Goal: Task Accomplishment & Management: Use online tool/utility

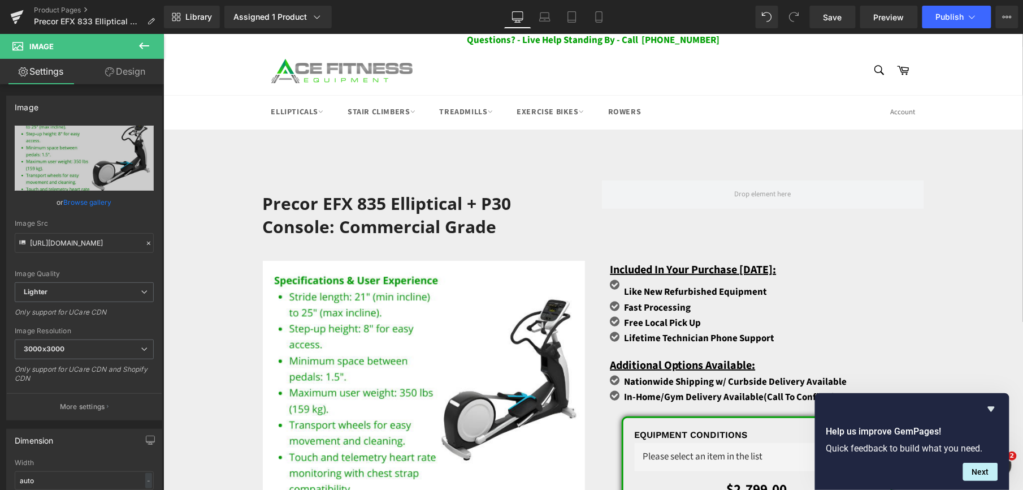
click at [397, 203] on h1 "Precor EFX 835 Elliptical + p30 Console: Commercial Grade" at bounding box center [423, 214] width 322 height 47
click at [284, 201] on h1 "Precor EFX 835 Elliptical + p30 Console: Commercial Grade" at bounding box center [423, 214] width 322 height 47
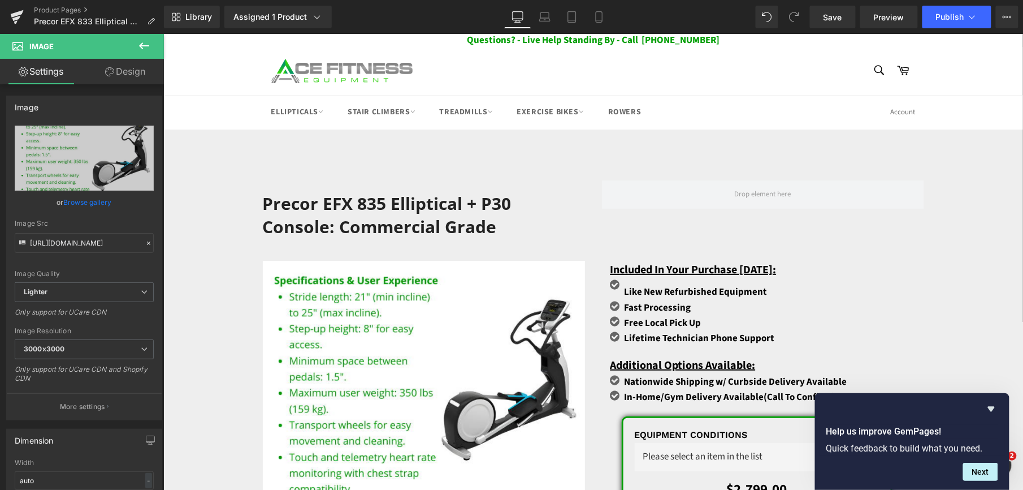
click at [282, 200] on h1 "Precor EFX 835 Elliptical + p30 Console: Commercial Grade" at bounding box center [423, 214] width 322 height 47
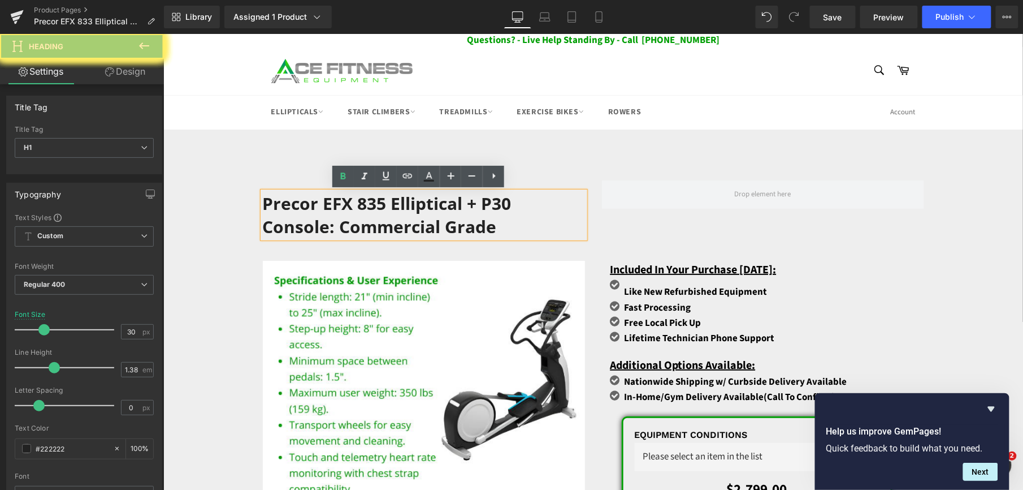
click at [302, 209] on h1 "Precor EFX 835 Elliptical + p30 Console: Commercial Grade" at bounding box center [423, 214] width 322 height 47
click at [304, 209] on h1 "Precor EFX 835 Elliptical + p30 Console: Commercial Grade" at bounding box center [423, 214] width 322 height 47
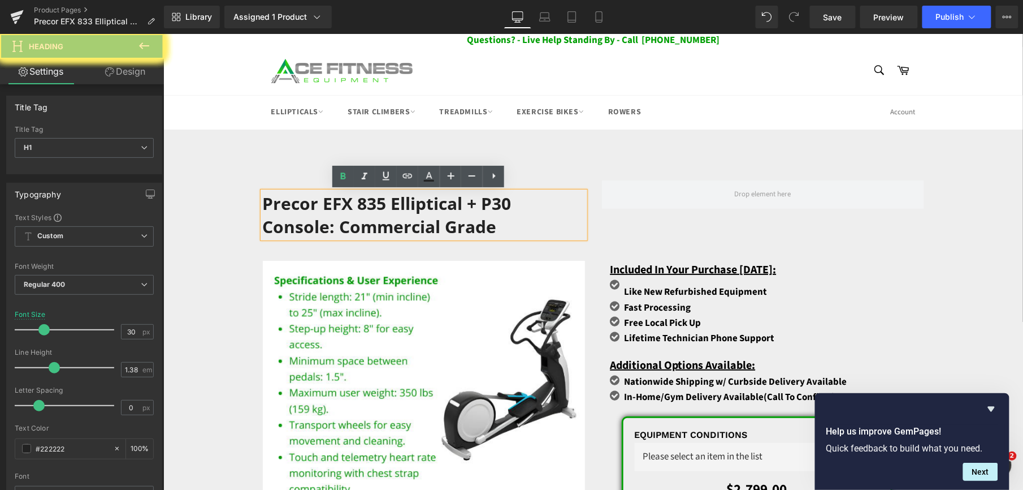
click at [304, 209] on h1 "Precor EFX 835 Elliptical + p30 Console: Commercial Grade" at bounding box center [423, 214] width 322 height 47
paste div
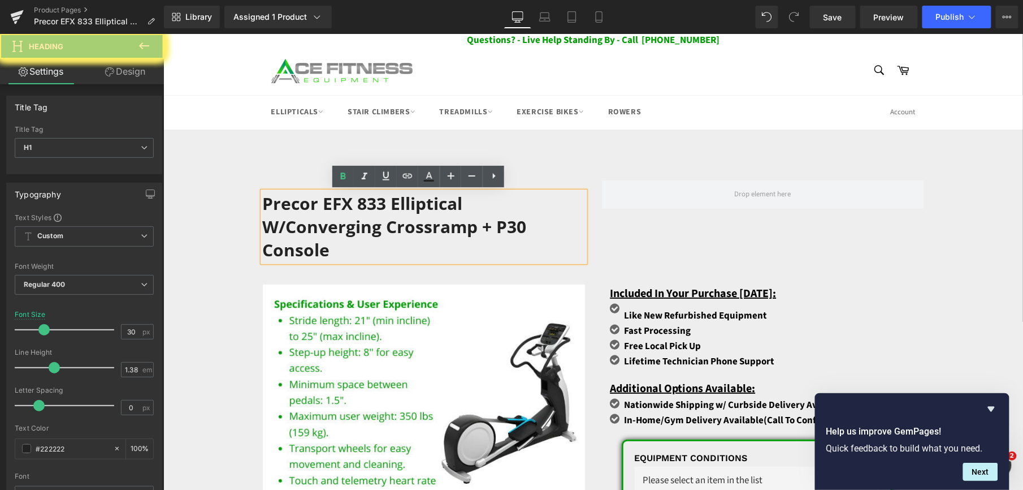
click at [447, 191] on h1 "Precor EFX 833 Elliptical w/Converging Crossramp + p30 Console" at bounding box center [423, 226] width 322 height 70
click at [286, 191] on h1 "Precor EFX 833 Elliptical w/Converging Crossramp + p30 Console" at bounding box center [423, 226] width 322 height 70
click at [282, 191] on h1 "Precor EFX 833 Elliptical w/Converging Crossramp + p30 Console" at bounding box center [423, 226] width 322 height 70
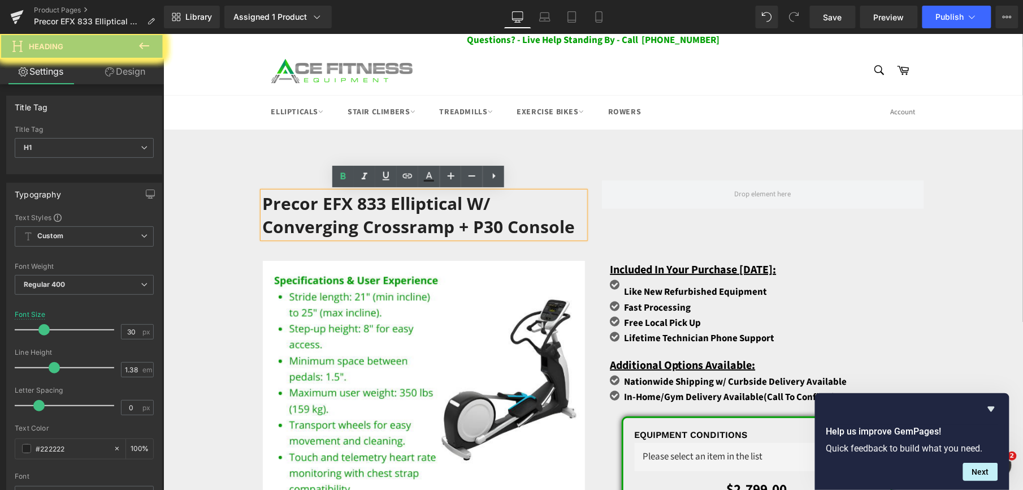
click at [288, 191] on h1 "Precor EFX 833 Elliptical w/ Converging Crossramp + p30 Console" at bounding box center [423, 214] width 322 height 47
drag, startPoint x: 557, startPoint y: 159, endPoint x: 661, endPoint y: 162, distance: 104.6
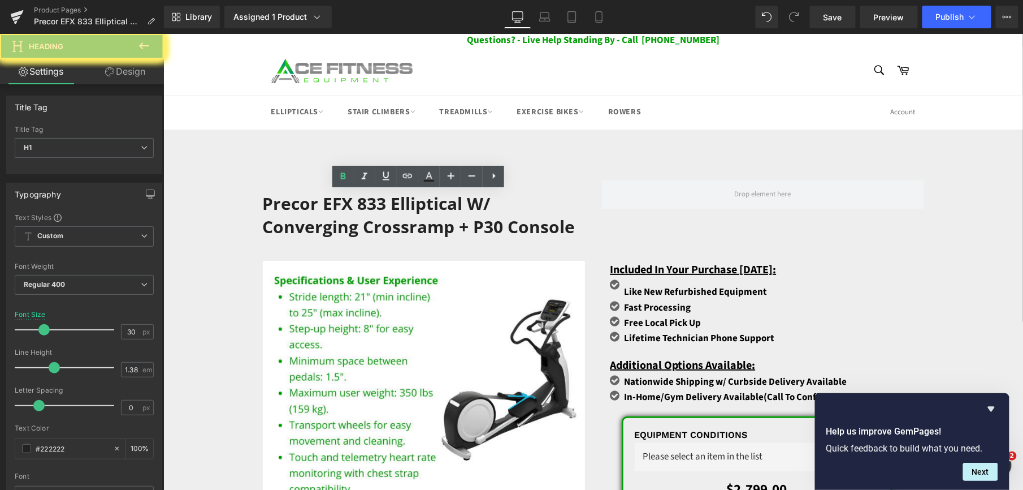
paste div
click at [837, 21] on span "Save" at bounding box center [833, 17] width 19 height 12
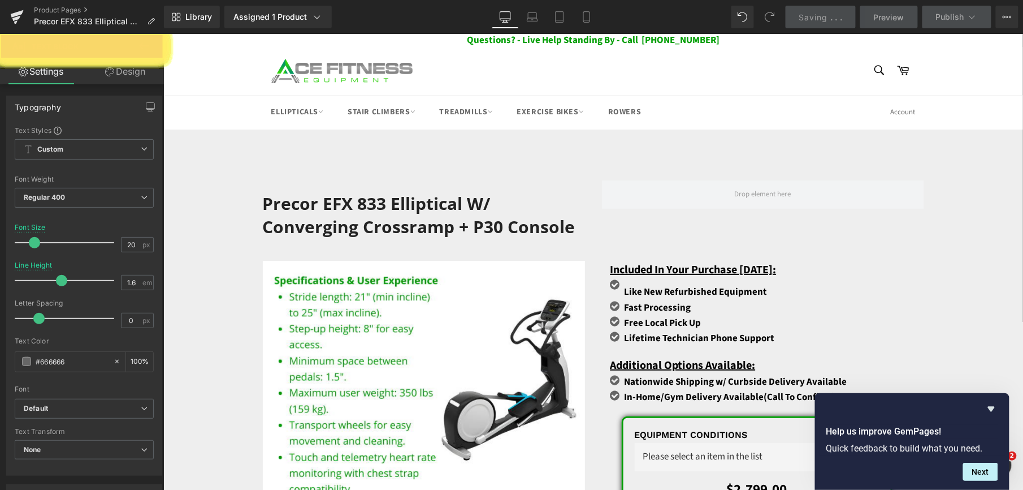
click at [812, 14] on span "Saving" at bounding box center [813, 17] width 29 height 10
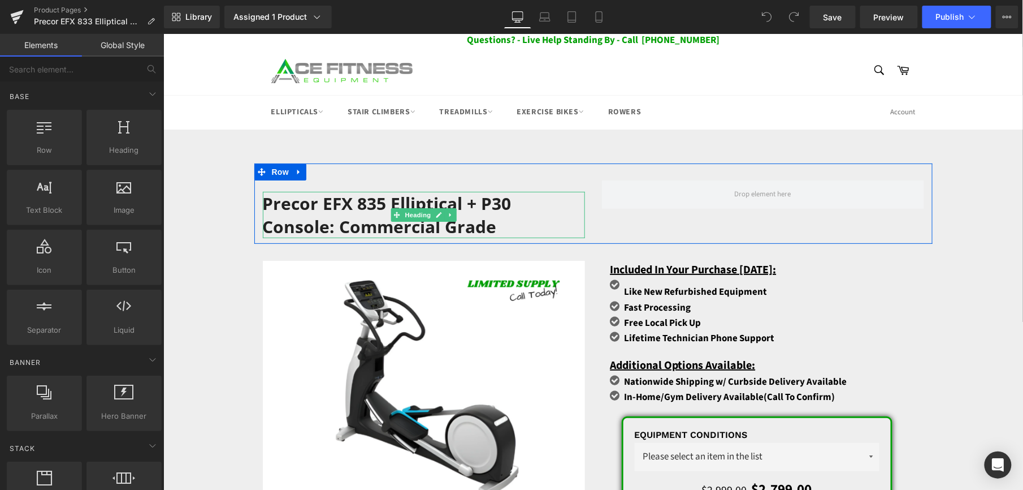
click at [464, 210] on h1 "Precor EFX 835 Elliptical + p30 Console: Commercial Grade" at bounding box center [423, 214] width 322 height 47
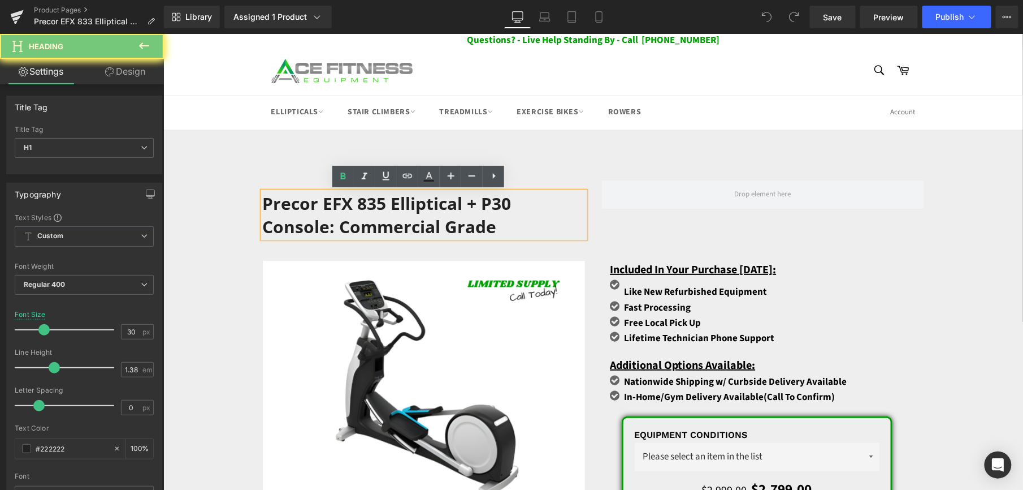
paste div
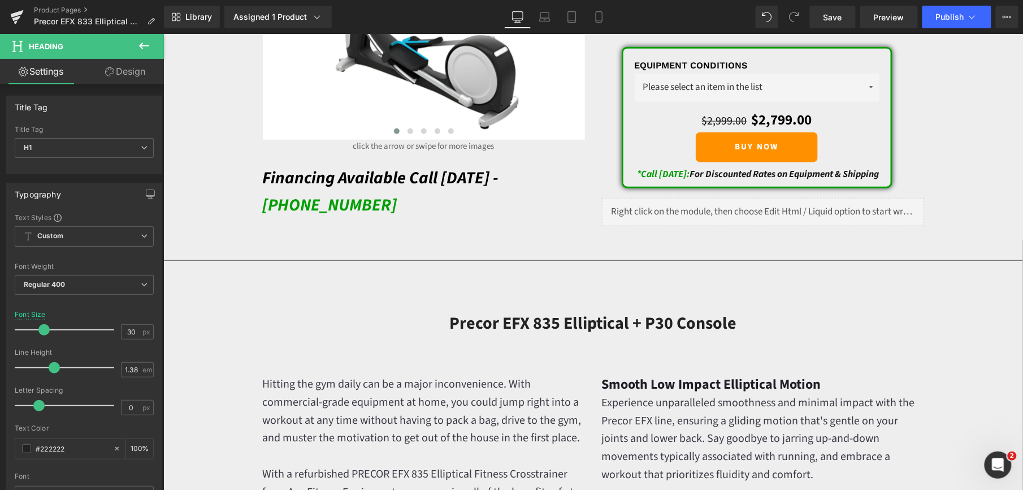
scroll to position [377, 0]
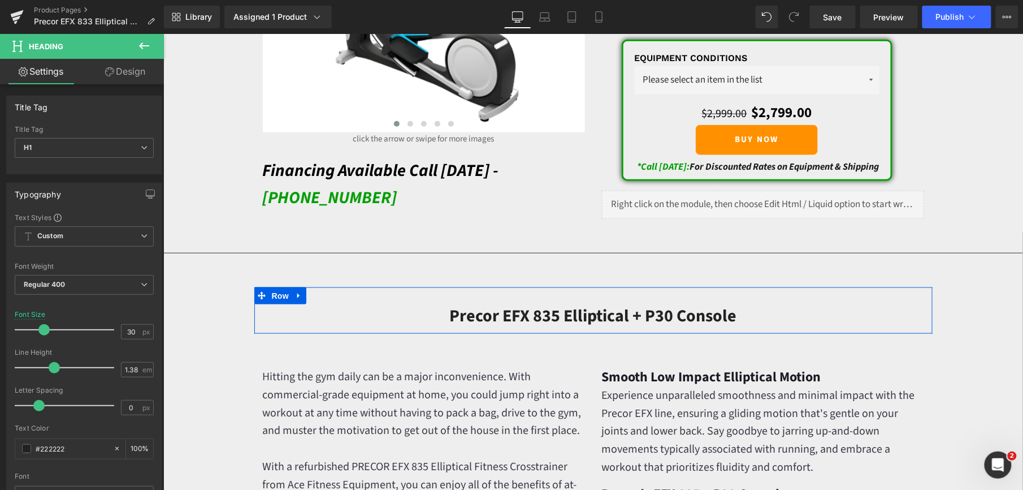
click at [485, 317] on h2 "Precor EFX 835 Elliptical + P30 Console" at bounding box center [592, 315] width 661 height 23
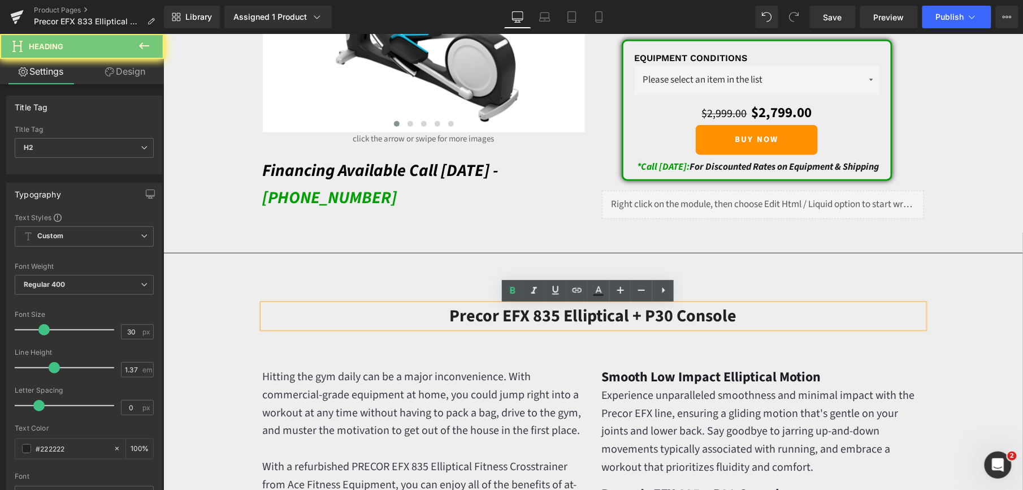
paste div
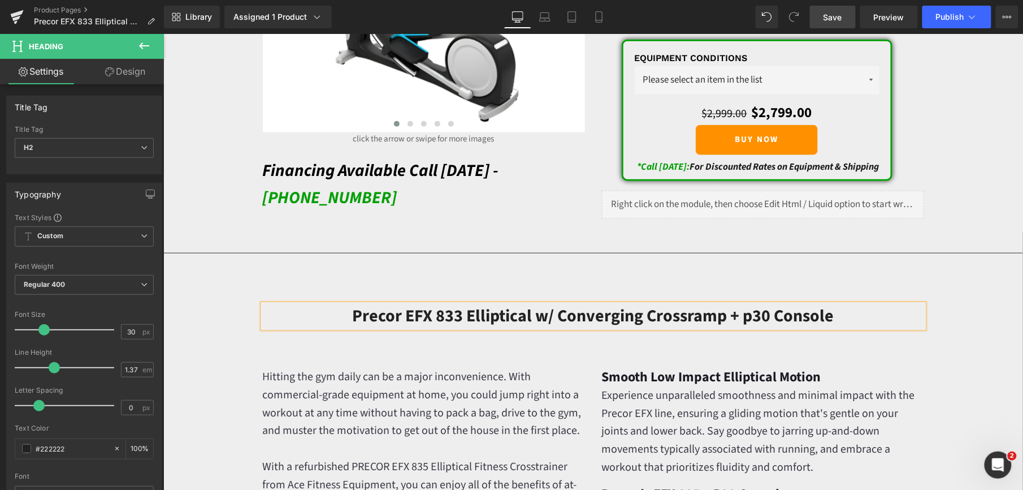
click at [838, 14] on span "Save" at bounding box center [833, 17] width 19 height 12
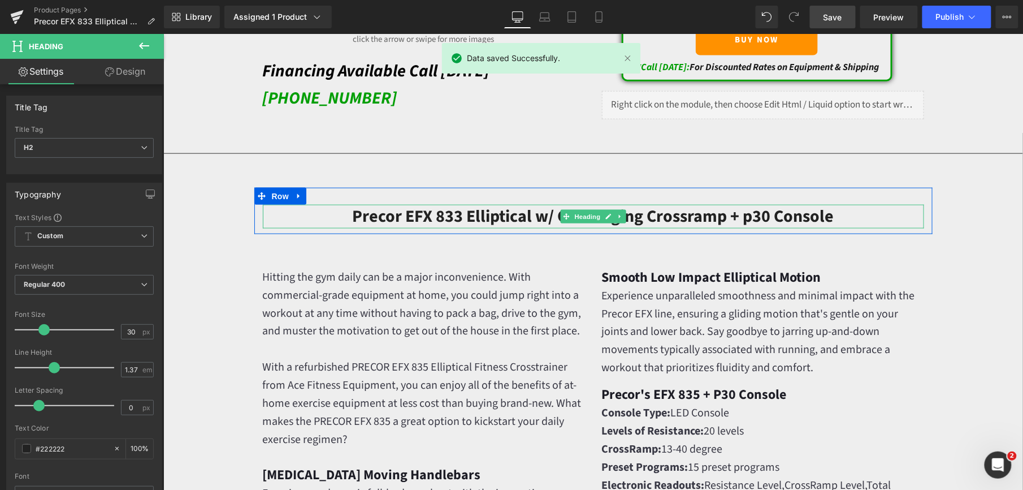
scroll to position [527, 0]
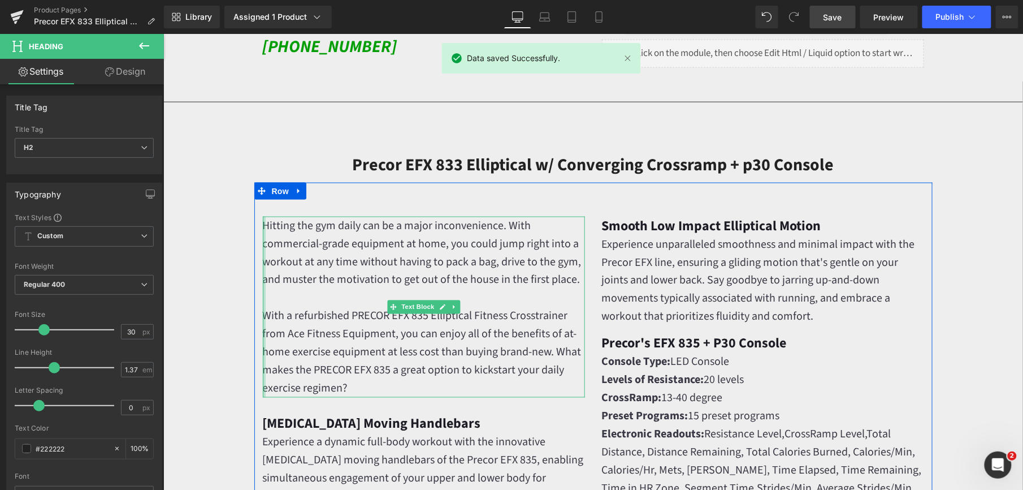
click at [262, 226] on div at bounding box center [263, 306] width 3 height 181
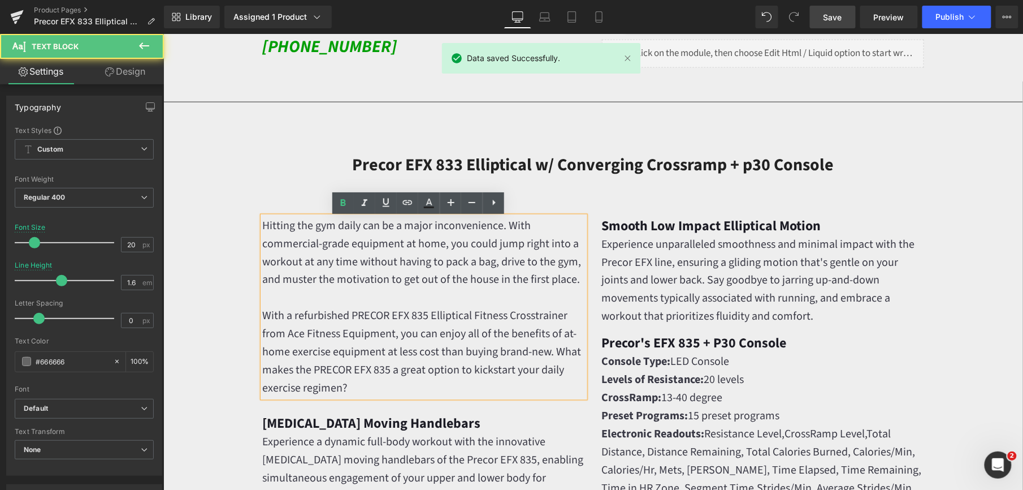
click at [275, 229] on font "Hitting the gym daily can be a major inconvenience. With commercial-grade equip…" at bounding box center [421, 252] width 319 height 70
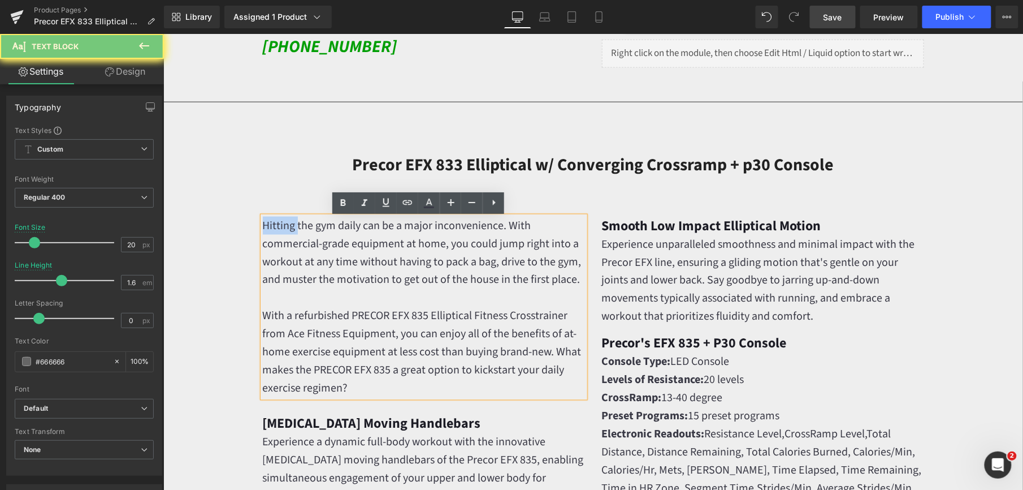
click at [275, 229] on font "Hitting the gym daily can be a major inconvenience. With commercial-grade equip…" at bounding box center [421, 252] width 319 height 70
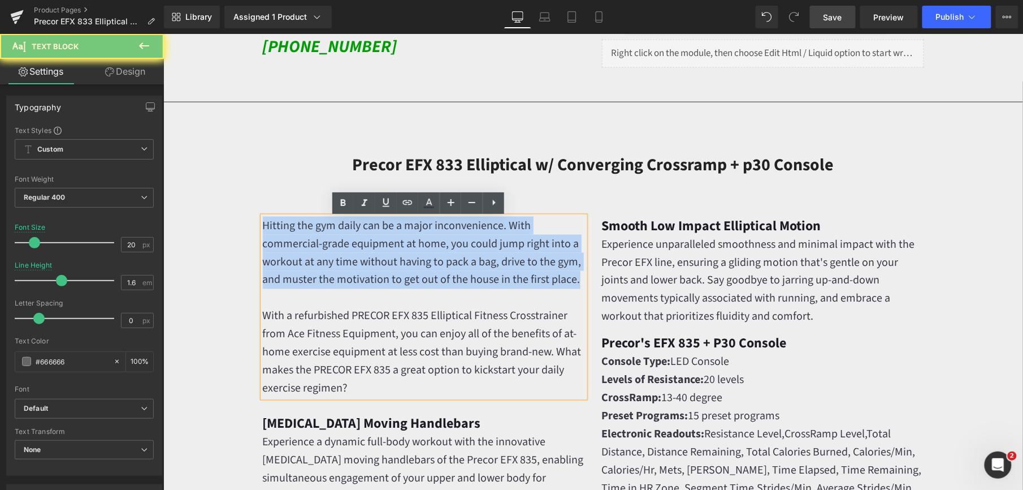
click at [275, 229] on font "Hitting the gym daily can be a major inconvenience. With commercial-grade equip…" at bounding box center [421, 252] width 319 height 70
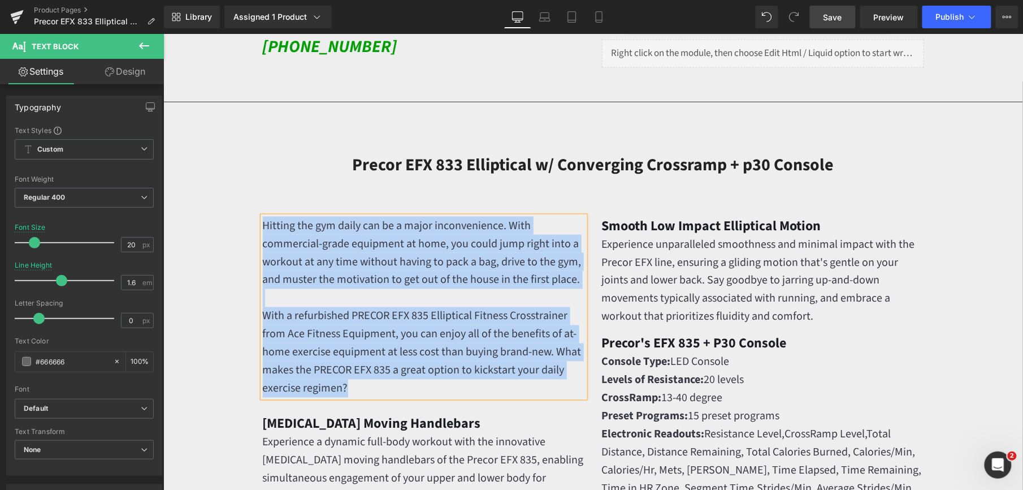
copy div "Hitting the gym daily can be a major inconvenience. With commercial-grade equip…"
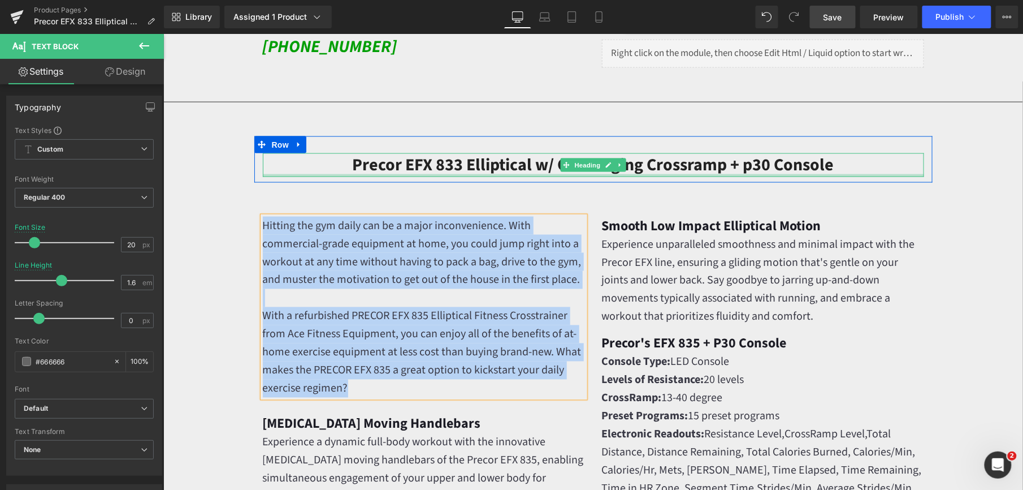
click at [463, 168] on h2 "Precor EFX 833 Elliptical w/ Converging Crossramp + p30 Console" at bounding box center [592, 164] width 661 height 23
click at [463, 167] on h2 "Precor EFX 833 Elliptical w/ Converging Crossramp + p30 Console" at bounding box center [592, 164] width 661 height 23
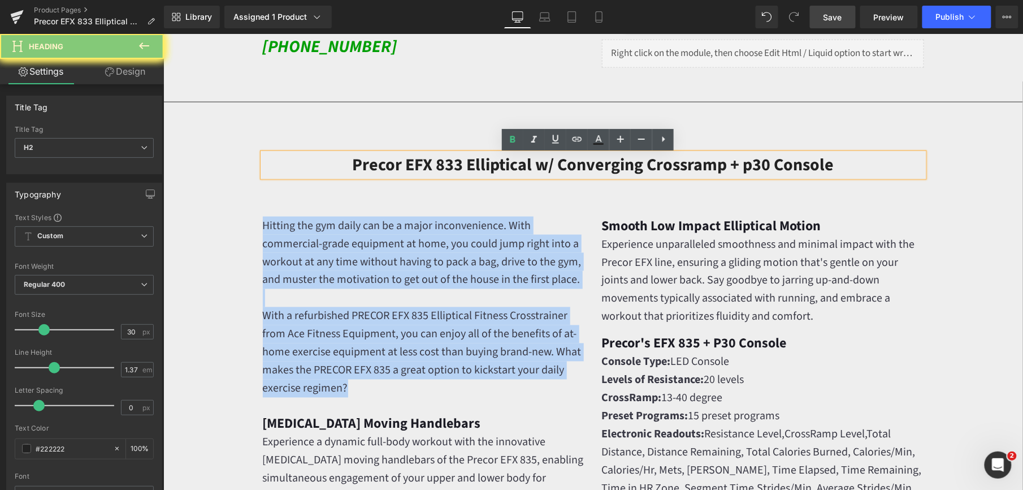
click at [463, 167] on h2 "Precor EFX 833 Elliptical w/ Converging Crossramp + p30 Console" at bounding box center [592, 164] width 661 height 23
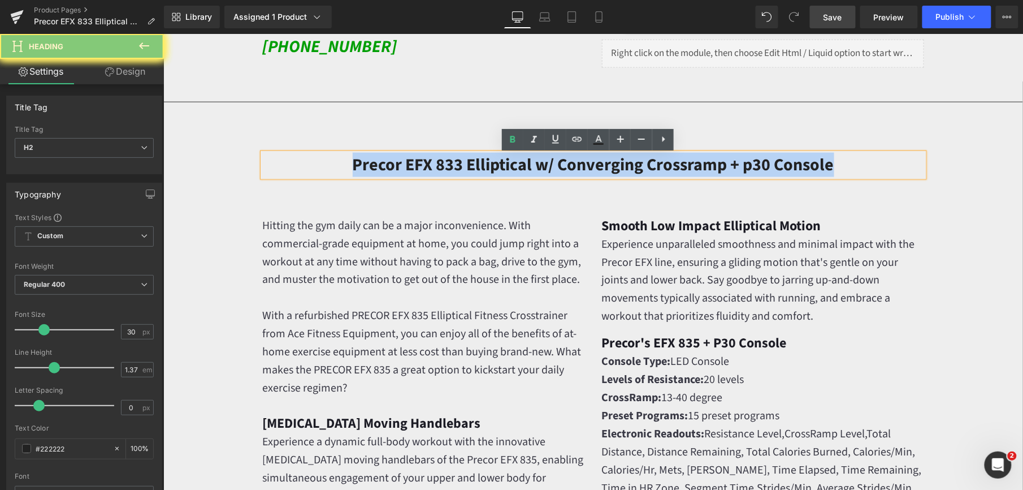
copy h2 "Precor EFX 833 Elliptical w/ Converging Crossramp + p30 Console"
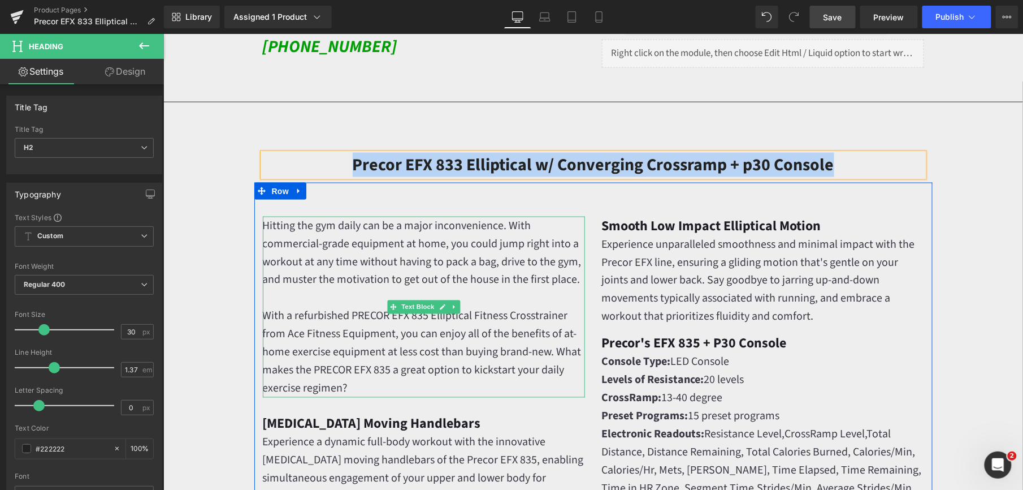
click at [399, 267] on font "Hitting the gym daily can be a major inconvenience. With commercial-grade equip…" at bounding box center [421, 252] width 319 height 70
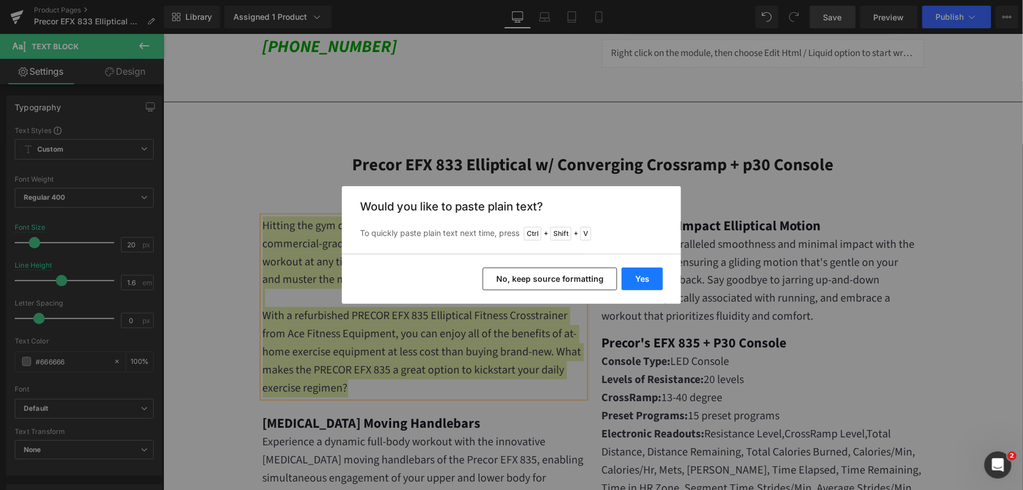
click at [647, 278] on button "Yes" at bounding box center [642, 278] width 41 height 23
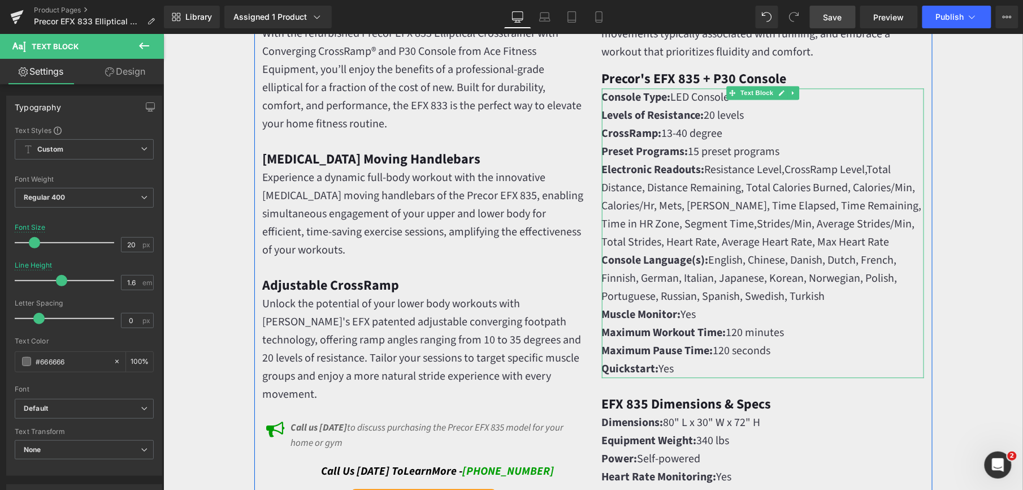
scroll to position [829, 0]
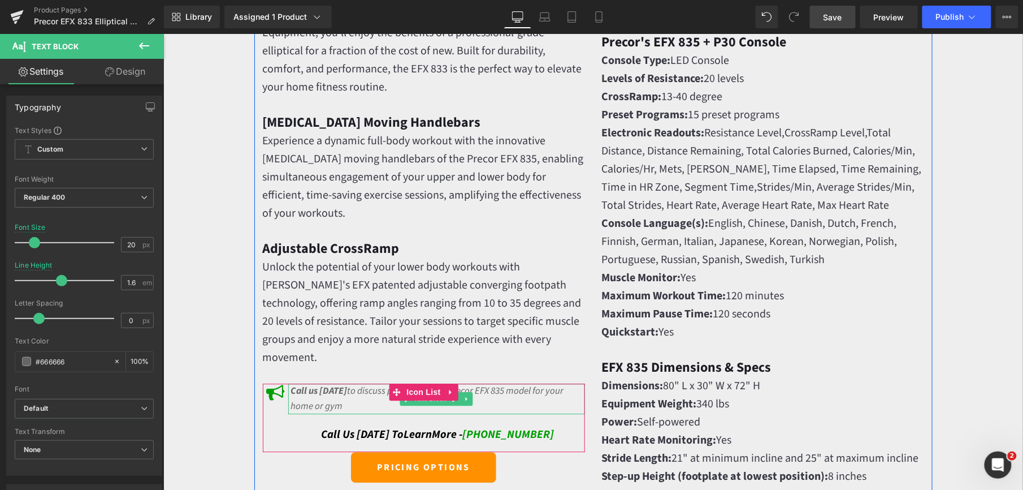
click at [496, 383] on icon "Call us today to discuss purchasing the Precor EFX 835 model for your home or g…" at bounding box center [427, 397] width 273 height 29
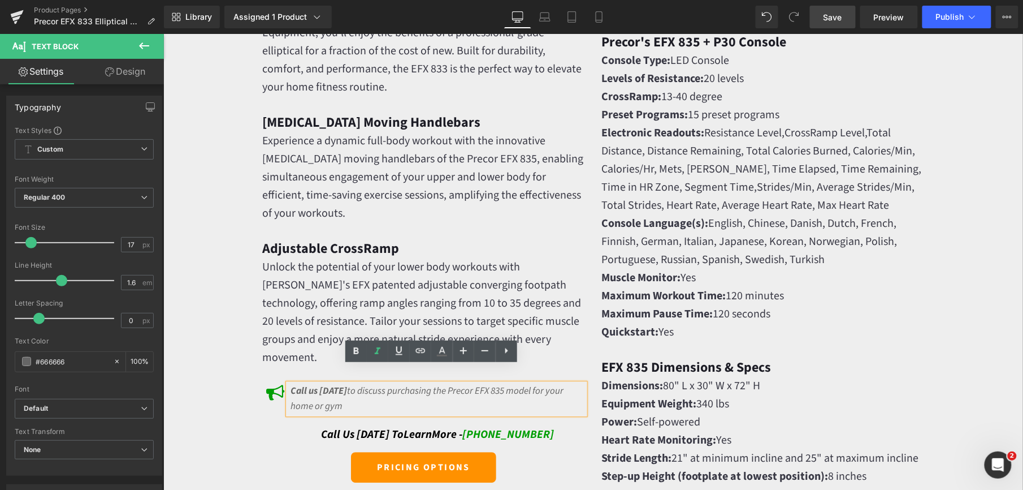
click at [497, 383] on icon "Call us today to discuss purchasing the Precor EFX 835 model for your home or g…" at bounding box center [427, 397] width 273 height 29
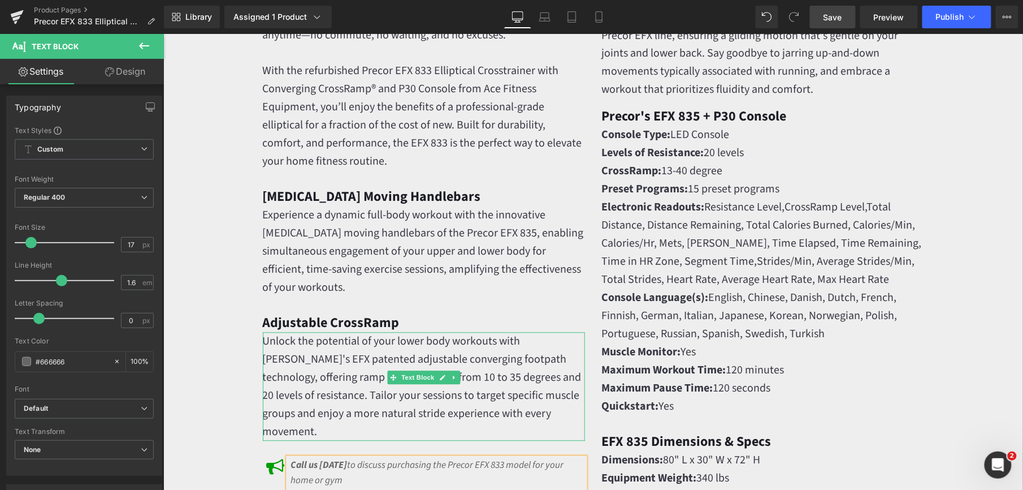
scroll to position [754, 0]
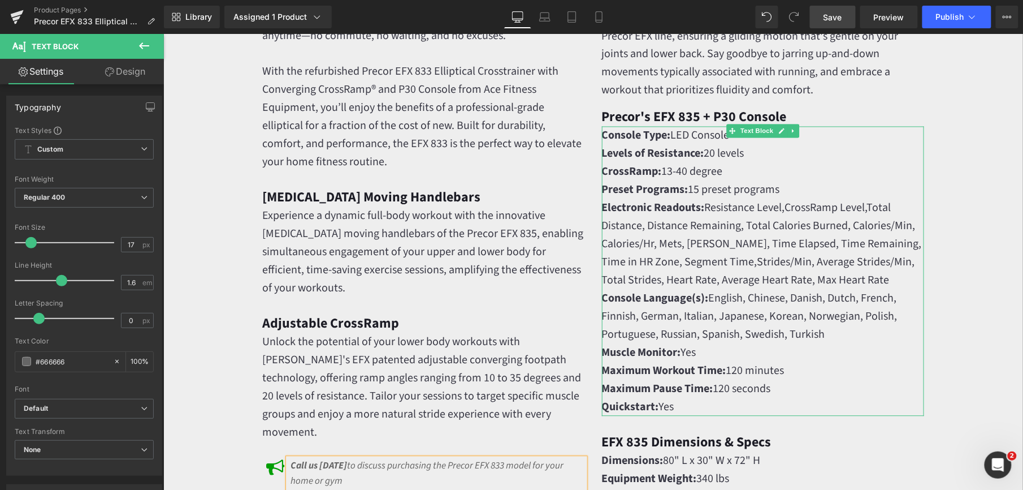
click at [657, 290] on strong "Console Language(s):" at bounding box center [655, 298] width 107 height 16
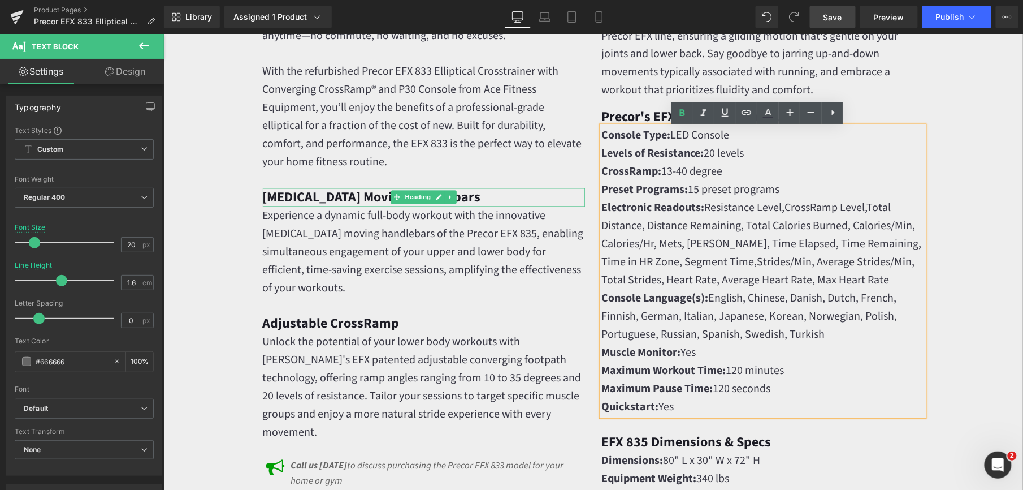
click at [372, 196] on strong "[MEDICAL_DATA] Moving Handlebars" at bounding box center [371, 197] width 218 height 20
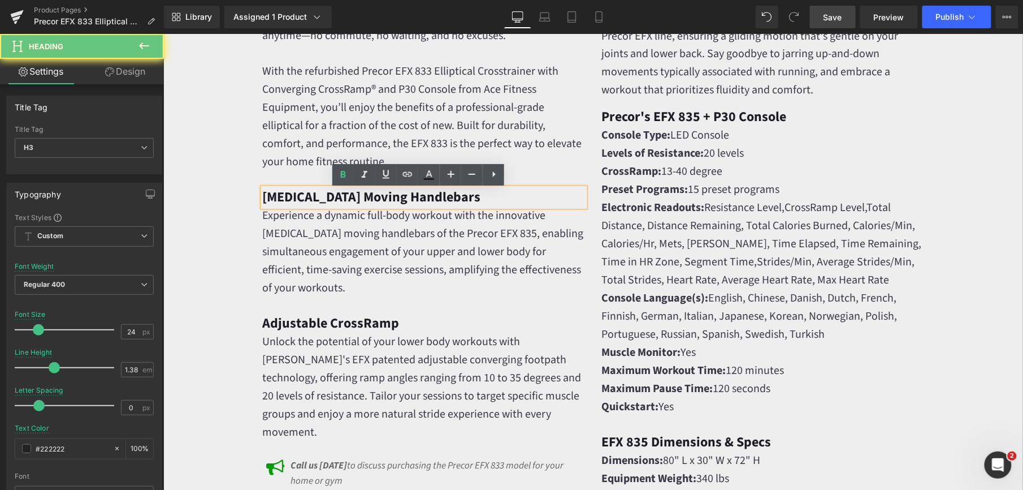
click at [368, 195] on strong "[MEDICAL_DATA] Moving Handlebars" at bounding box center [371, 197] width 218 height 20
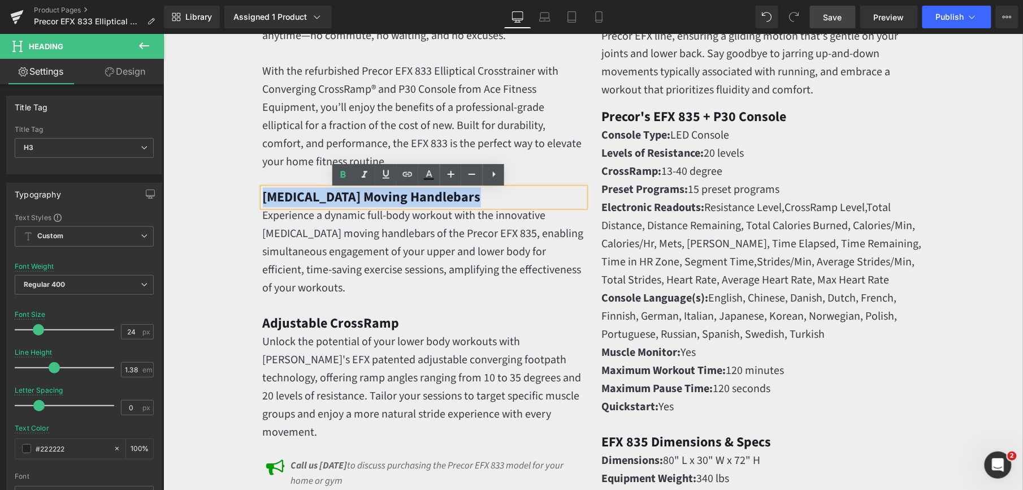
paste div
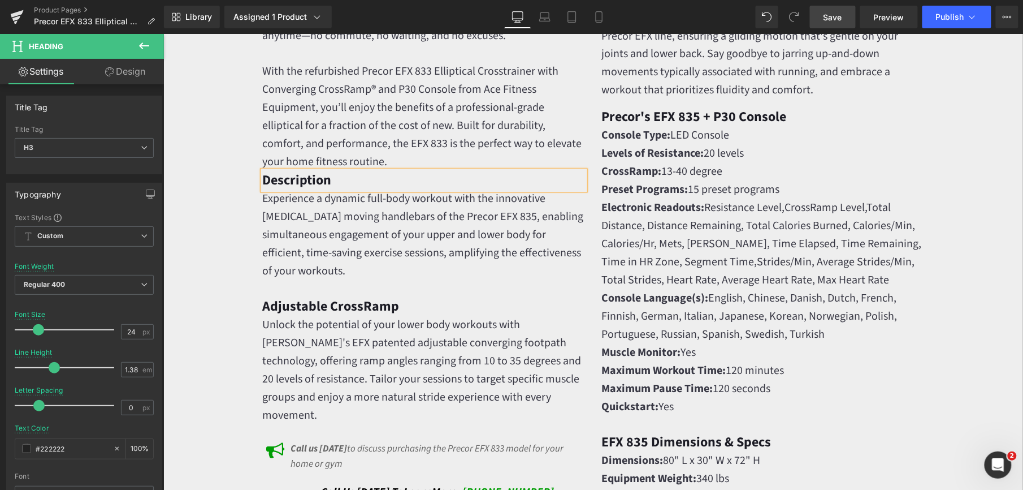
click at [421, 165] on p "With the refurbished Precor EFX 833 Elliptical Crosstrainer with Converging Cro…" at bounding box center [423, 116] width 322 height 109
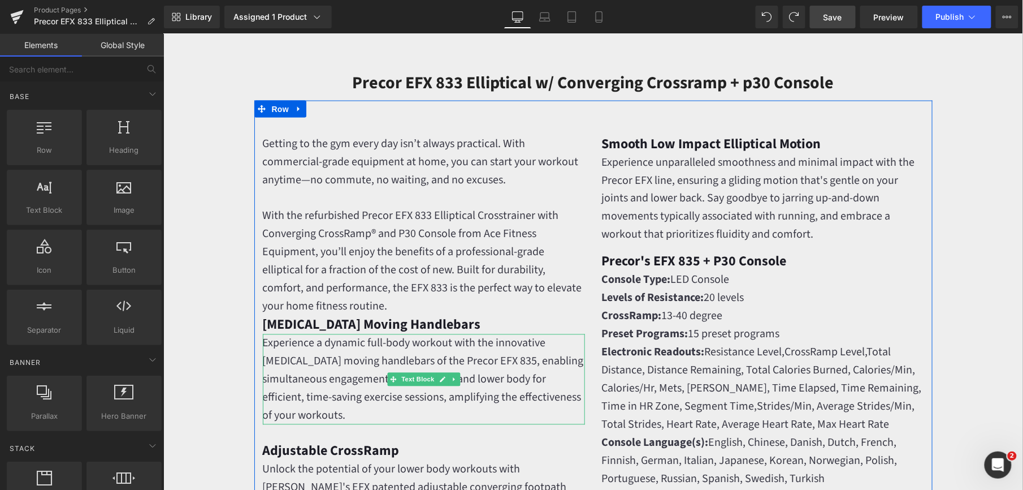
scroll to position [603, 0]
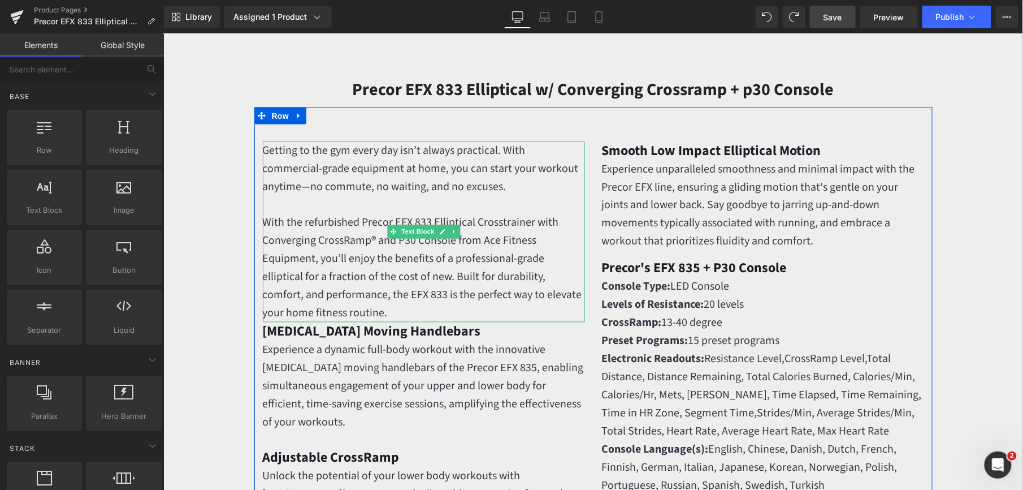
click at [416, 314] on p "With the refurbished Precor EFX 833 Elliptical Crosstrainer with Converging Cro…" at bounding box center [423, 267] width 322 height 109
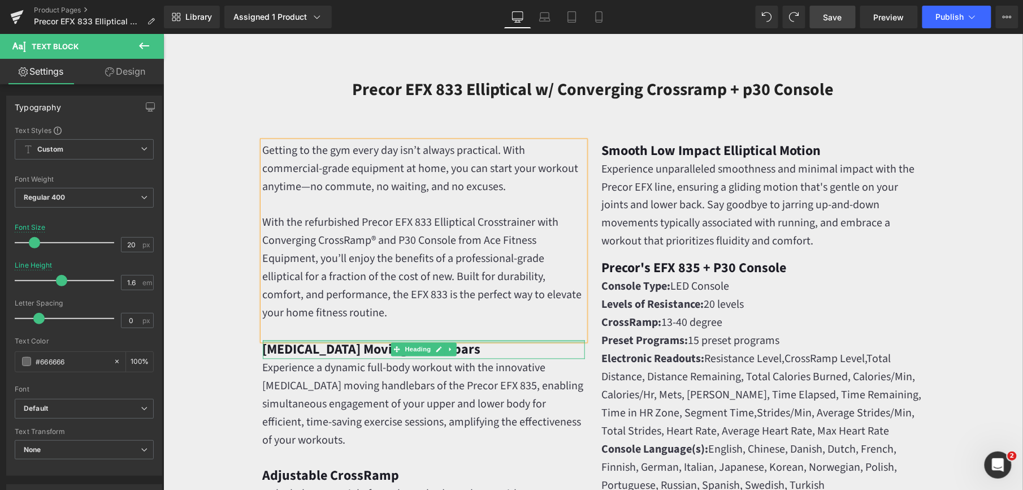
click at [340, 351] on strong "[MEDICAL_DATA] Moving Handlebars" at bounding box center [371, 349] width 218 height 20
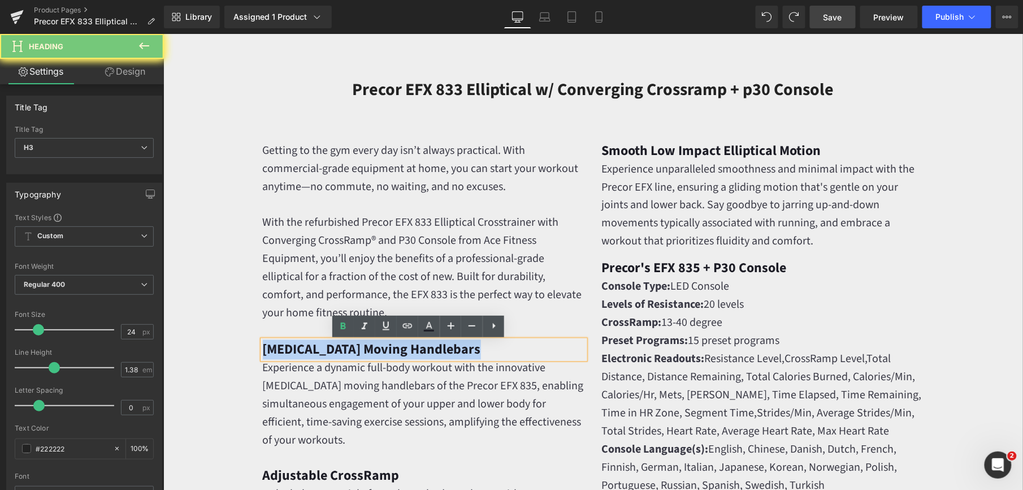
click at [340, 351] on strong "[MEDICAL_DATA] Moving Handlebars" at bounding box center [371, 349] width 218 height 20
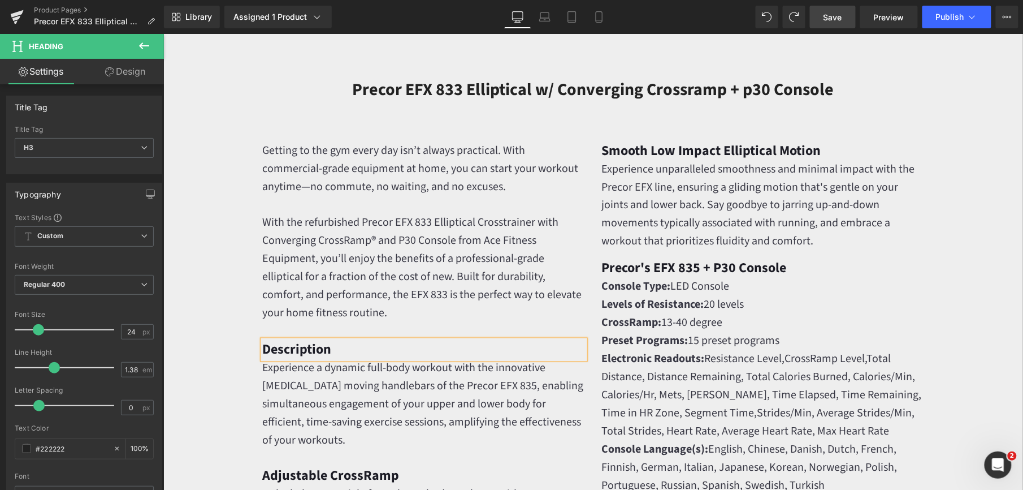
click at [290, 391] on font "Experience a dynamic full-body workout with the innovative [MEDICAL_DATA] movin…" at bounding box center [422, 404] width 321 height 88
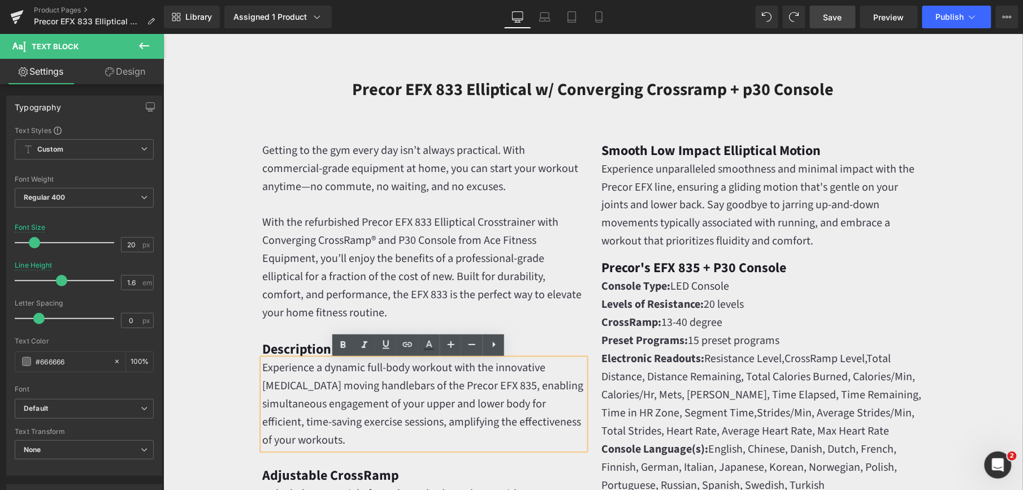
click at [304, 394] on p "Experience a dynamic full-body workout with the innovative [MEDICAL_DATA] movin…" at bounding box center [423, 403] width 322 height 90
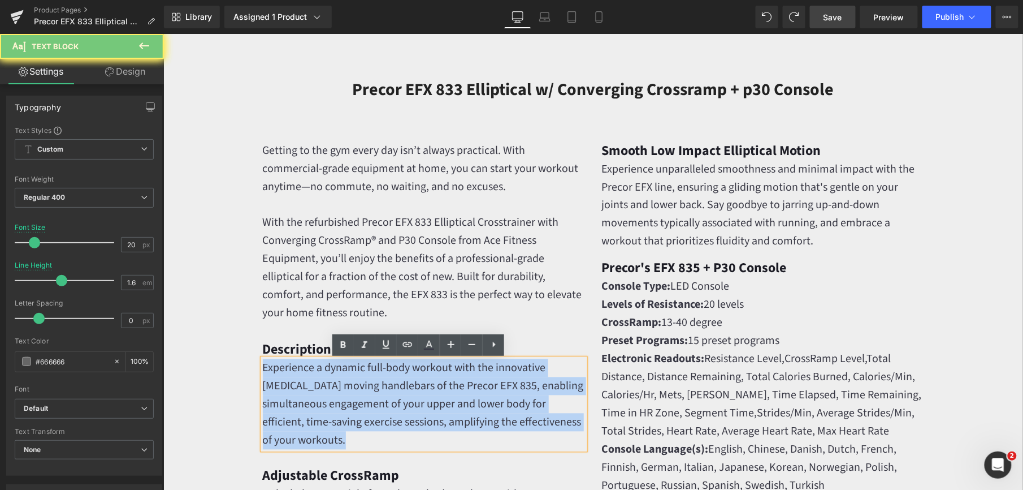
click at [304, 394] on p "Experience a dynamic full-body workout with the innovative [MEDICAL_DATA] movin…" at bounding box center [423, 403] width 322 height 90
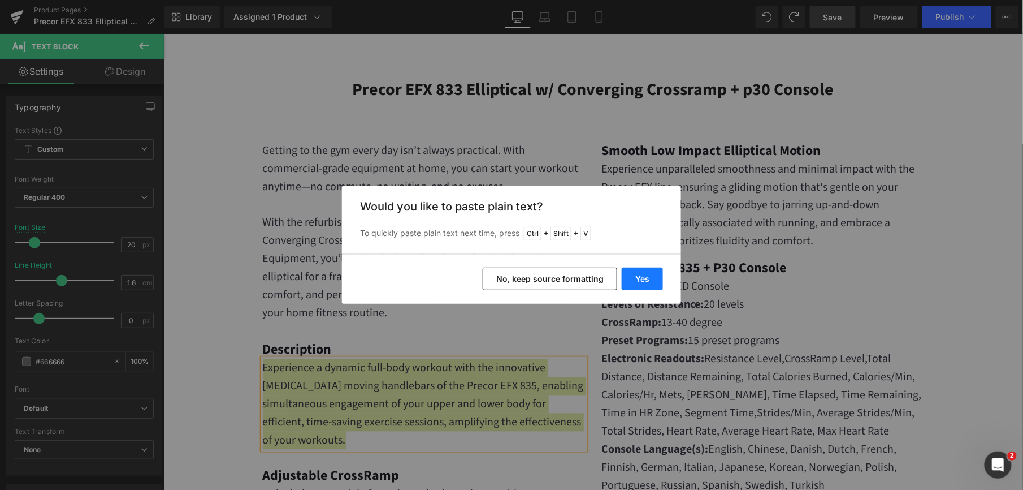
click at [649, 275] on button "Yes" at bounding box center [642, 278] width 41 height 23
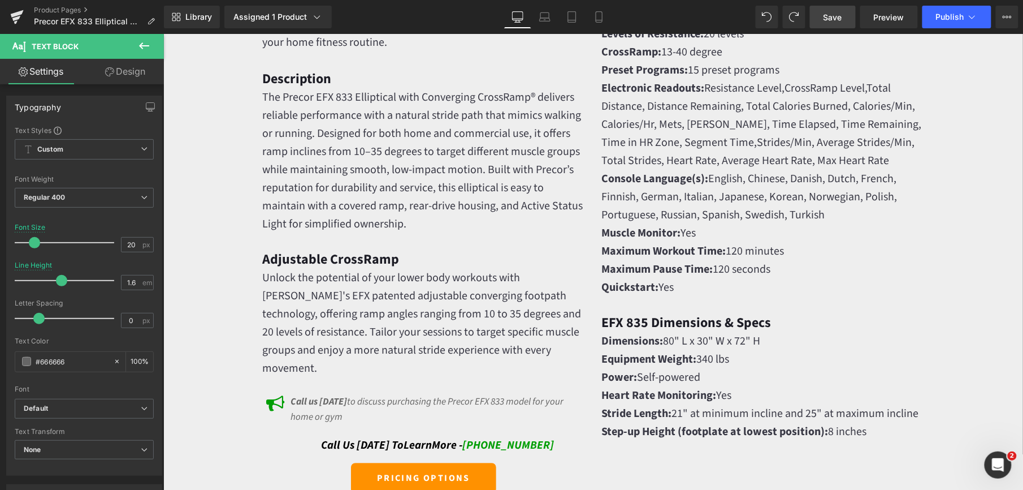
scroll to position [905, 0]
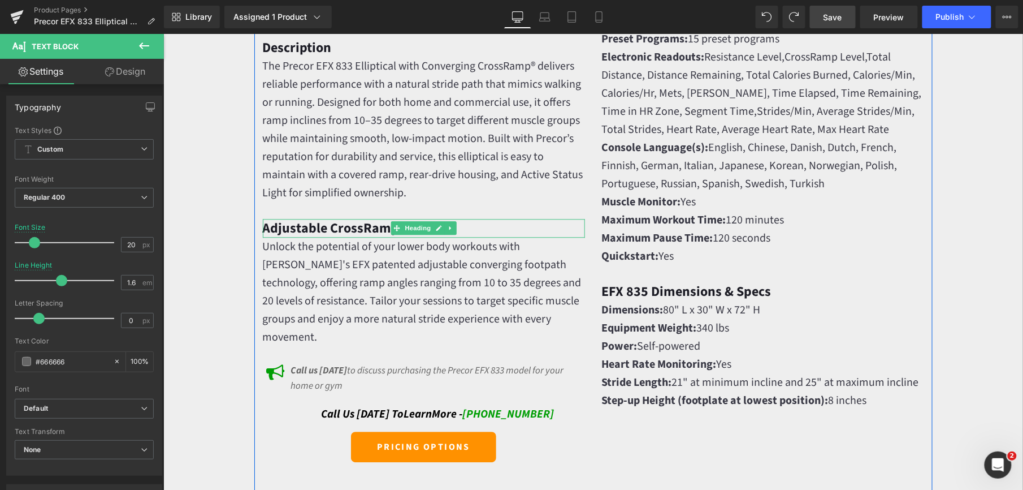
click at [329, 229] on strong "Adjustable CrossRamp" at bounding box center [330, 228] width 137 height 20
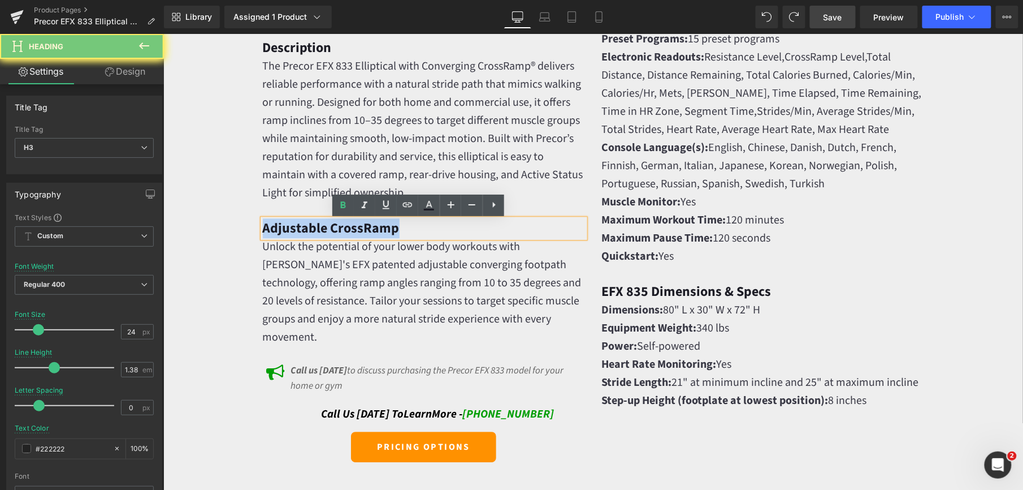
paste div
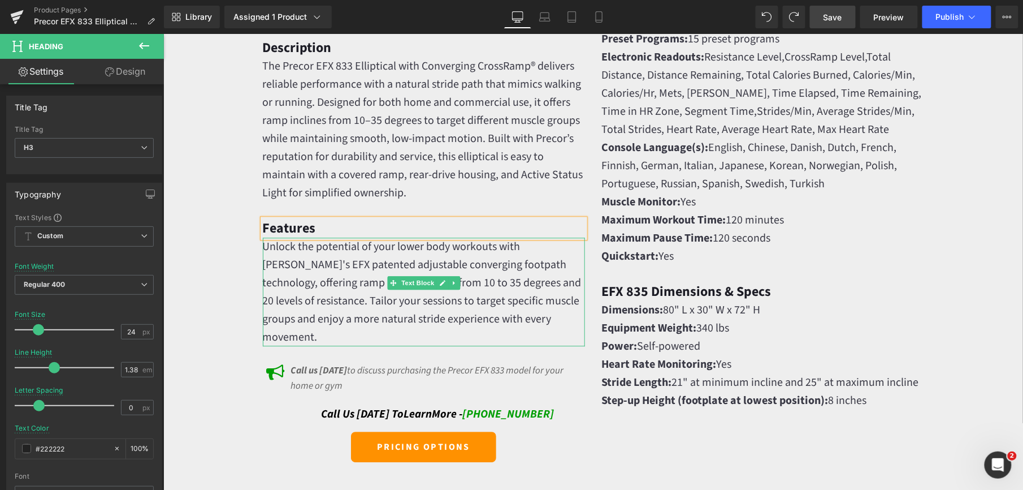
click at [327, 280] on font "Unlock the potential of your lower body workouts with [PERSON_NAME]'s EFX paten…" at bounding box center [421, 291] width 319 height 106
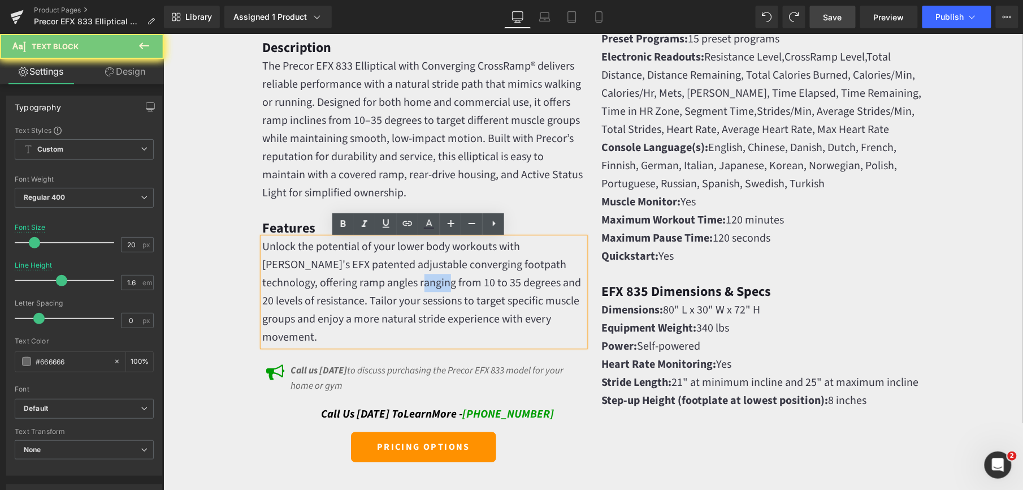
click at [327, 280] on font "Unlock the potential of your lower body workouts with [PERSON_NAME]'s EFX paten…" at bounding box center [421, 291] width 319 height 106
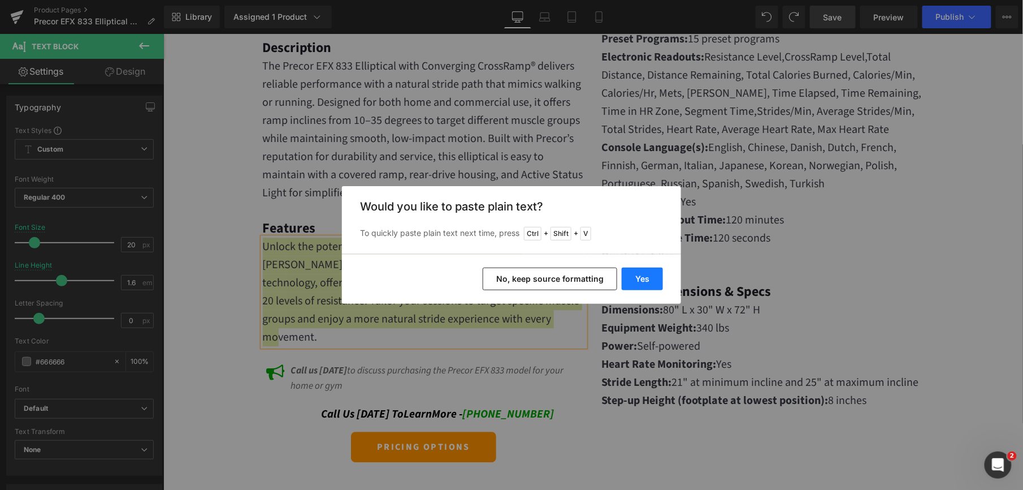
click at [648, 278] on button "Yes" at bounding box center [642, 278] width 41 height 23
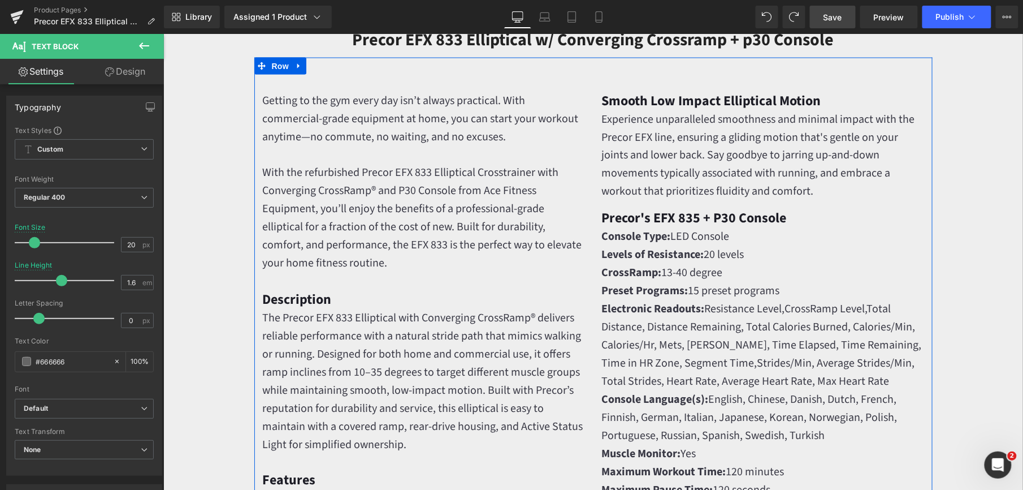
scroll to position [603, 0]
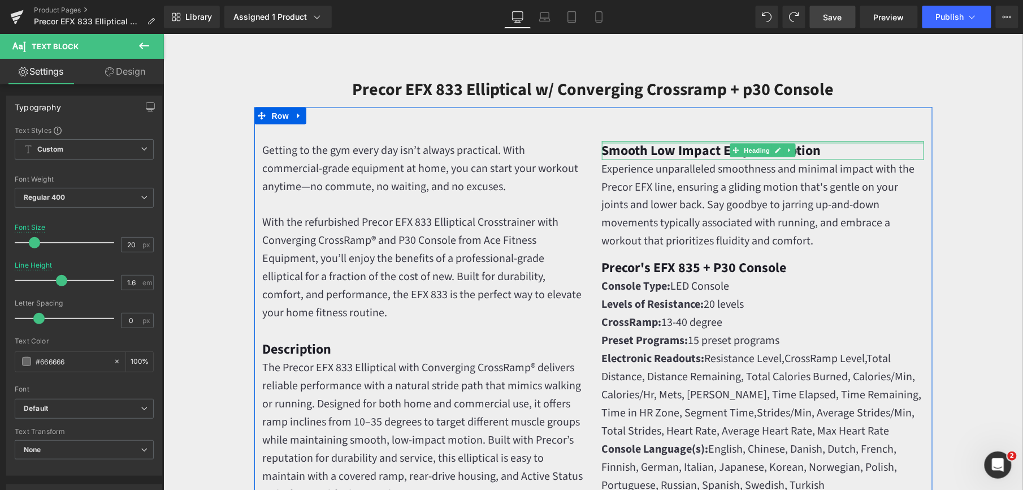
click at [647, 144] on div at bounding box center [763, 142] width 322 height 3
click at [647, 144] on strong "Smooth Low Impact Elliptical Motion" at bounding box center [711, 150] width 219 height 20
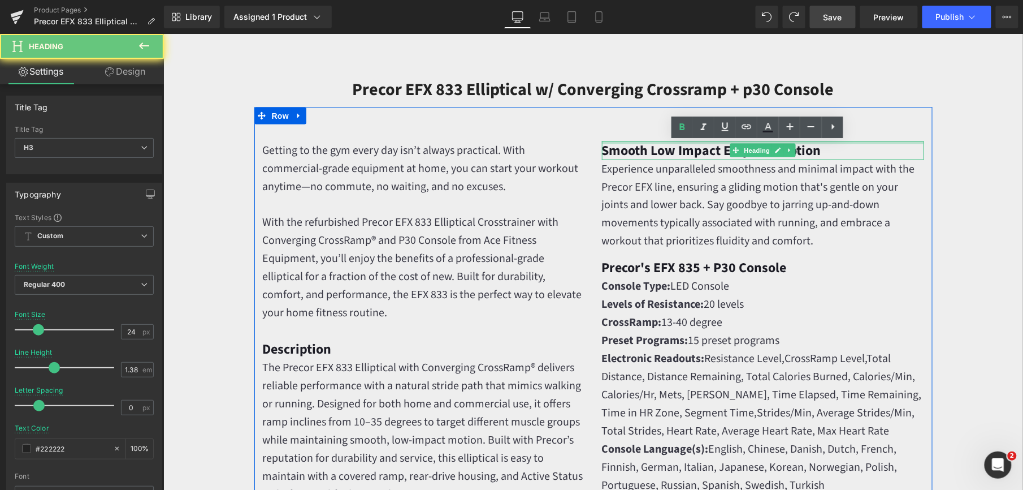
click at [647, 144] on strong "Smooth Low Impact Elliptical Motion" at bounding box center [711, 150] width 219 height 20
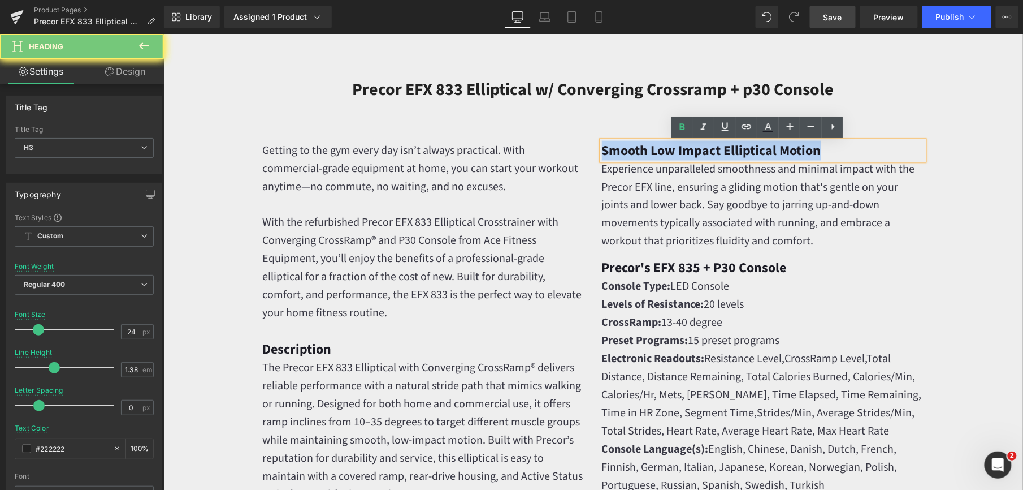
paste div
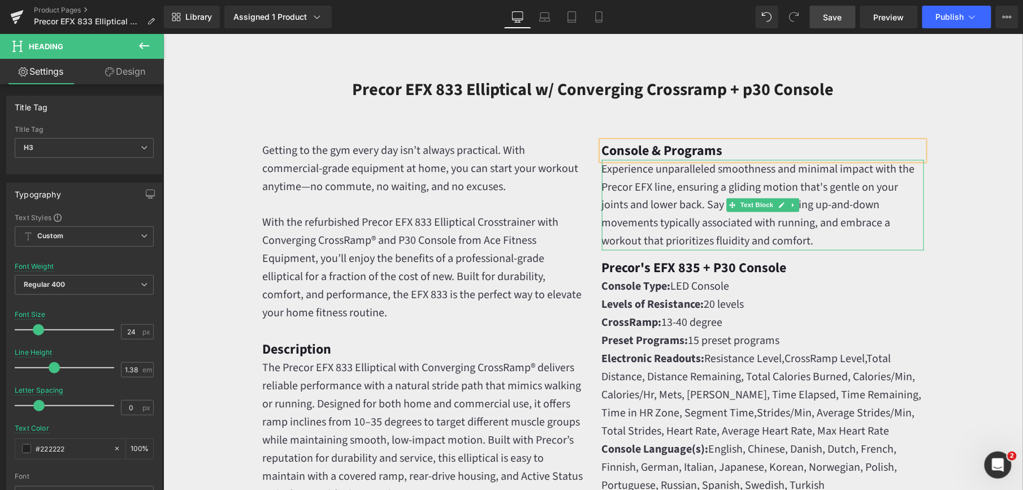
click at [669, 206] on font "Experience unparalleled smoothness and minimal impact with the Precor EFX line,…" at bounding box center [758, 205] width 313 height 88
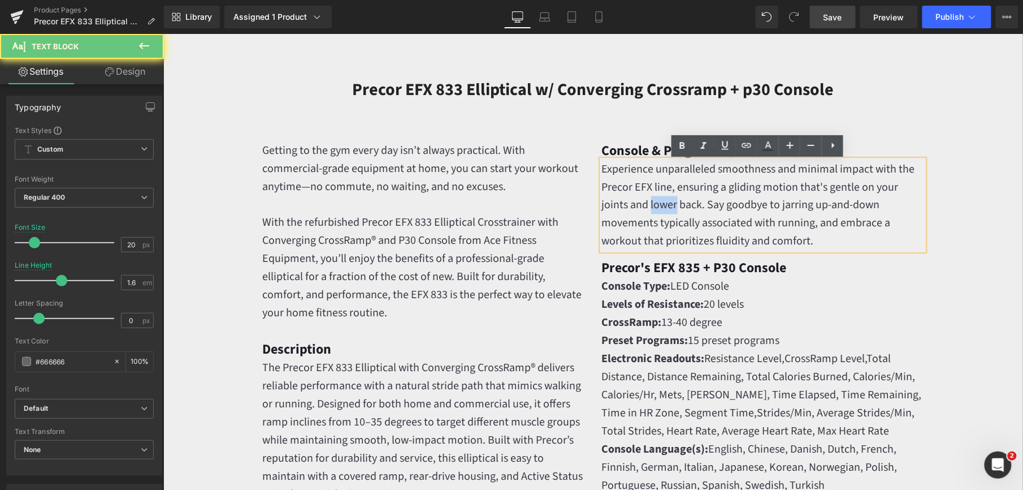
click at [668, 206] on font "Experience unparalleled smoothness and minimal impact with the Precor EFX line,…" at bounding box center [758, 205] width 313 height 88
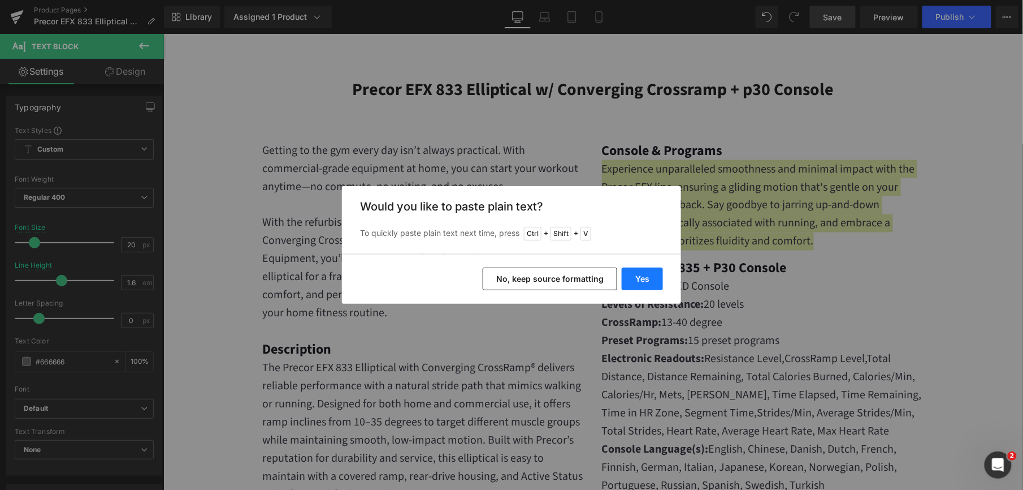
click at [654, 276] on button "Yes" at bounding box center [642, 278] width 41 height 23
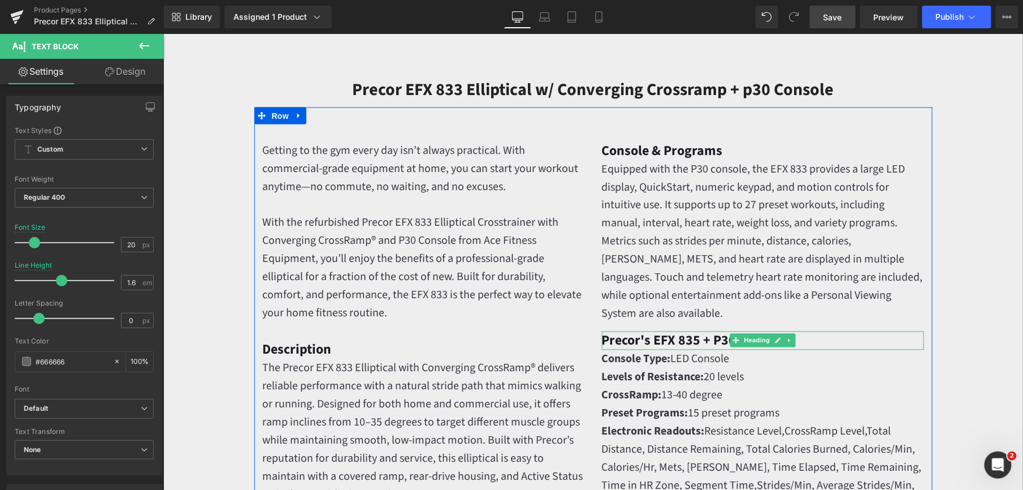
click at [642, 341] on strong "Precor's EFX 835 + P30 Console" at bounding box center [694, 340] width 185 height 20
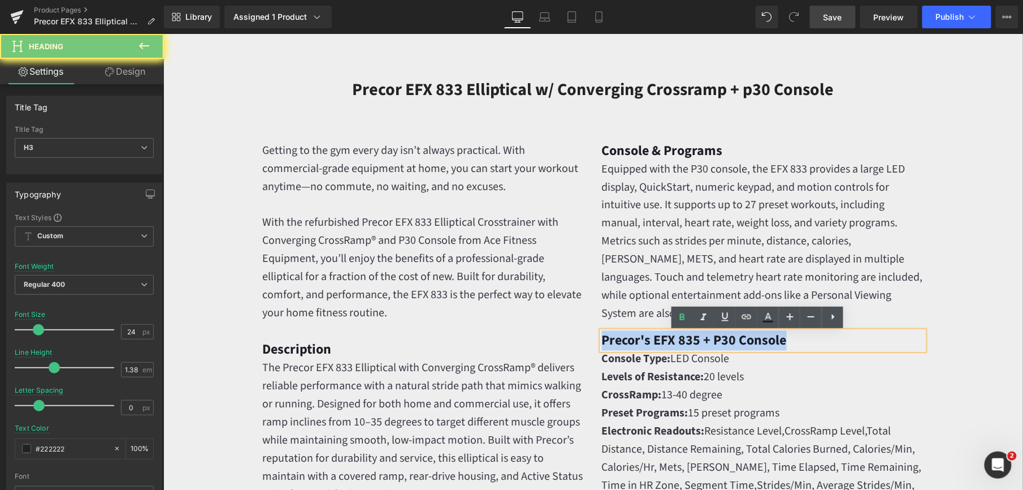
paste div
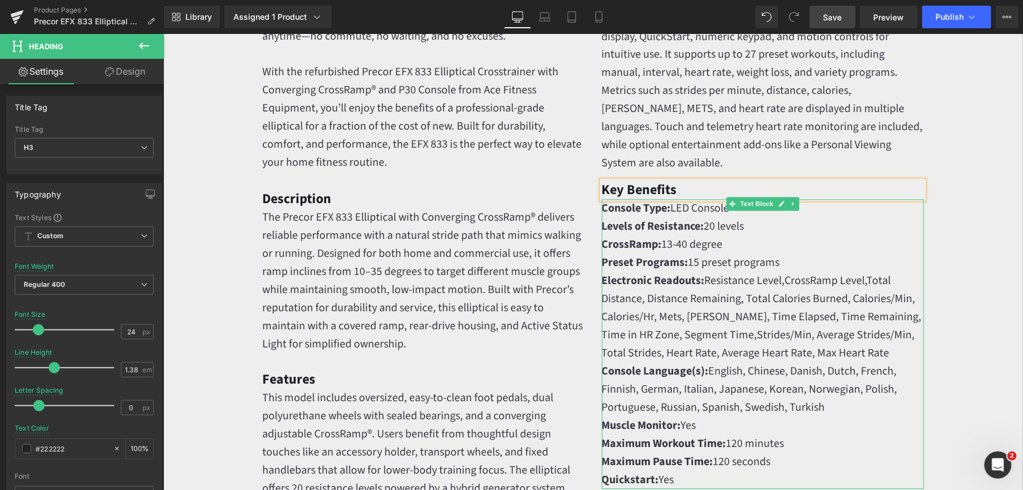
scroll to position [754, 0]
click at [666, 315] on font "Total Distance, Distance Remaining, Total Calories Burned, Calories/Min, Calori…" at bounding box center [762, 307] width 320 height 70
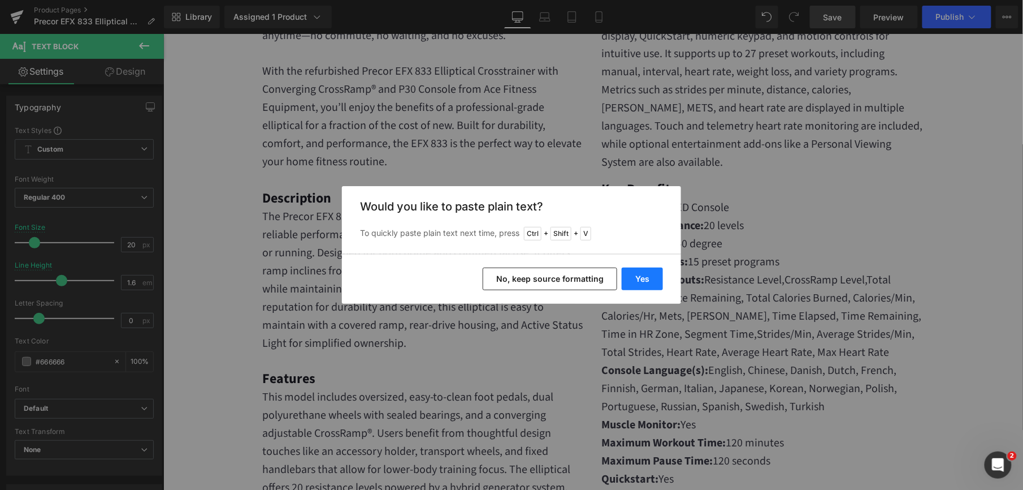
click at [638, 288] on button "Yes" at bounding box center [642, 278] width 41 height 23
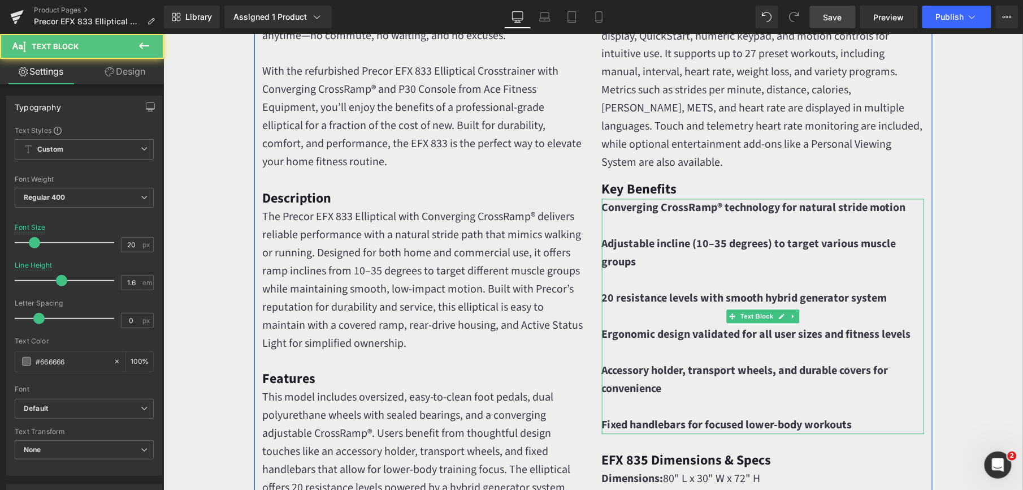
click at [652, 226] on p at bounding box center [763, 226] width 322 height 18
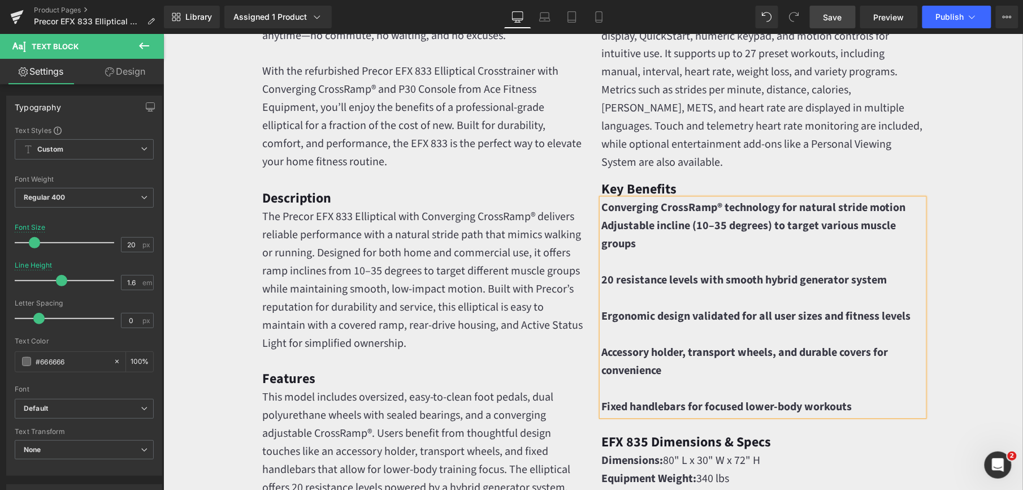
click at [629, 257] on p at bounding box center [763, 262] width 322 height 18
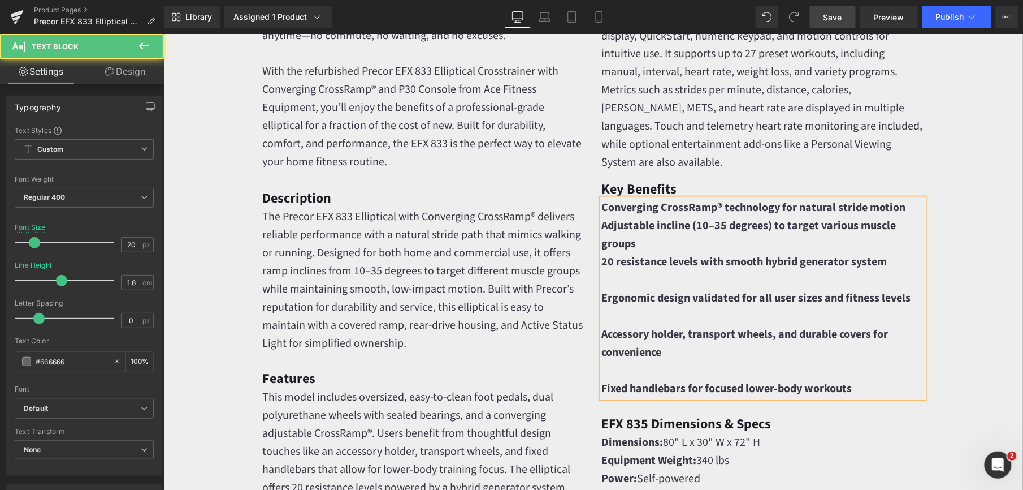
click at [616, 285] on p at bounding box center [763, 280] width 322 height 18
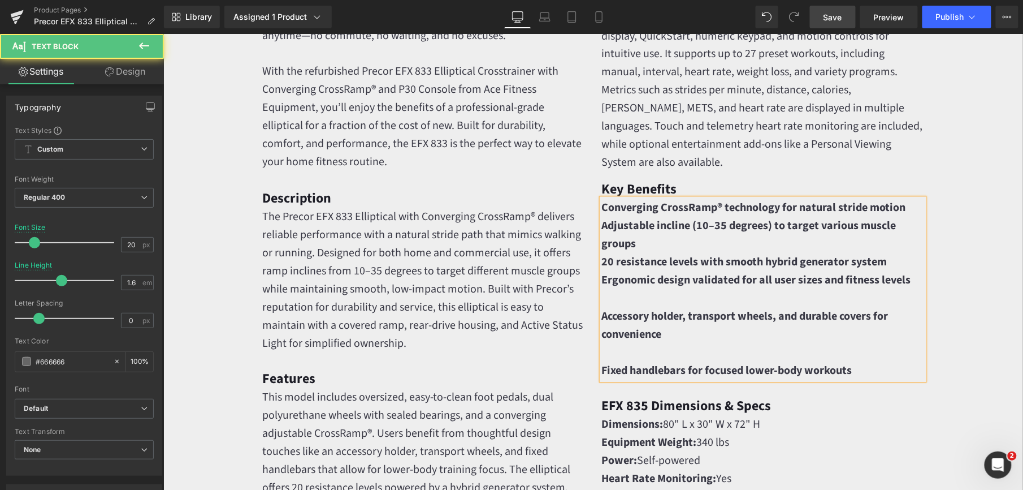
click at [619, 305] on p at bounding box center [763, 298] width 322 height 18
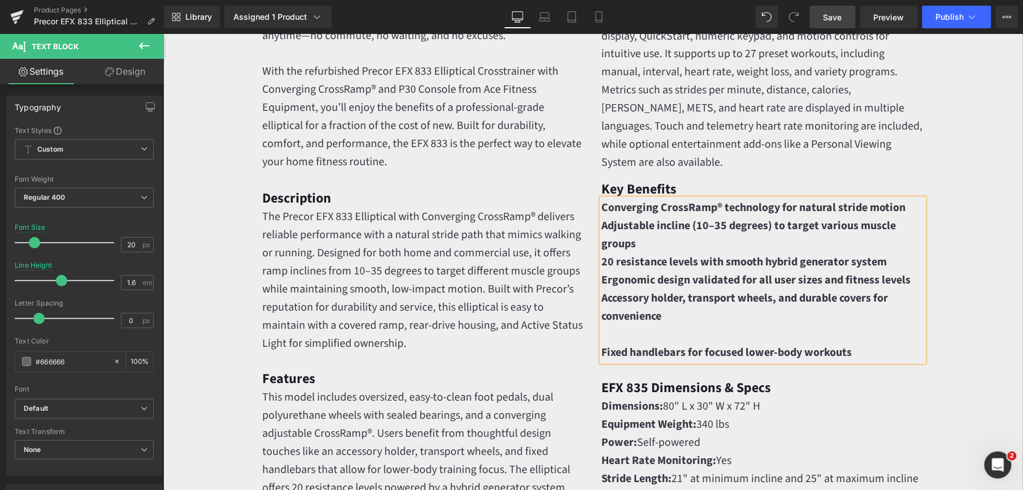
click at [612, 330] on p at bounding box center [763, 334] width 322 height 18
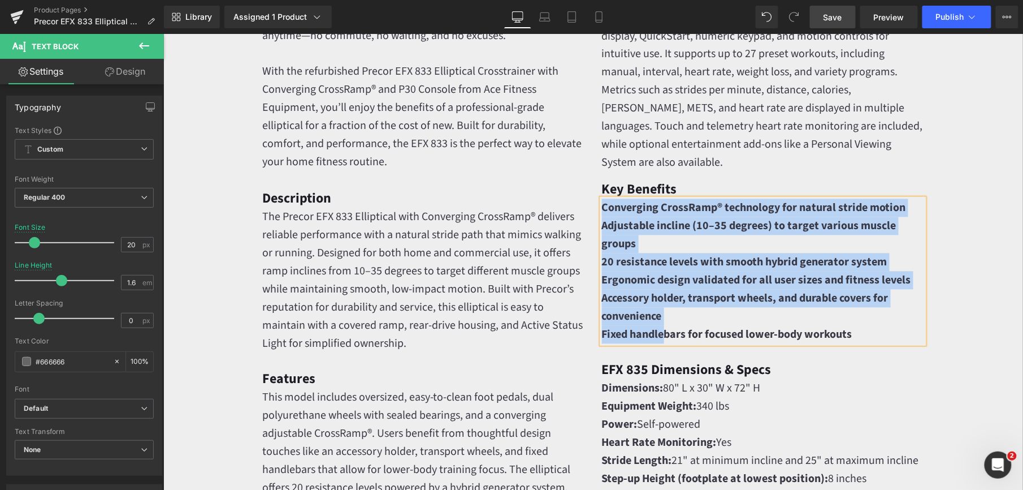
drag, startPoint x: 596, startPoint y: 209, endPoint x: 661, endPoint y: 330, distance: 137.4
click at [661, 330] on div "Converging CrossRamp® technology for natural stride motion Adjustable incline (…" at bounding box center [763, 270] width 322 height 145
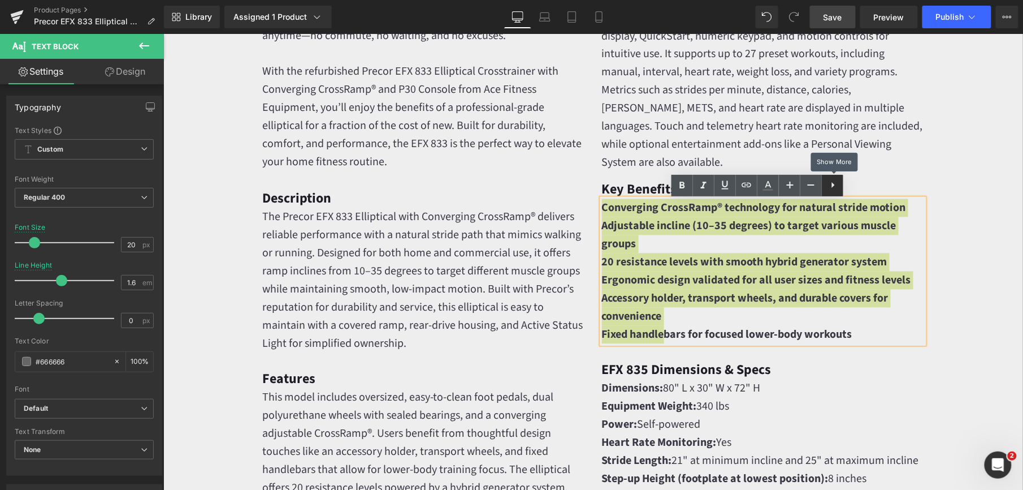
click at [834, 180] on icon at bounding box center [834, 185] width 14 height 14
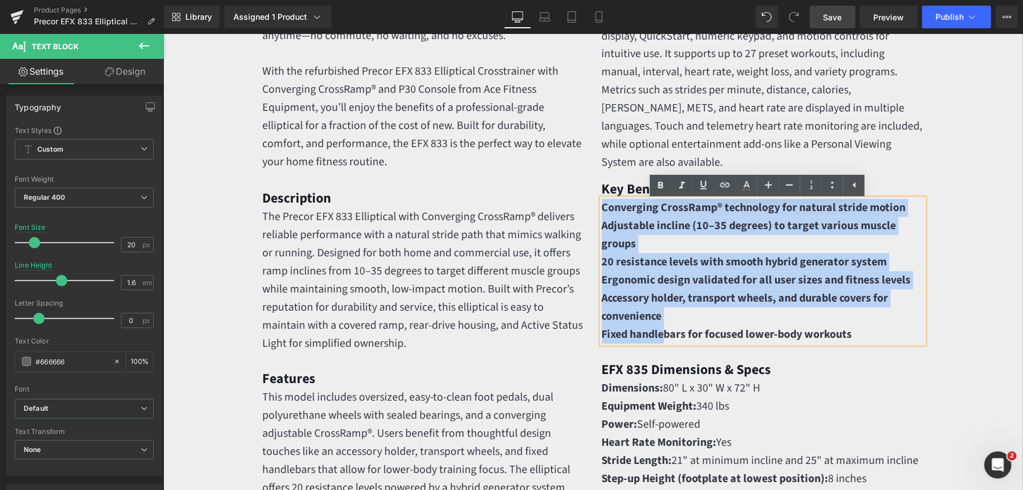
click at [659, 224] on b "Adjustable incline (10–35 degrees) to target various muscle groups" at bounding box center [749, 235] width 295 height 34
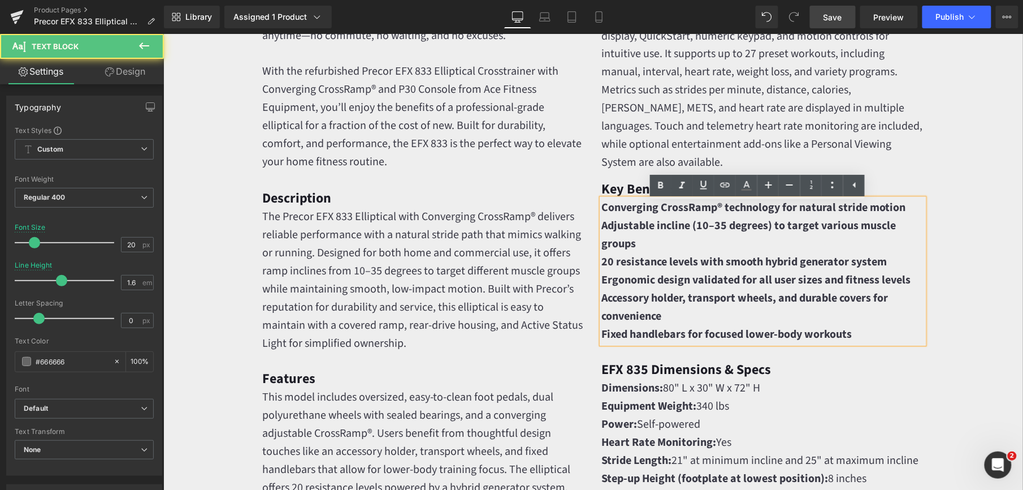
click at [602, 207] on b "Converging CrossRamp® technology for natural stride motion" at bounding box center [754, 208] width 304 height 16
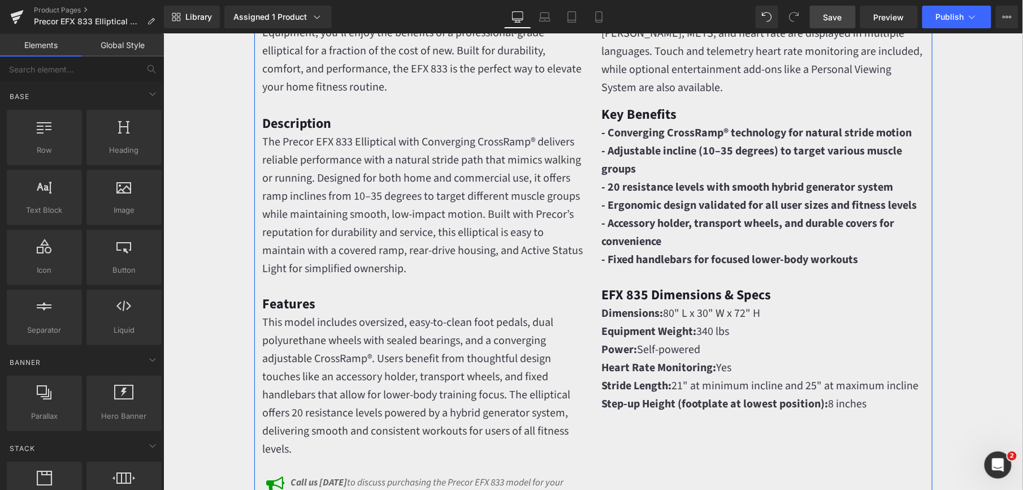
scroll to position [905, 0]
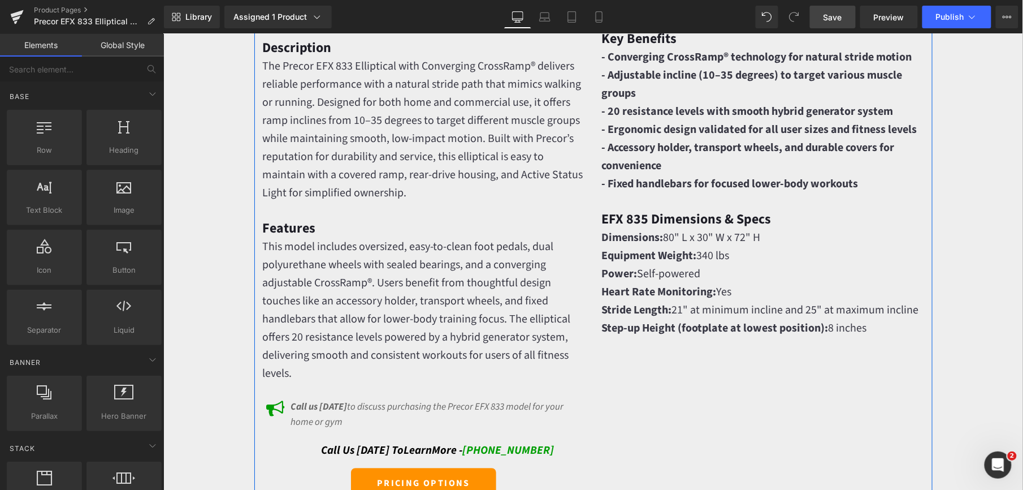
click at [642, 219] on strong "EFX 835 Dimensions & Specs" at bounding box center [687, 219] width 170 height 20
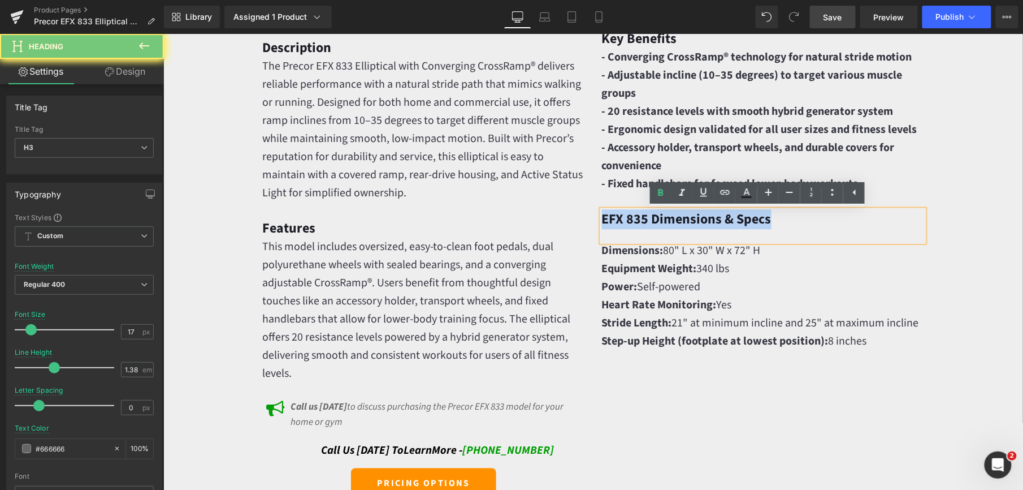
paste div
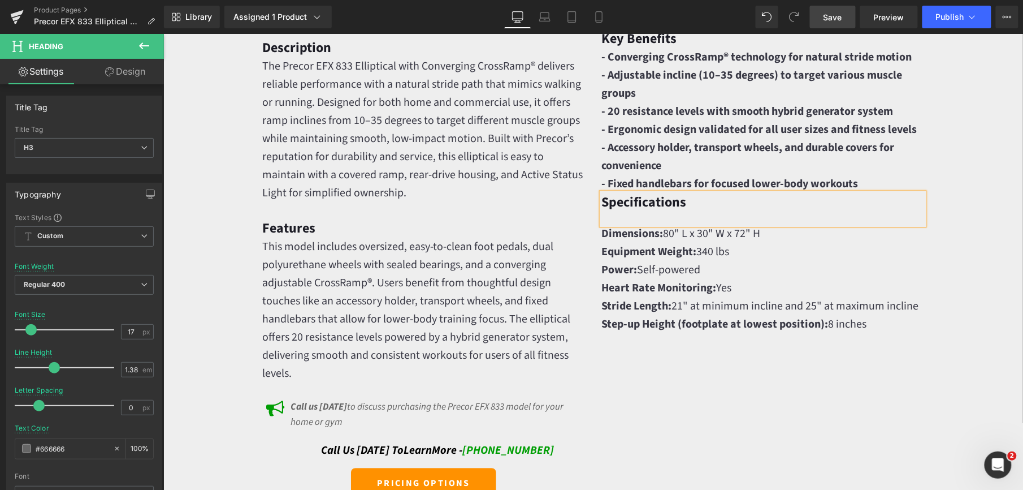
click at [652, 219] on div "Specifications" at bounding box center [763, 208] width 322 height 32
click at [890, 292] on p "Heart Rate Monitoring: Yes" at bounding box center [763, 287] width 322 height 18
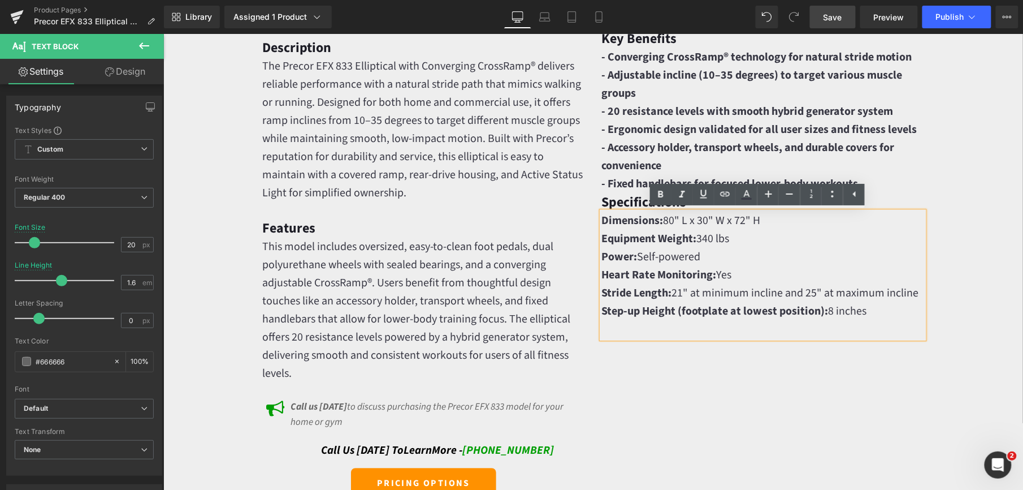
click at [926, 176] on div "Console & Programs Heading Equipped with the P30 console, the EFX 833 provides …" at bounding box center [762, 168] width 339 height 659
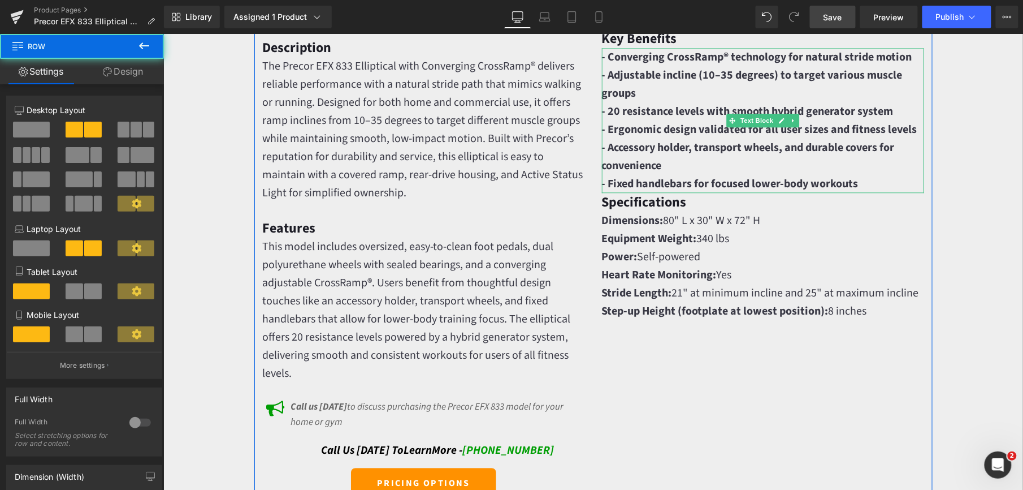
click at [889, 183] on p "- Fixed handlebars for focused lower-body workouts" at bounding box center [763, 183] width 322 height 18
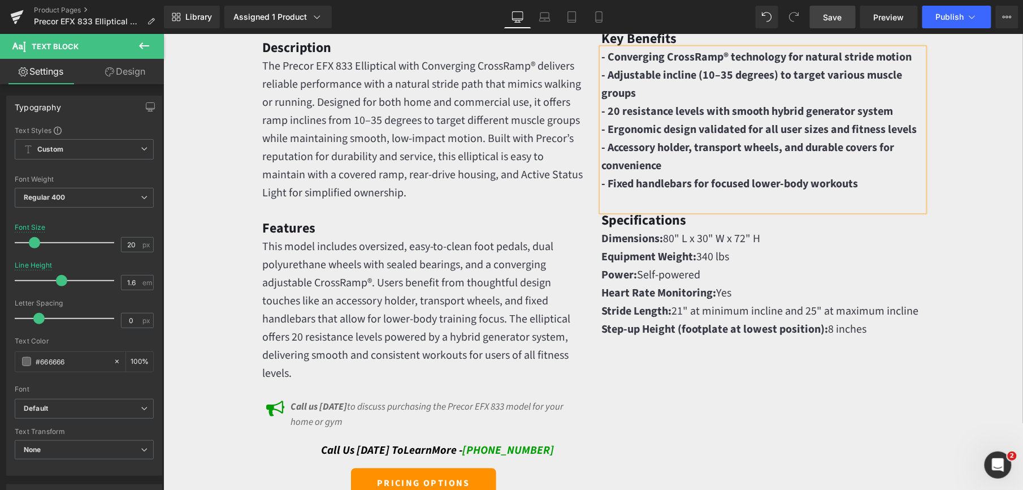
click at [678, 269] on span "Power: Self-powered" at bounding box center [651, 274] width 99 height 16
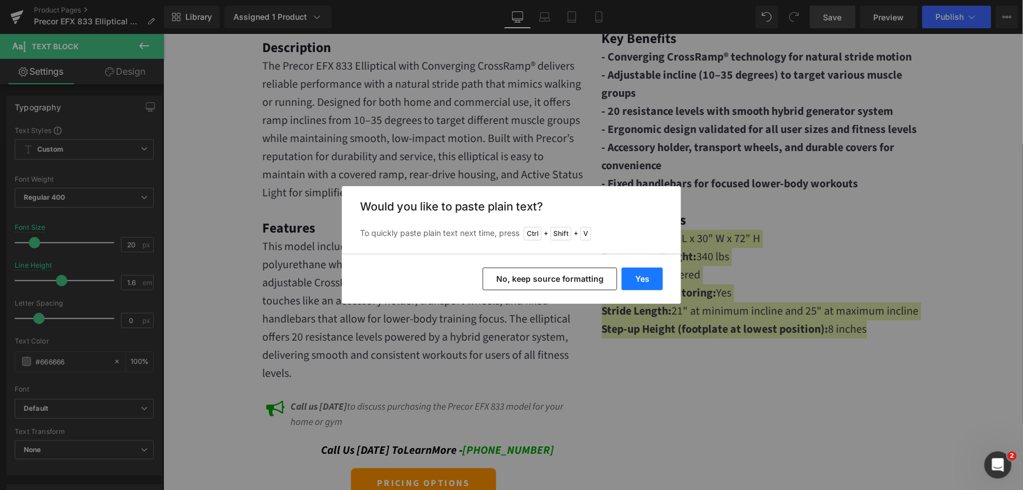
click at [629, 276] on button "Yes" at bounding box center [642, 278] width 41 height 23
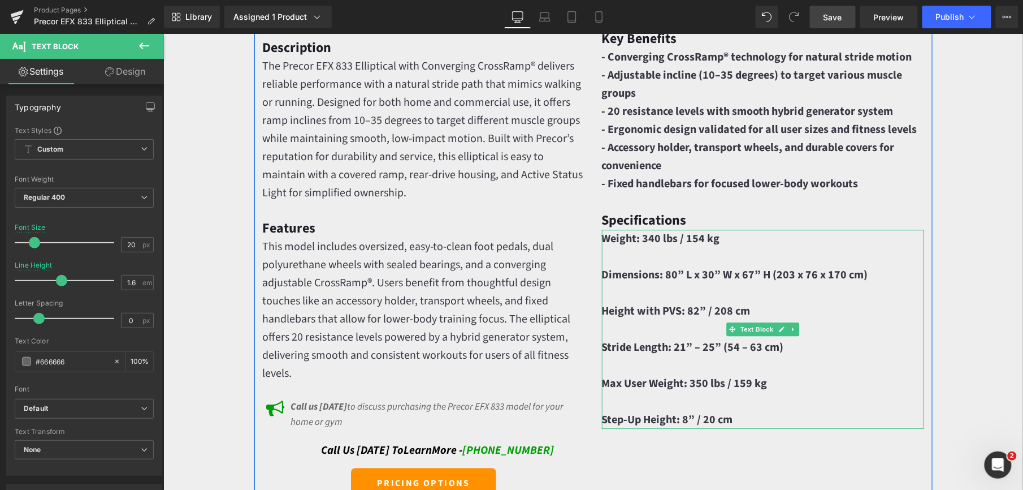
click at [641, 256] on p at bounding box center [763, 256] width 322 height 18
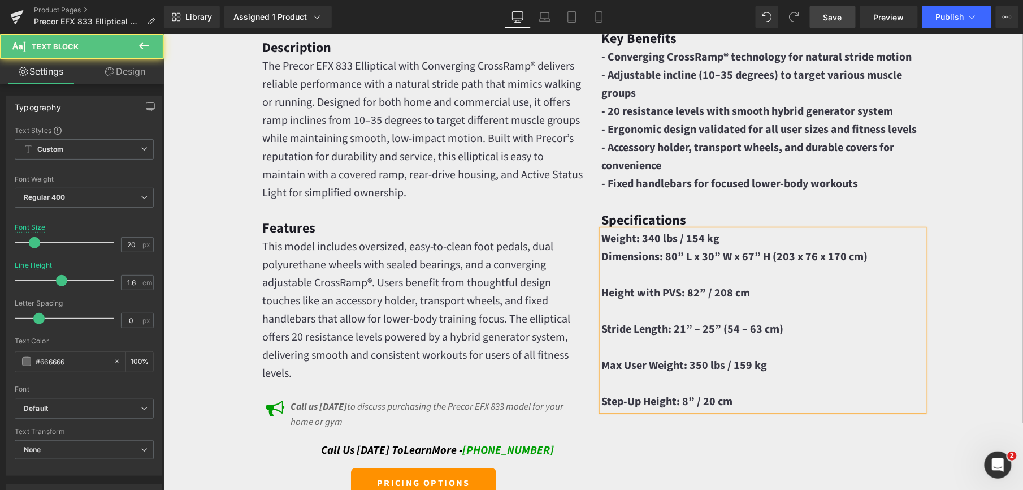
click at [634, 269] on p at bounding box center [763, 274] width 322 height 18
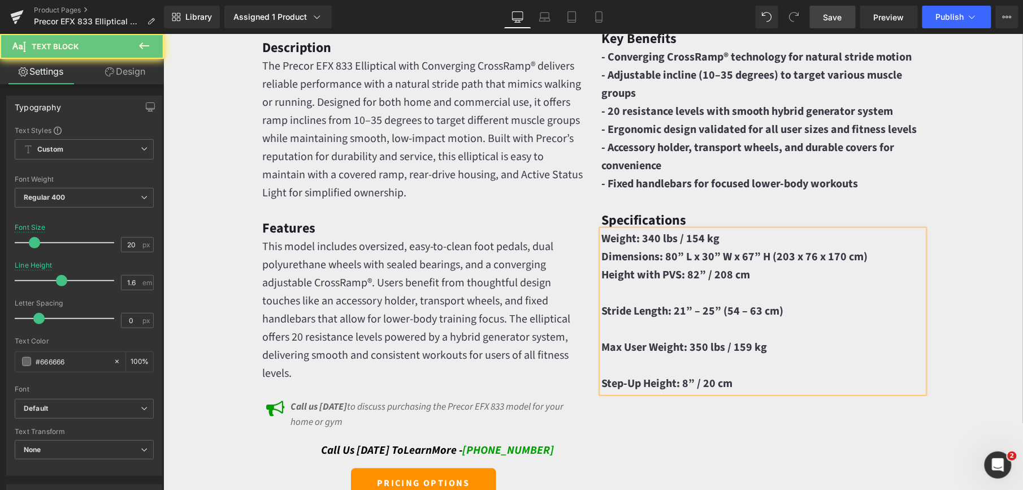
click at [625, 288] on p at bounding box center [763, 292] width 322 height 18
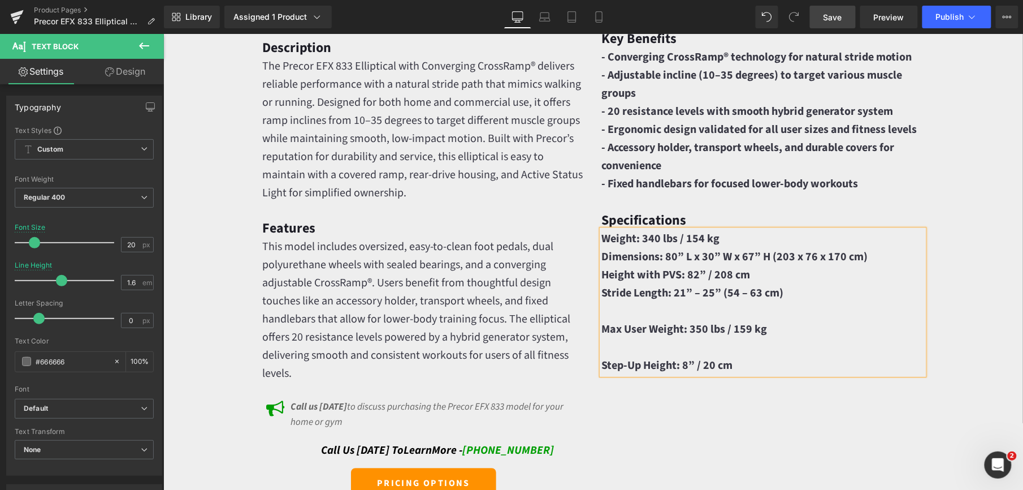
click at [621, 307] on p at bounding box center [763, 310] width 322 height 18
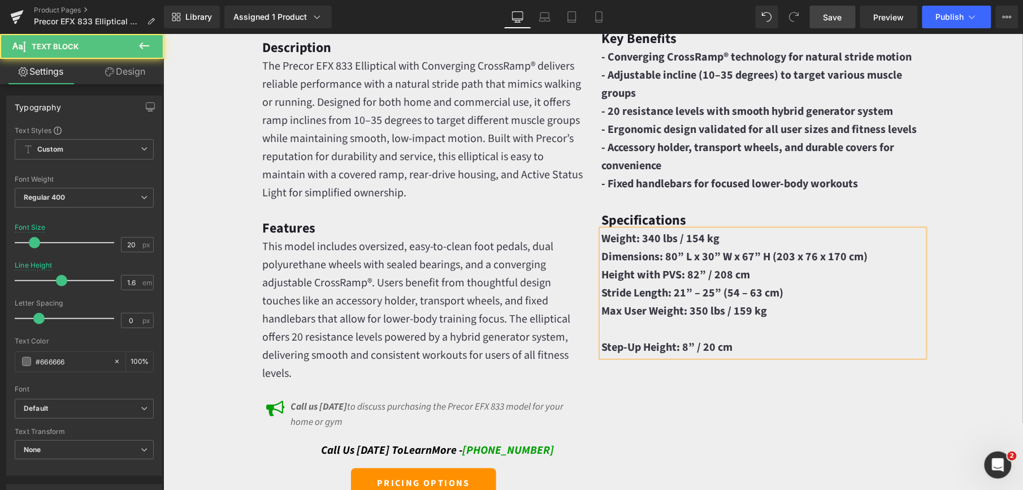
click at [612, 324] on p at bounding box center [763, 328] width 322 height 18
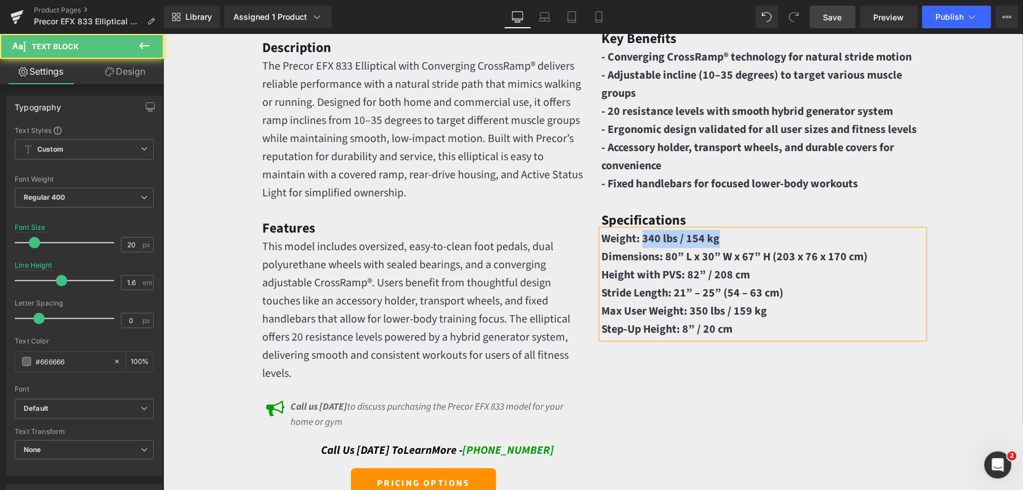
drag, startPoint x: 637, startPoint y: 241, endPoint x: 739, endPoint y: 241, distance: 102.3
click at [739, 241] on p "Weight: 340 lbs / 154 kg" at bounding box center [763, 238] width 322 height 18
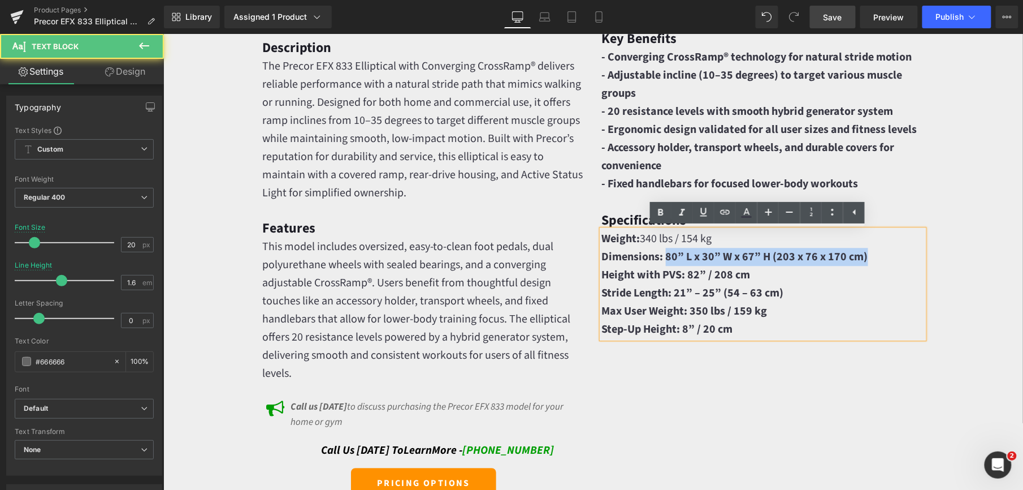
drag, startPoint x: 659, startPoint y: 256, endPoint x: 864, endPoint y: 256, distance: 205.2
click at [864, 256] on p "Dimensions: 80” L x 30” W x 67” H (203 x 76 x 170 cm)" at bounding box center [763, 256] width 322 height 18
drag, startPoint x: 685, startPoint y: 274, endPoint x: 799, endPoint y: 278, distance: 114.3
click at [799, 278] on p "Height with PVS: 82” / 208 cm" at bounding box center [763, 274] width 322 height 18
drag, startPoint x: 680, startPoint y: 278, endPoint x: 713, endPoint y: 278, distance: 33.4
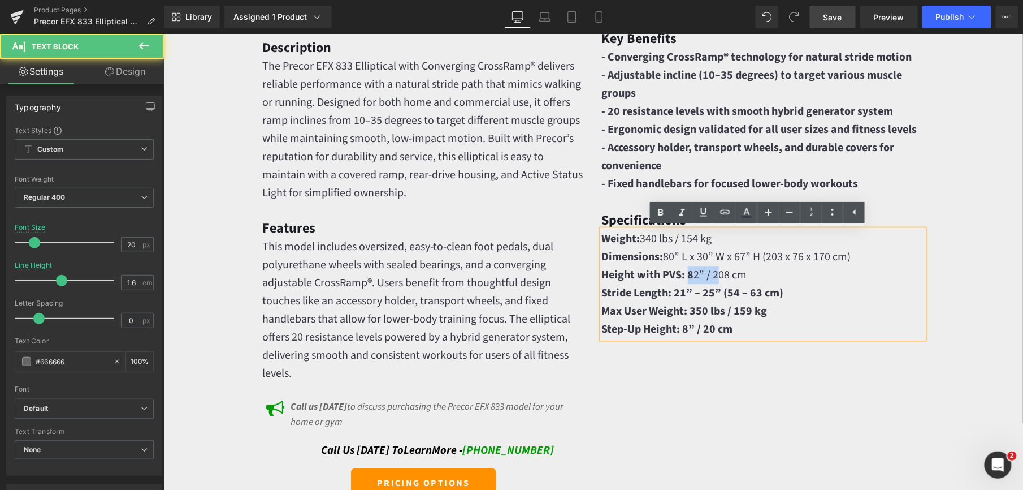
click at [713, 278] on span "Height with PVS: 8 2” / 208 cm" at bounding box center [674, 274] width 145 height 16
drag, startPoint x: 680, startPoint y: 275, endPoint x: 781, endPoint y: 275, distance: 101.8
click at [781, 275] on p "Height with PVS: 8 2” / 2 08 cm" at bounding box center [763, 274] width 322 height 18
drag, startPoint x: 682, startPoint y: 275, endPoint x: 794, endPoint y: 283, distance: 112.8
click at [794, 283] on p "Height with PVS: 8 2” / 208 cm" at bounding box center [763, 274] width 322 height 18
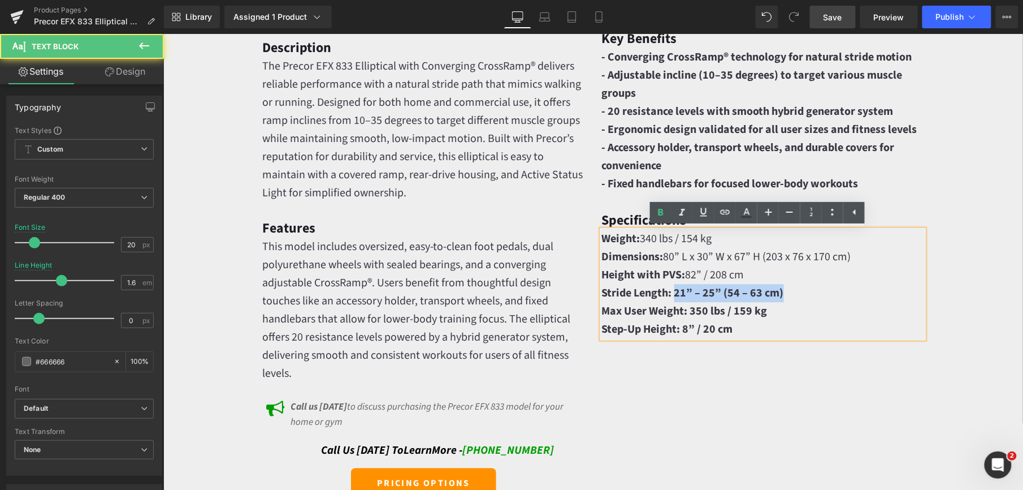
drag, startPoint x: 668, startPoint y: 292, endPoint x: 801, endPoint y: 292, distance: 133.4
click at [801, 292] on p "Stride Length: 21” – 25” (54 – 63 cm)" at bounding box center [763, 292] width 322 height 18
drag, startPoint x: 685, startPoint y: 313, endPoint x: 808, endPoint y: 312, distance: 123.3
click at [808, 312] on p "Max User Weight: 350 lbs / 159 kg" at bounding box center [763, 310] width 322 height 18
drag, startPoint x: 677, startPoint y: 330, endPoint x: 808, endPoint y: 336, distance: 130.7
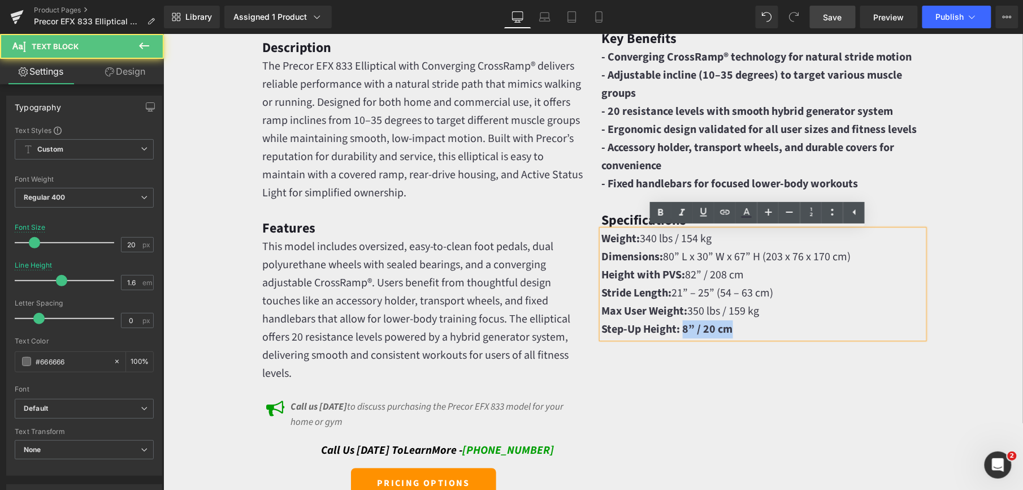
click at [807, 336] on p "Step-Up Height: 8” / 20 cm" at bounding box center [763, 328] width 322 height 18
click at [822, 9] on link "Save" at bounding box center [833, 17] width 46 height 23
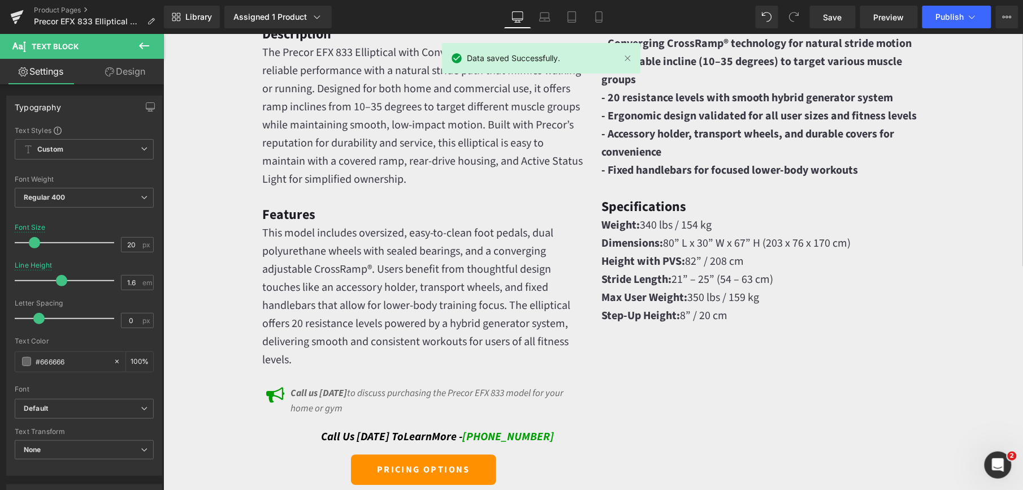
scroll to position [1055, 0]
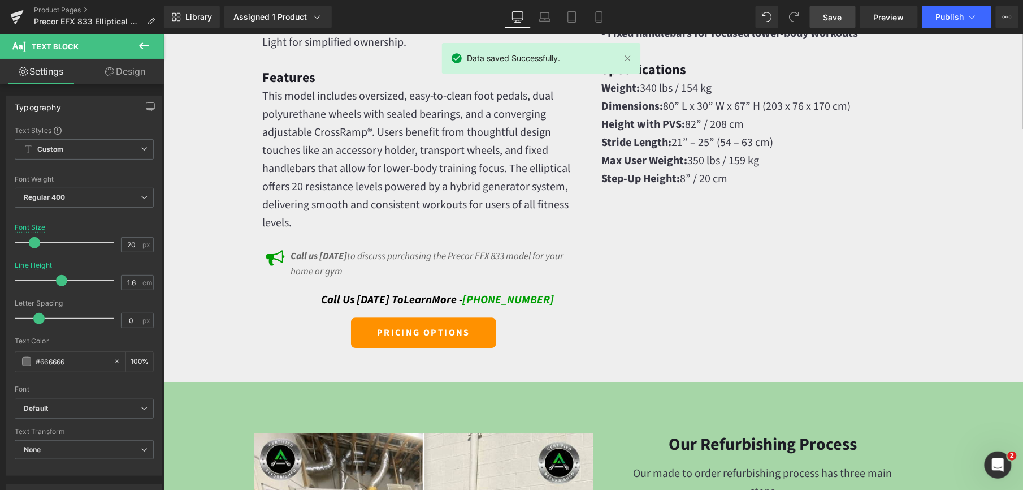
click at [829, 18] on span "Save" at bounding box center [833, 17] width 19 height 12
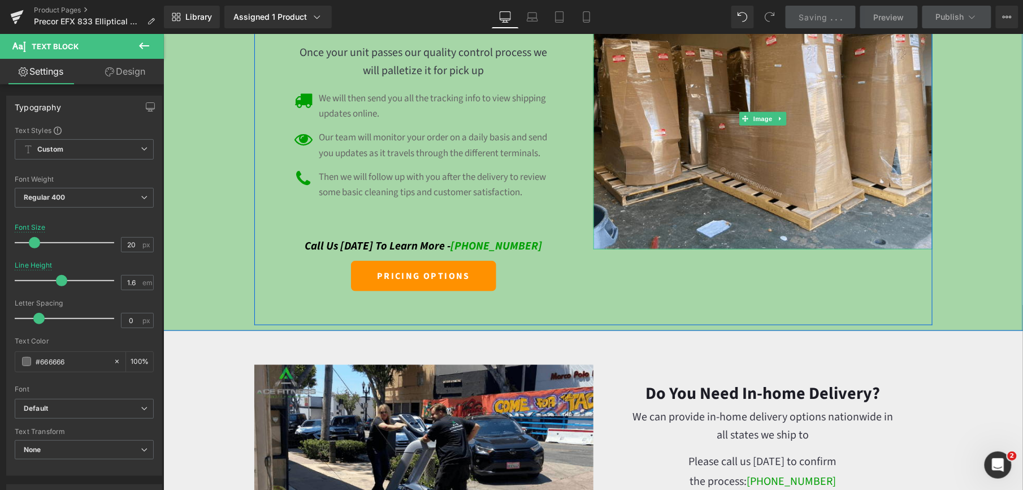
scroll to position [2111, 0]
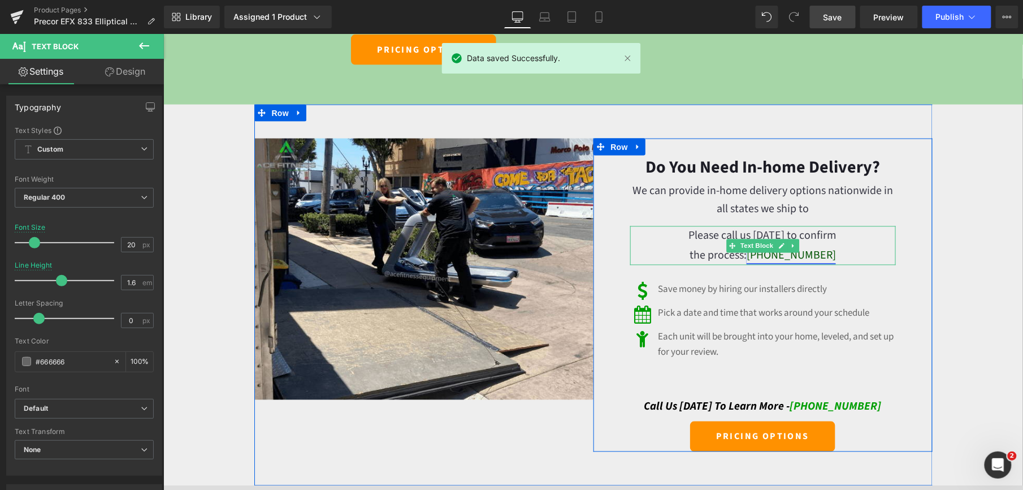
click at [808, 254] on link "[PHONE_NUMBER]" at bounding box center [790, 255] width 89 height 16
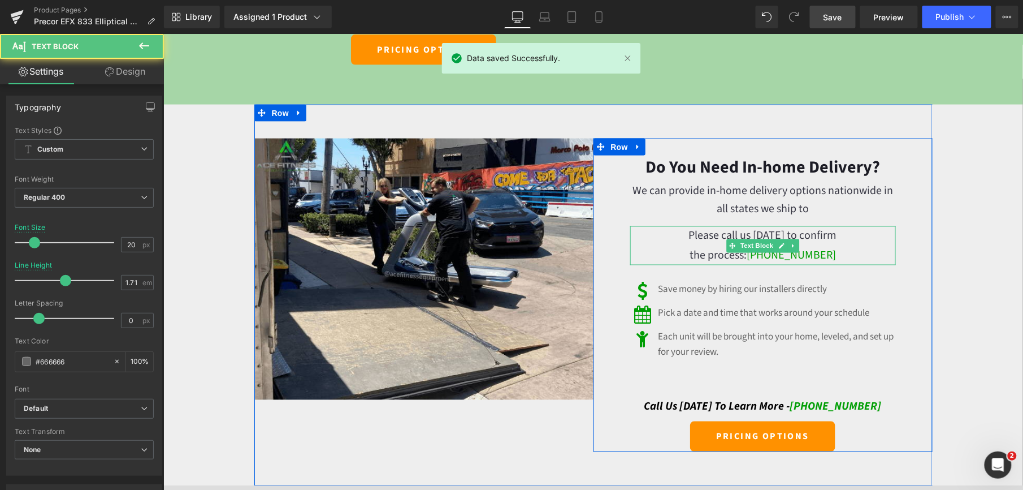
click at [828, 256] on p "the process: (877) 546-0614" at bounding box center [763, 254] width 266 height 19
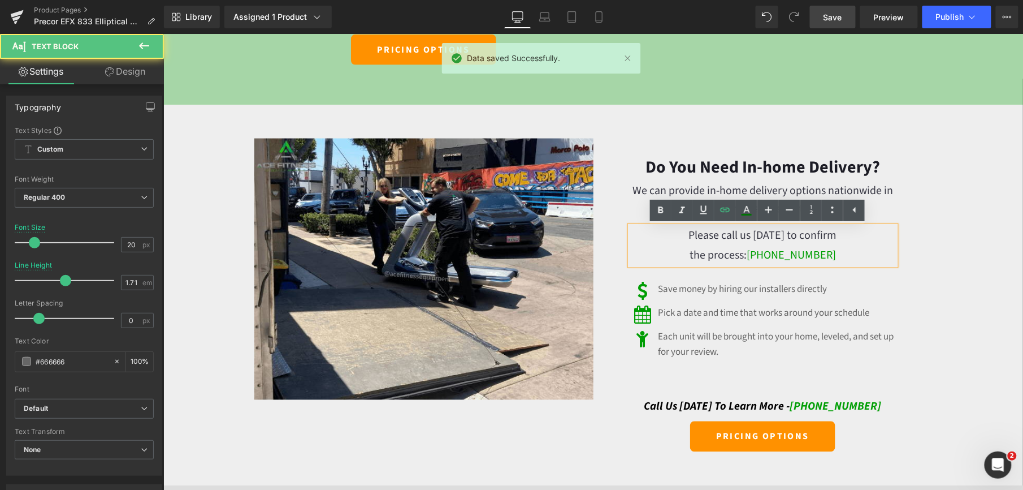
click at [828, 256] on p "the process: (877) 546-0614" at bounding box center [763, 254] width 266 height 19
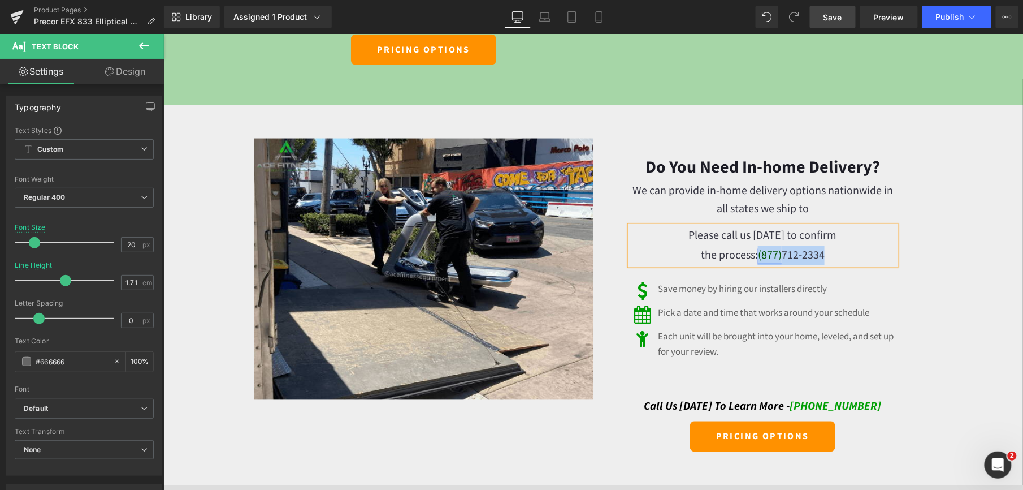
drag, startPoint x: 823, startPoint y: 258, endPoint x: 752, endPoint y: 261, distance: 70.7
click at [752, 261] on p "the process: (877) 712-2334" at bounding box center [763, 254] width 266 height 19
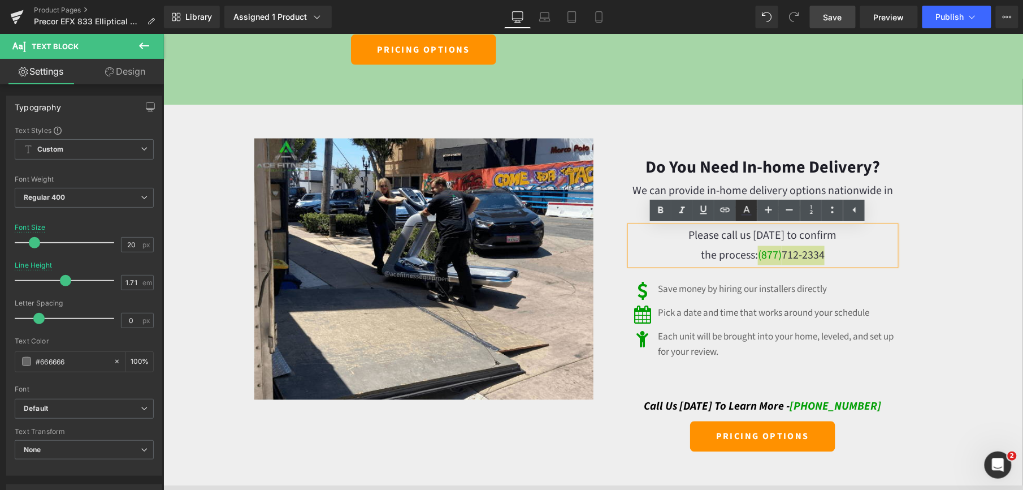
click at [751, 211] on icon at bounding box center [747, 211] width 14 height 14
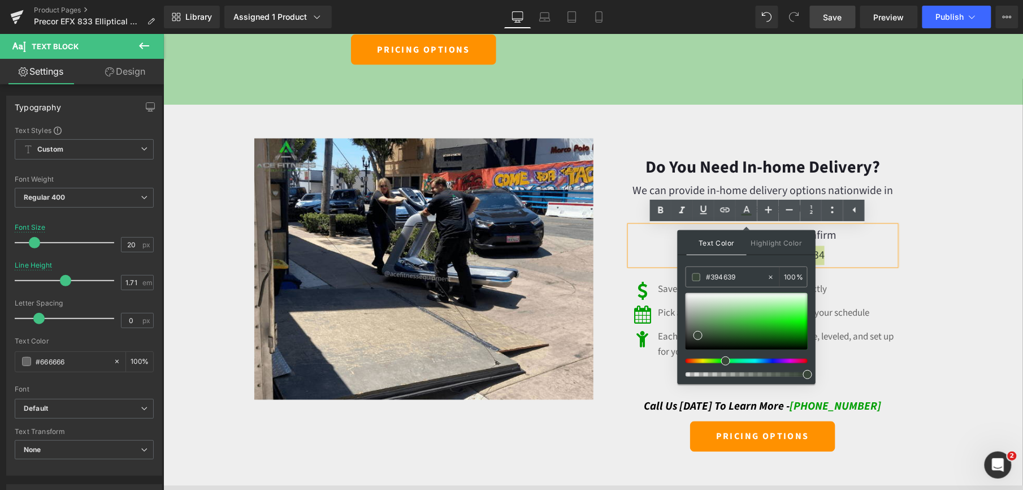
click at [721, 360] on div at bounding box center [742, 360] width 122 height 5
click at [762, 334] on div at bounding box center [747, 321] width 122 height 57
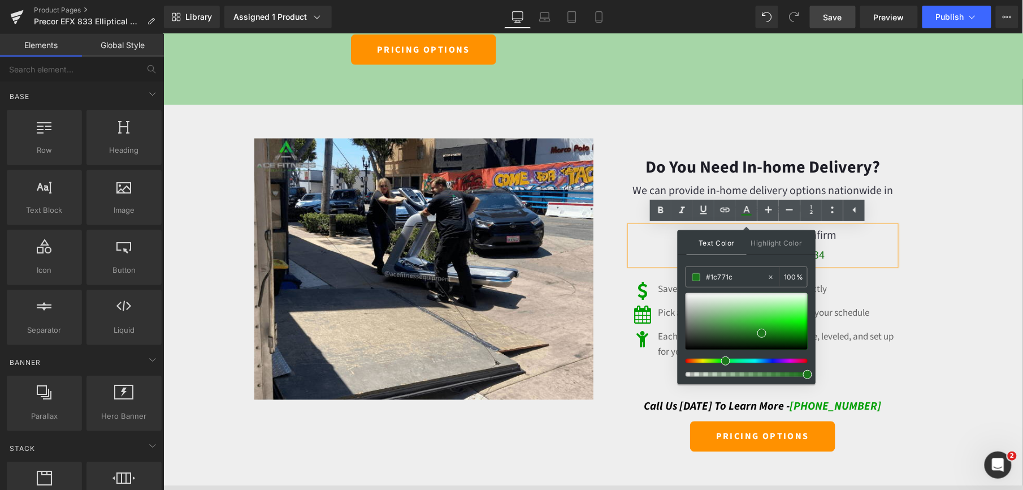
click at [935, 341] on div "Precor EFX 833 Elliptical w/ Converging Crossramp + p30 Console Heading Row Ima…" at bounding box center [593, 33] width 860 height 3963
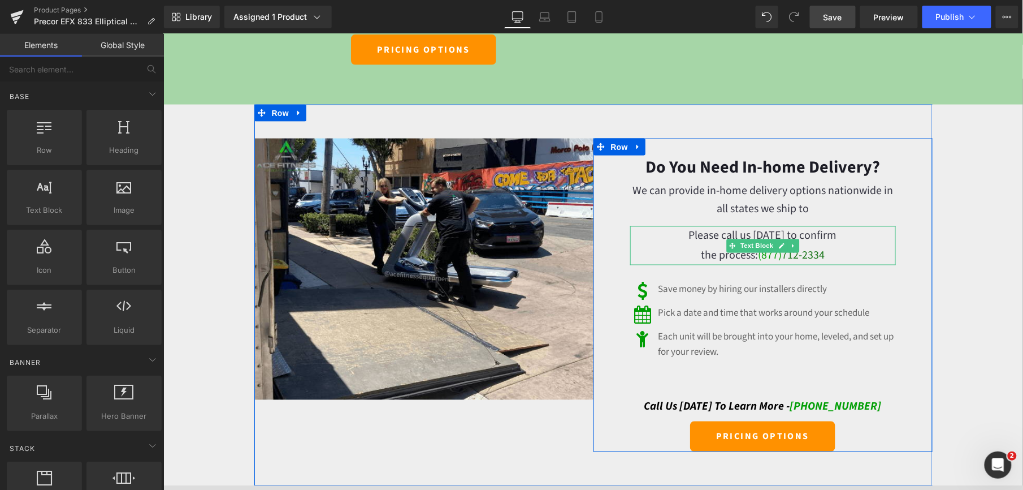
click at [815, 256] on span "(877) 712-2334" at bounding box center [791, 255] width 67 height 16
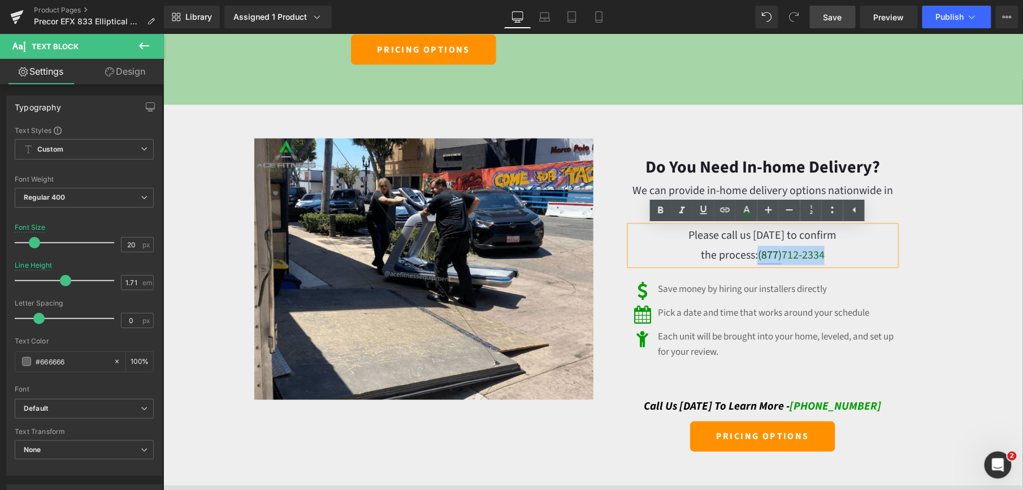
drag, startPoint x: 821, startPoint y: 256, endPoint x: 752, endPoint y: 258, distance: 69.6
click at [752, 258] on p "the process: (877) 712-2334" at bounding box center [763, 254] width 266 height 19
click at [744, 209] on icon at bounding box center [747, 211] width 14 height 14
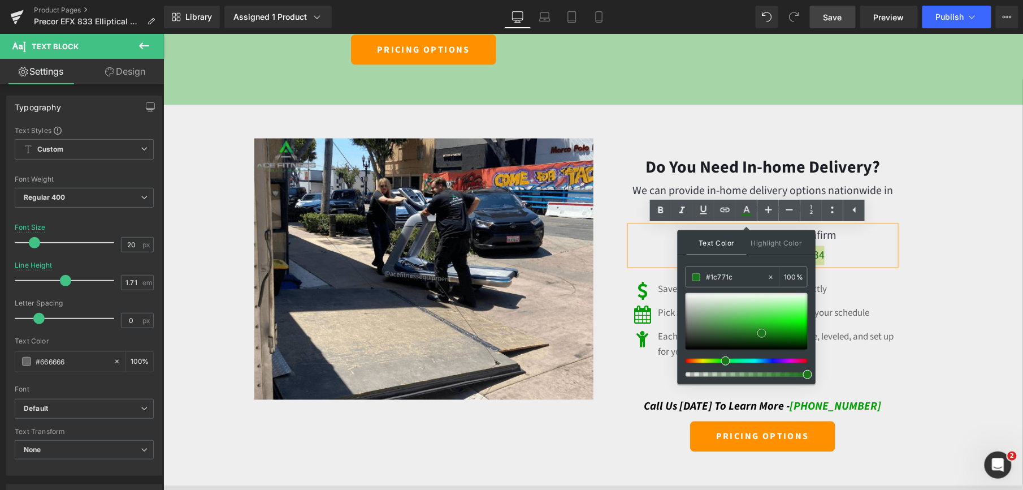
click at [790, 330] on div at bounding box center [747, 321] width 122 height 57
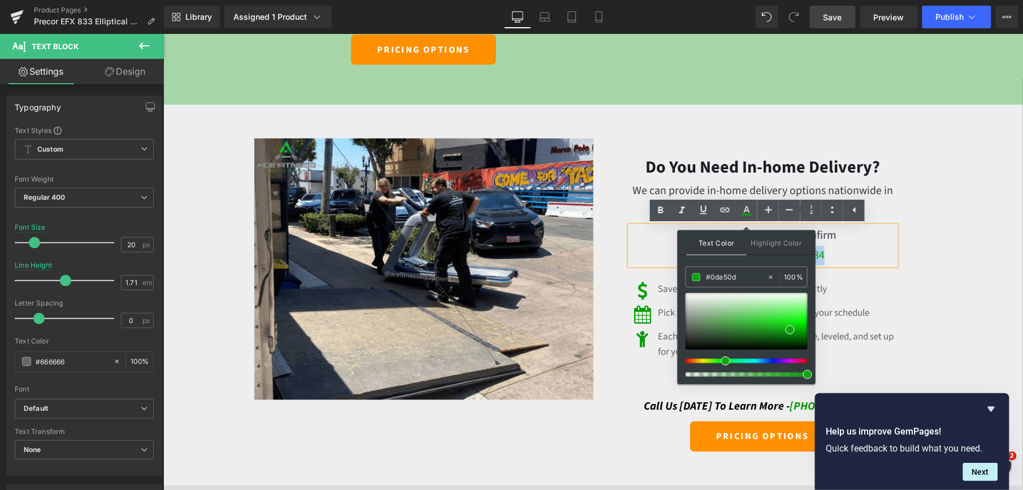
click at [920, 308] on div "Do You Need In-home Delivery? Heading We can provide in-home delivery options n…" at bounding box center [762, 294] width 339 height 313
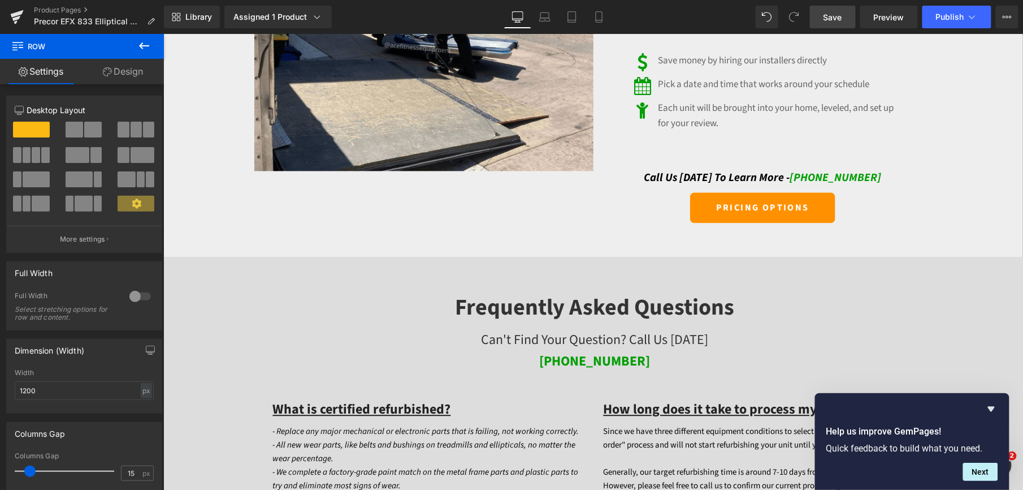
scroll to position [2337, 0]
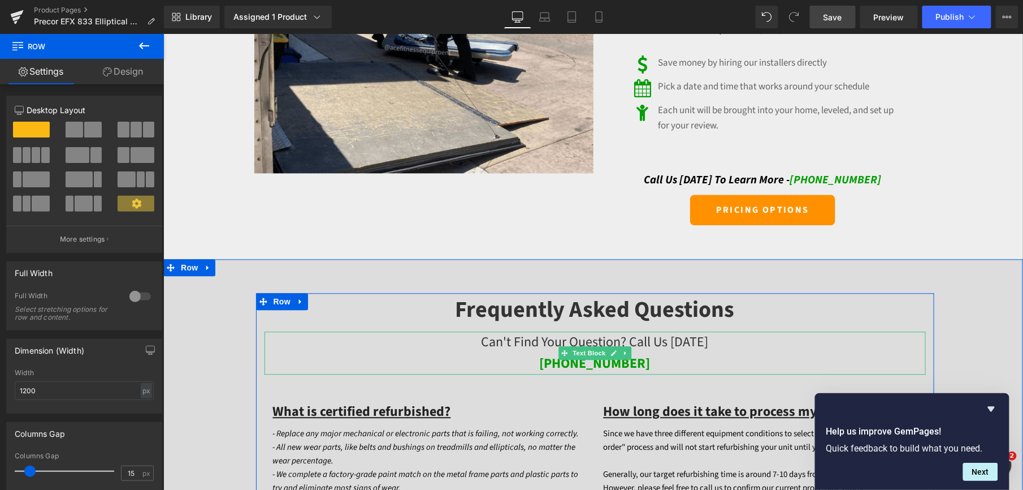
click at [643, 367] on p "[PHONE_NUMBER]" at bounding box center [594, 363] width 661 height 21
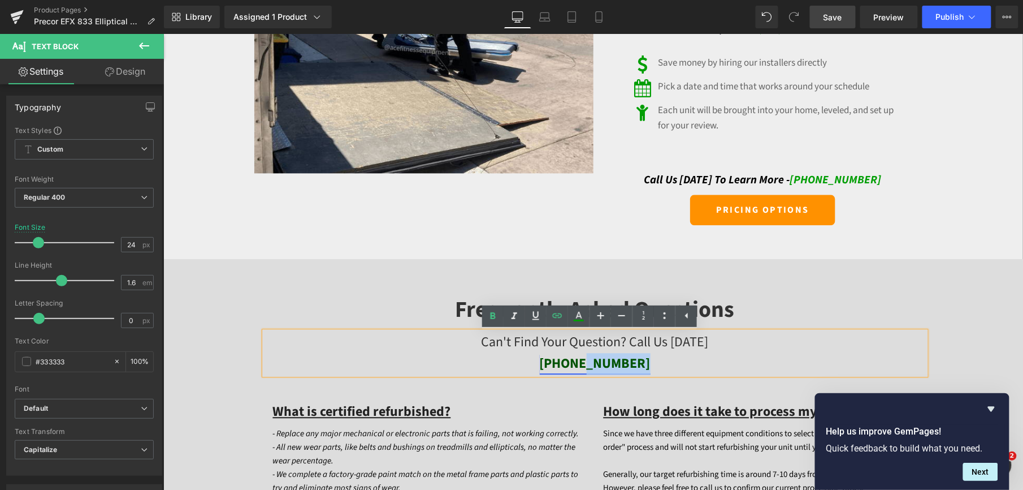
drag, startPoint x: 643, startPoint y: 366, endPoint x: 581, endPoint y: 366, distance: 62.8
click at [581, 366] on p "[PHONE_NUMBER]" at bounding box center [594, 363] width 661 height 21
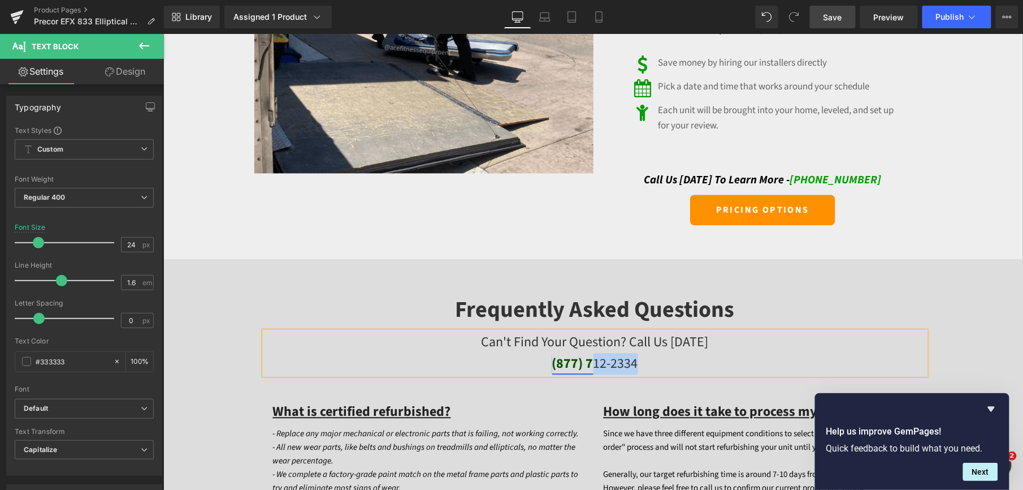
drag, startPoint x: 645, startPoint y: 375, endPoint x: 586, endPoint y: 370, distance: 59.0
click at [586, 370] on p "(877) 7 12-2334" at bounding box center [594, 363] width 661 height 21
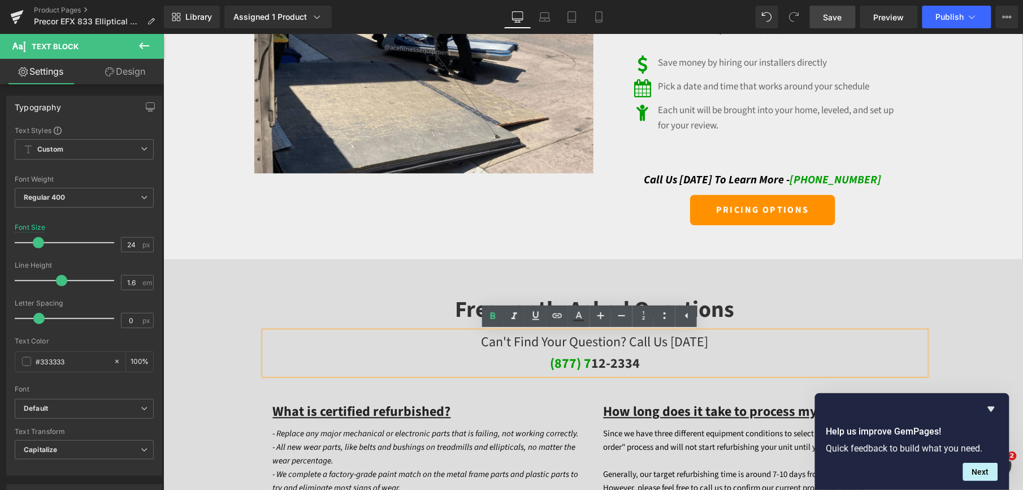
click at [641, 369] on p "(877) 7 12-2334" at bounding box center [594, 363] width 661 height 21
drag, startPoint x: 646, startPoint y: 366, endPoint x: 546, endPoint y: 371, distance: 99.6
click at [546, 371] on p "(877) 7 12-2334" at bounding box center [594, 363] width 661 height 21
click at [580, 318] on icon at bounding box center [579, 316] width 14 height 14
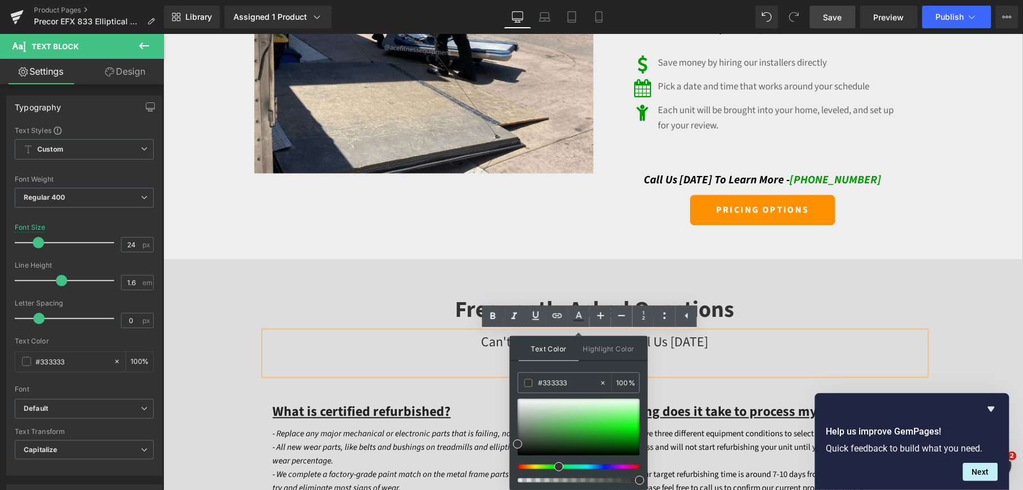
click at [555, 467] on div at bounding box center [574, 466] width 122 height 5
click at [611, 439] on div at bounding box center [579, 427] width 122 height 57
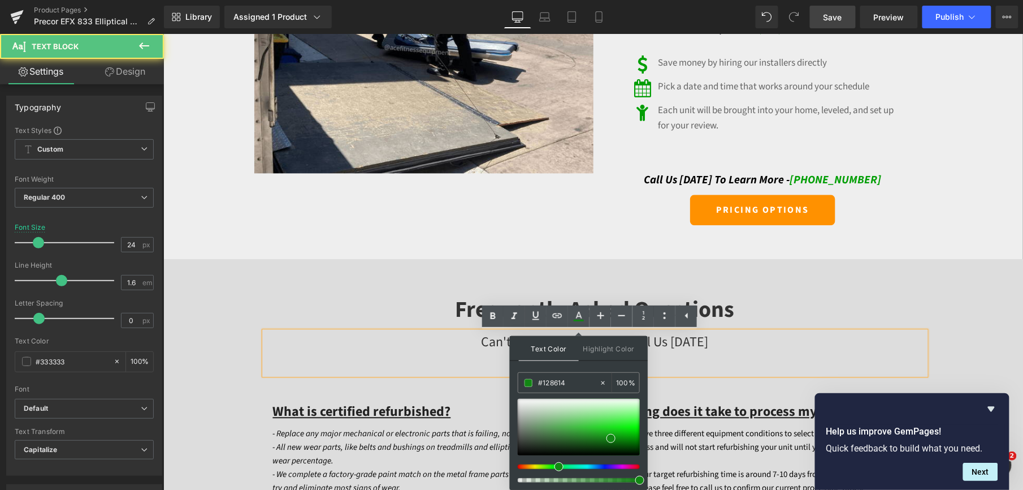
click at [768, 332] on div "Can't find Your question? call us Today (877) 7 12-2334" at bounding box center [594, 353] width 661 height 44
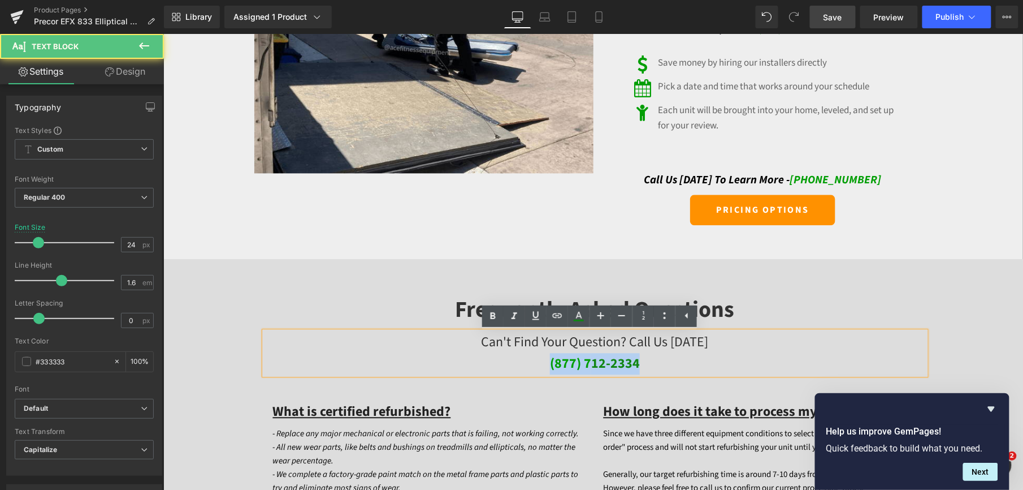
drag, startPoint x: 632, startPoint y: 364, endPoint x: 538, endPoint y: 365, distance: 93.9
click at [538, 365] on p "(877) 7 12-2334" at bounding box center [594, 363] width 661 height 21
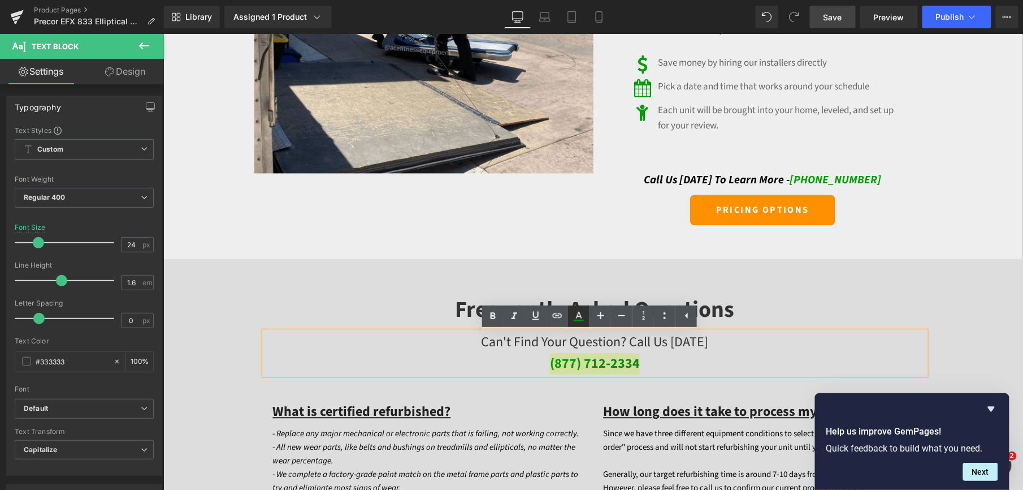
click at [579, 322] on icon at bounding box center [579, 316] width 14 height 14
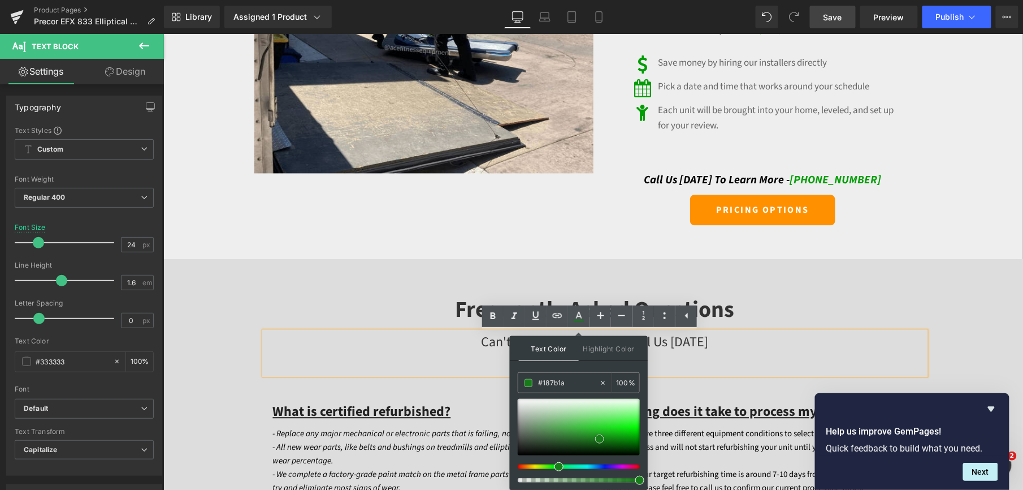
click at [600, 439] on div at bounding box center [579, 427] width 122 height 57
click at [742, 296] on div "Frequently Asked Questions Heading" at bounding box center [594, 310] width 661 height 34
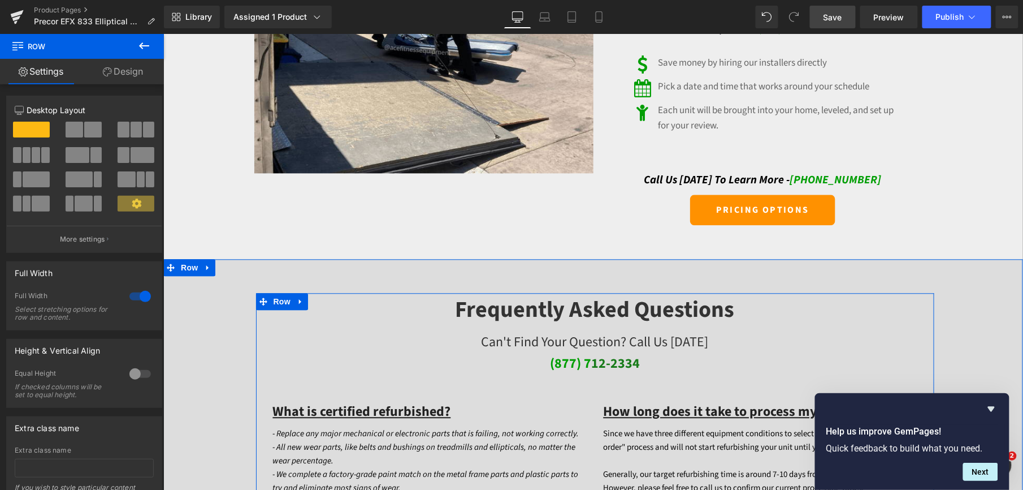
click at [652, 366] on p "(877) 7 12-2334" at bounding box center [594, 363] width 661 height 21
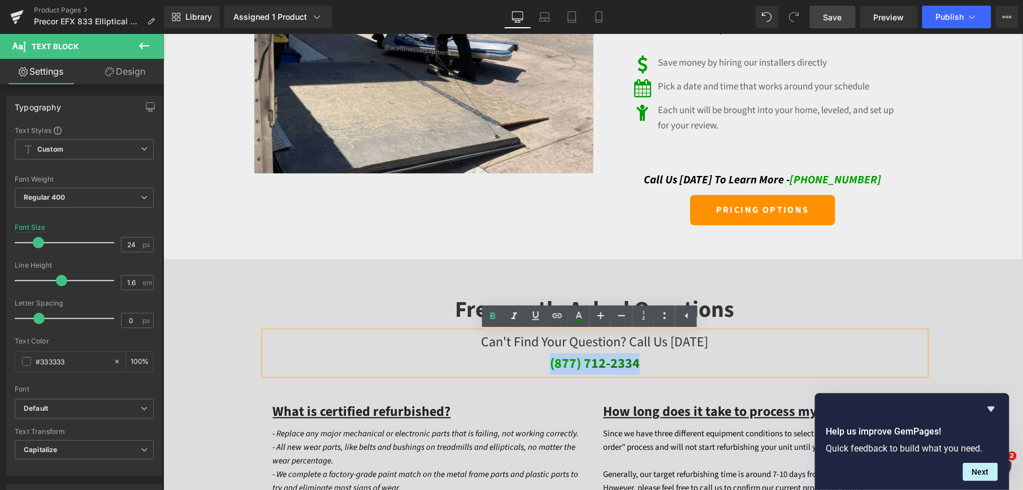
drag, startPoint x: 644, startPoint y: 366, endPoint x: 539, endPoint y: 369, distance: 104.6
click at [539, 369] on p "(877) 7 12-2334" at bounding box center [594, 363] width 661 height 21
click at [580, 315] on icon at bounding box center [579, 315] width 6 height 7
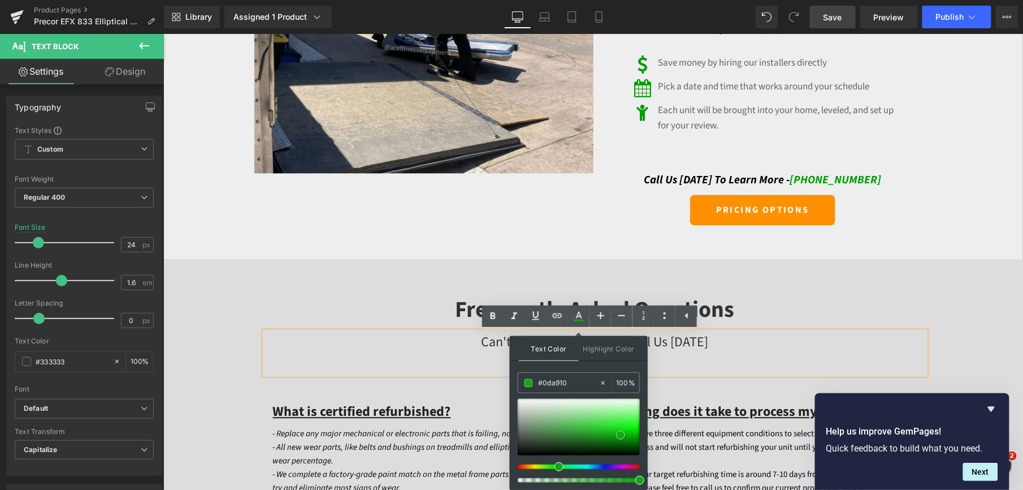
click at [621, 435] on div at bounding box center [579, 427] width 122 height 57
click at [741, 335] on p "Can't find Your question? call us [DATE]" at bounding box center [594, 341] width 661 height 21
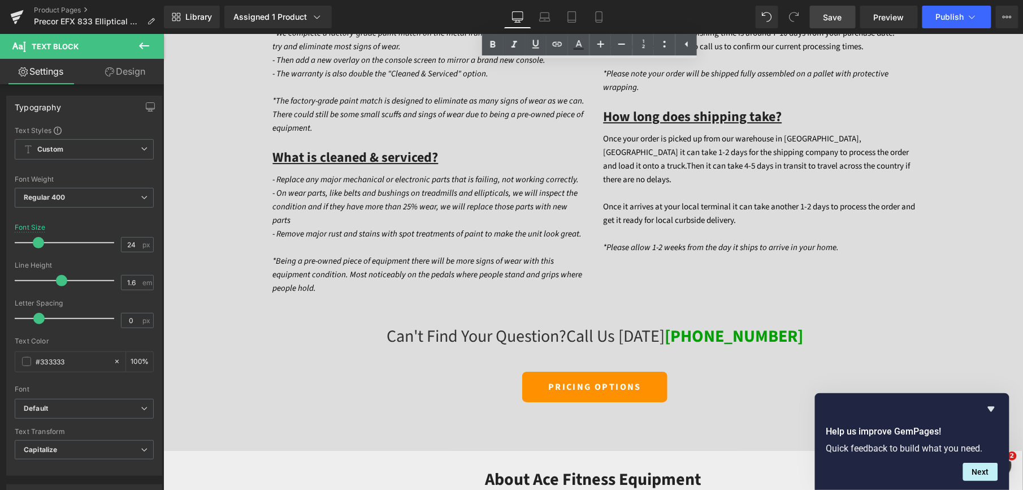
scroll to position [2638, 0]
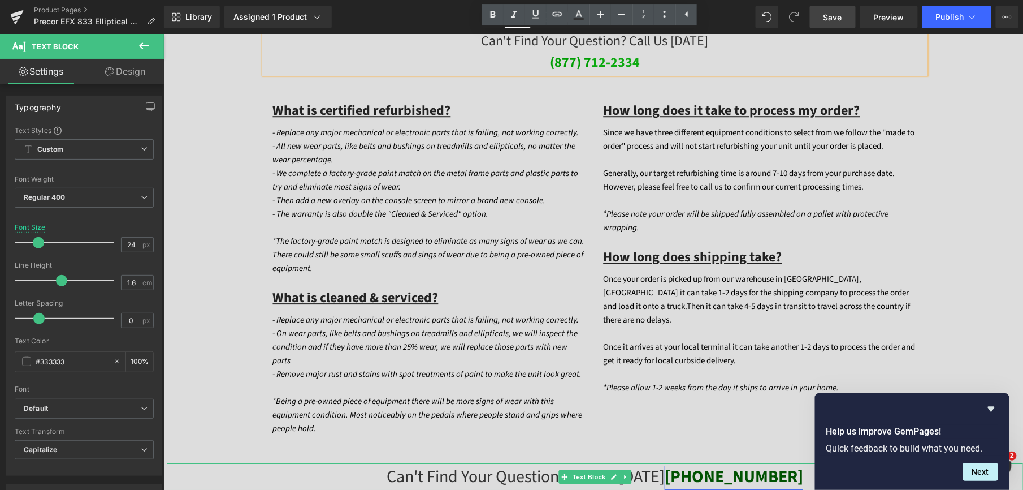
click at [779, 464] on link "[PHONE_NUMBER]" at bounding box center [733, 476] width 139 height 24
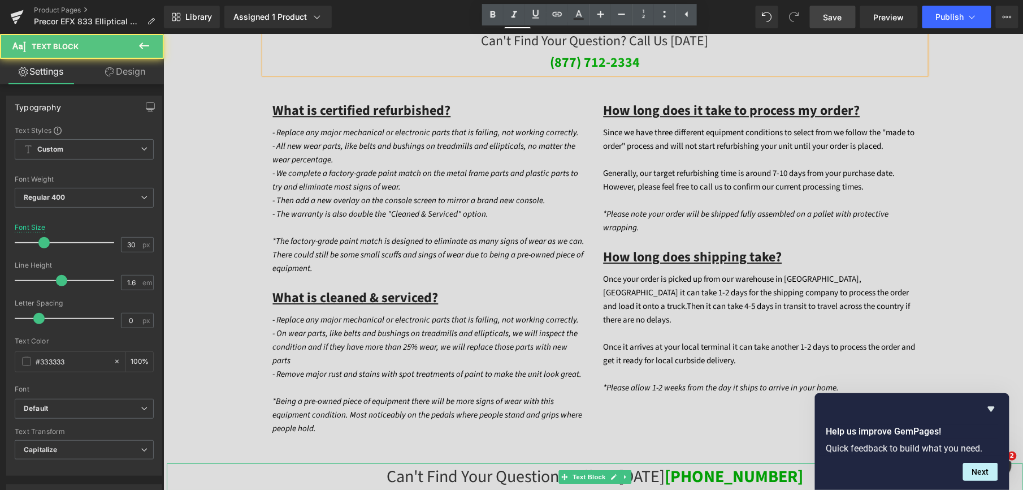
click at [793, 462] on p "Can't find Your question? call us Today (877) 546-0307" at bounding box center [594, 475] width 857 height 27
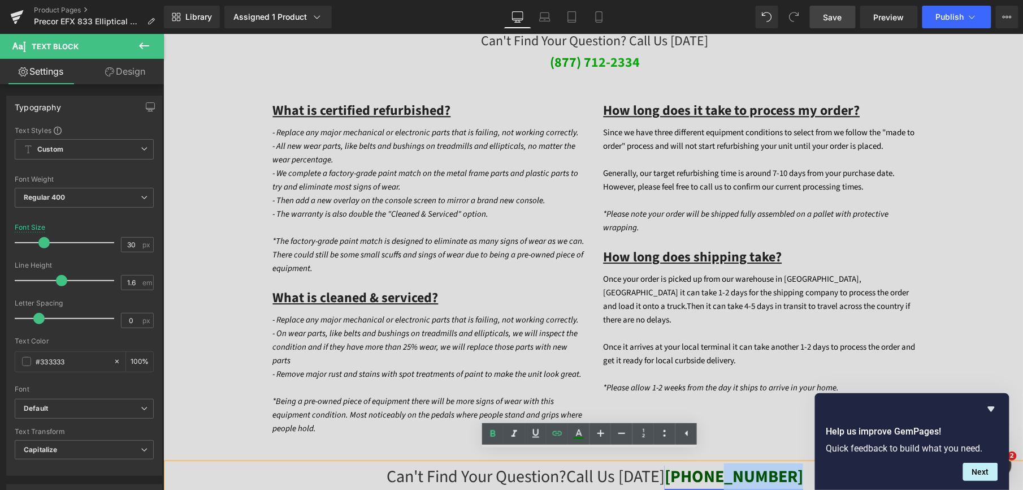
drag, startPoint x: 793, startPoint y: 462, endPoint x: 717, endPoint y: 460, distance: 75.8
click at [717, 462] on p "Can't find Your question? call us Today (877) 546-0307" at bounding box center [594, 475] width 857 height 27
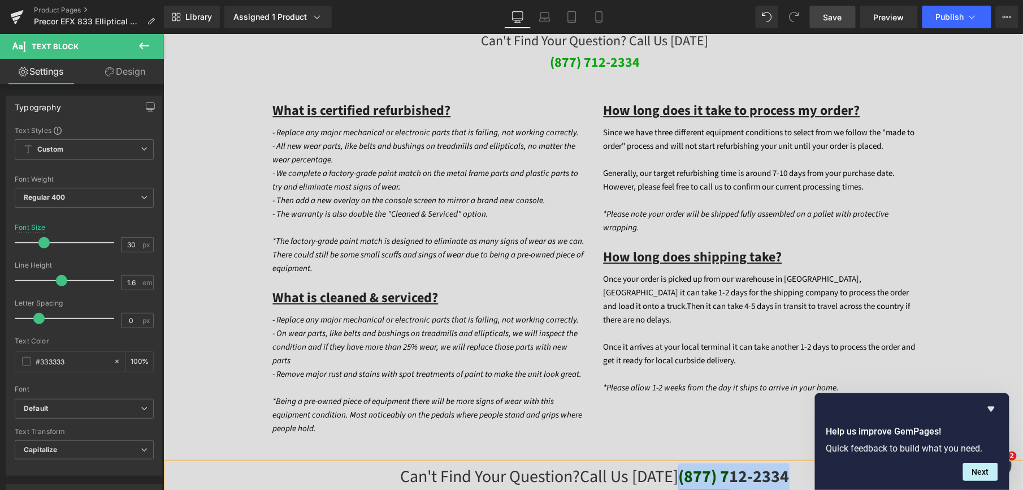
drag, startPoint x: 784, startPoint y: 471, endPoint x: 677, endPoint y: 462, distance: 107.2
click at [678, 464] on strong "(877) 7 12-2334" at bounding box center [733, 476] width 111 height 24
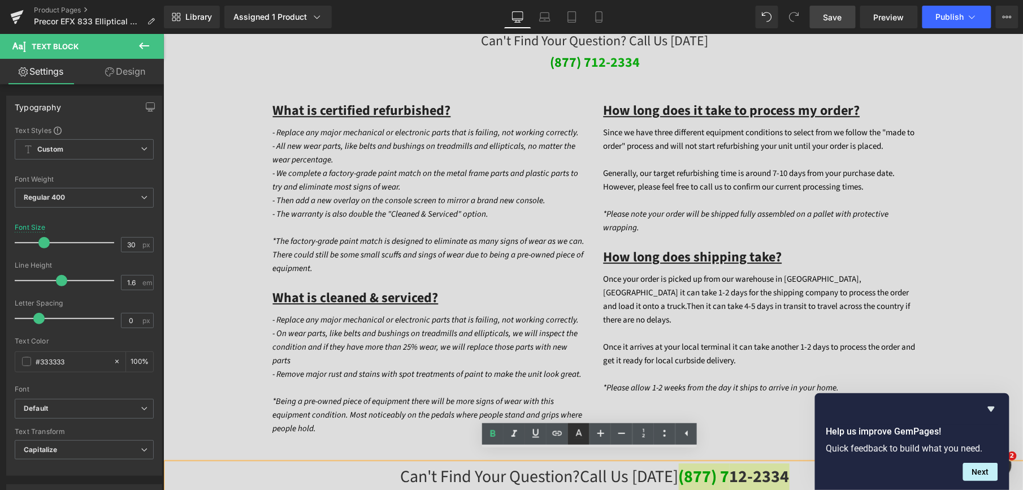
click at [581, 435] on icon at bounding box center [579, 432] width 6 height 7
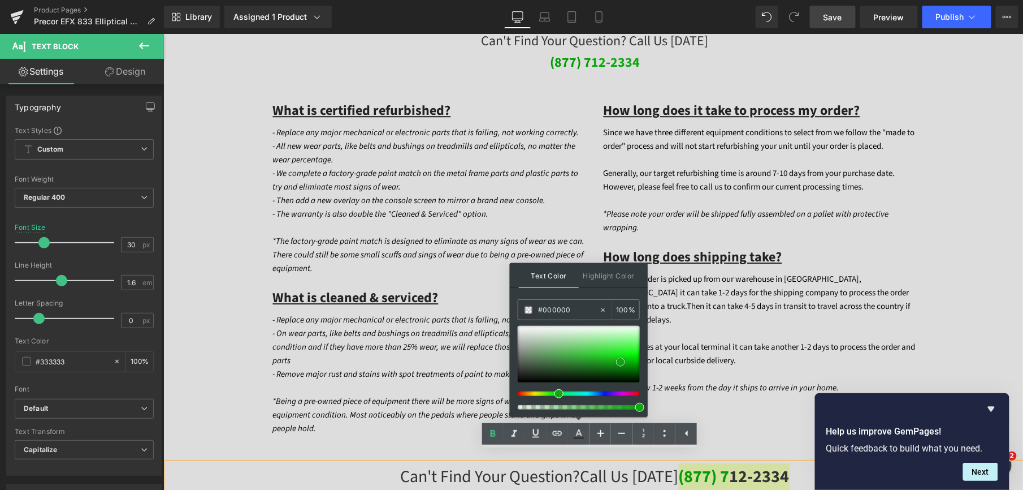
click at [618, 360] on span at bounding box center [620, 361] width 9 height 9
click at [616, 362] on span at bounding box center [620, 361] width 9 height 9
click at [613, 362] on div at bounding box center [579, 354] width 122 height 57
click at [618, 362] on span at bounding box center [613, 361] width 9 height 9
click at [620, 362] on div at bounding box center [579, 354] width 122 height 57
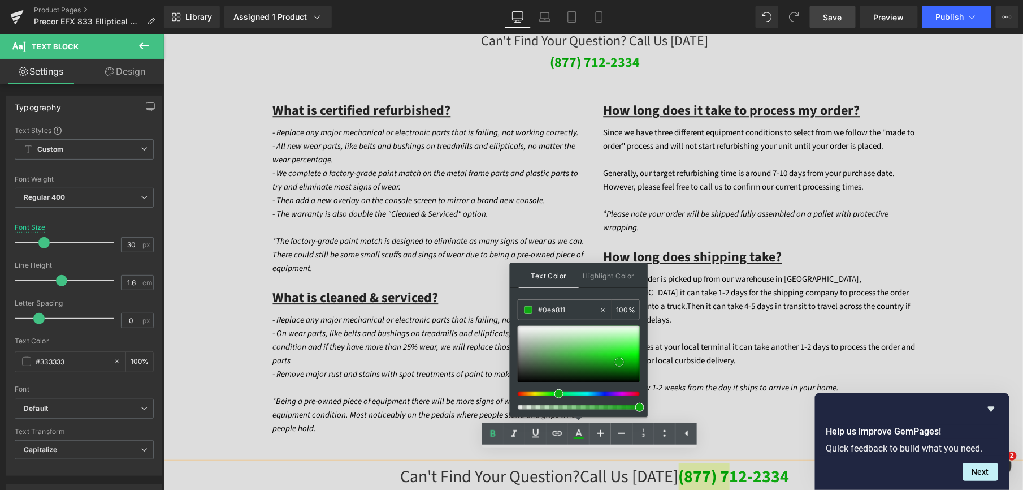
click at [624, 362] on span at bounding box center [619, 361] width 9 height 9
click at [625, 363] on div at bounding box center [579, 354] width 122 height 57
click at [625, 364] on div at bounding box center [579, 354] width 122 height 57
click at [618, 357] on div at bounding box center [579, 354] width 122 height 57
click at [622, 363] on div at bounding box center [579, 354] width 122 height 57
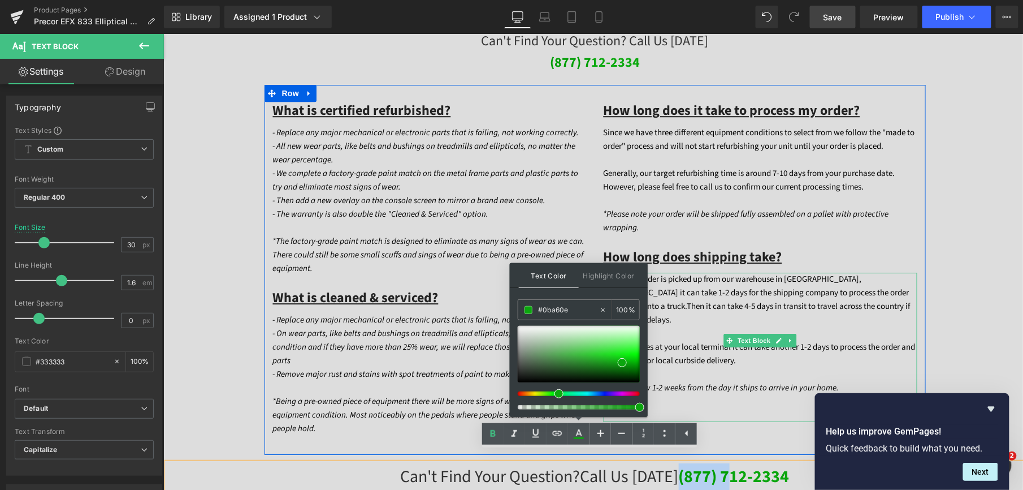
click at [774, 382] on icon "*Please allow 1-2 weeks from the day it ships to arrive in your home." at bounding box center [721, 387] width 236 height 12
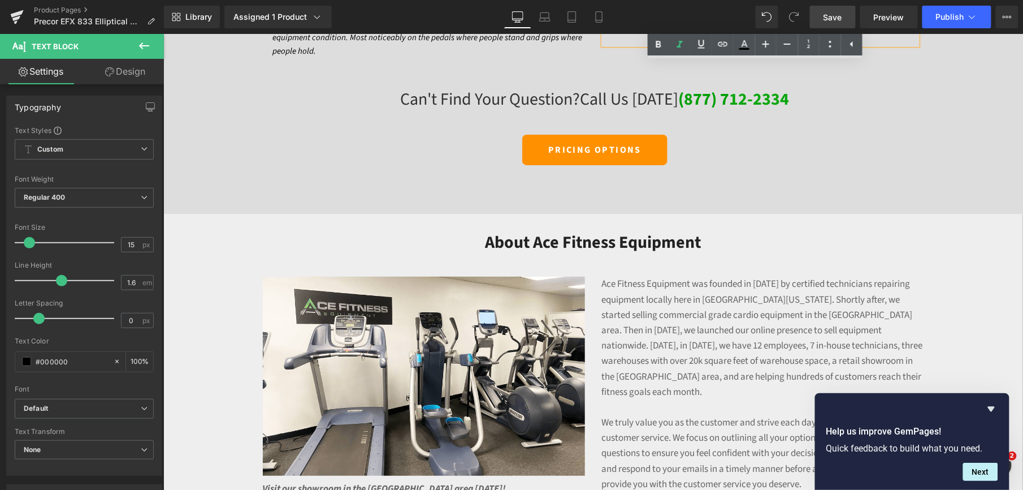
scroll to position [3241, 0]
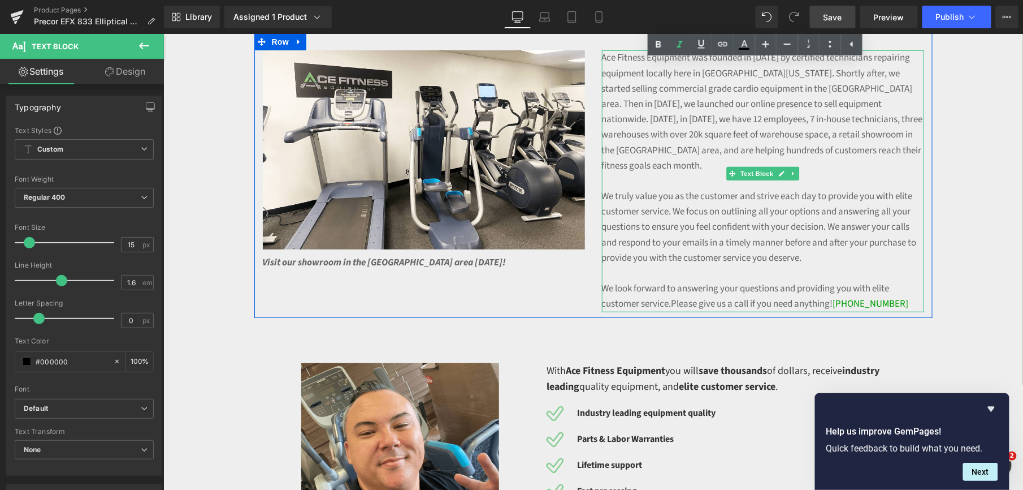
click at [896, 280] on p "We look forward to answering your questions and providing you with elite custom…" at bounding box center [763, 295] width 322 height 31
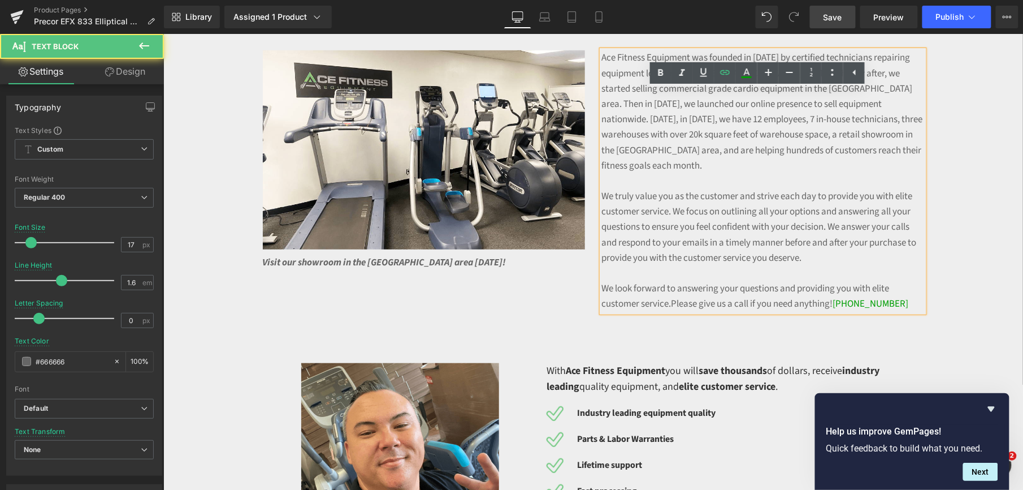
click at [896, 280] on p "We look forward to answering your questions and providing you with elite custom…" at bounding box center [763, 295] width 322 height 31
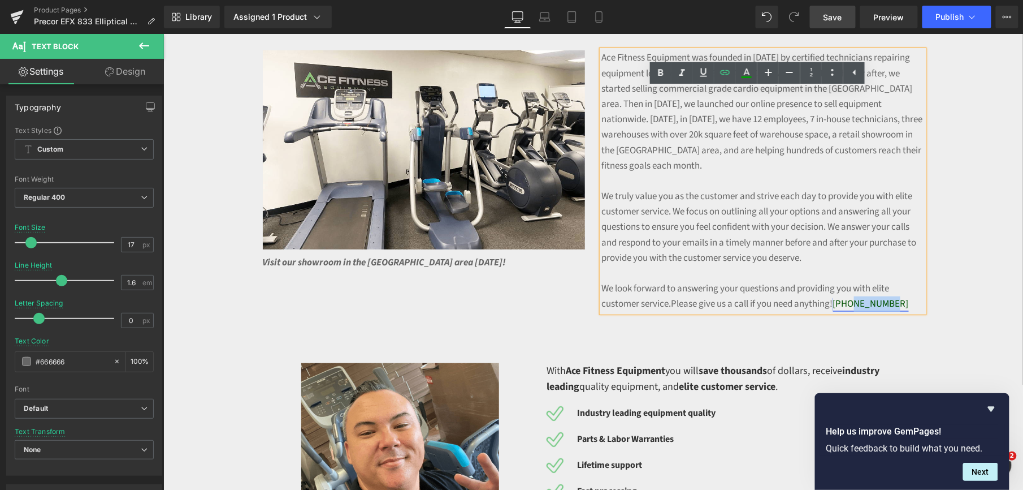
drag, startPoint x: 896, startPoint y: 276, endPoint x: 858, endPoint y: 278, distance: 37.9
click at [851, 280] on p "We look forward to answering your questions and providing you with elite custom…" at bounding box center [763, 295] width 322 height 31
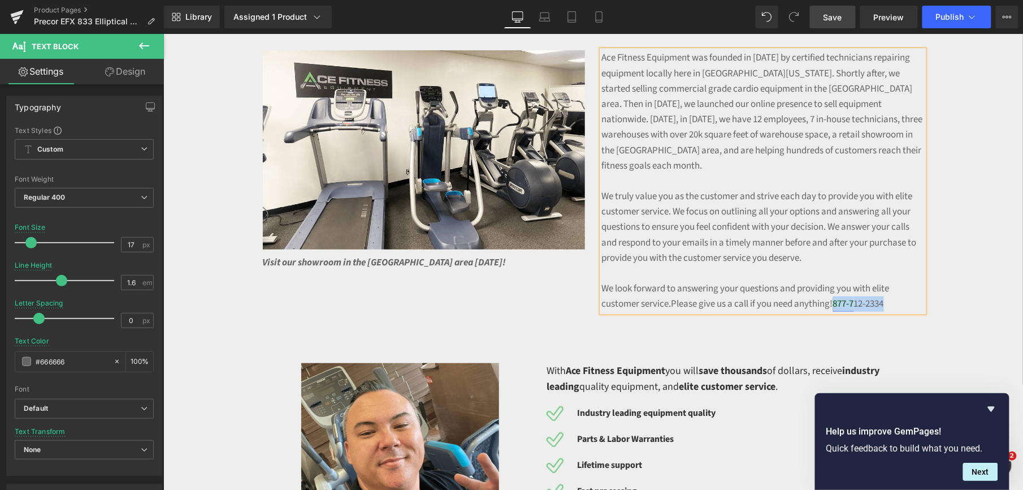
drag, startPoint x: 894, startPoint y: 280, endPoint x: 835, endPoint y: 273, distance: 59.8
click at [835, 280] on p "We look forward to answering your questions and providing you with elite custom…" at bounding box center [763, 295] width 322 height 31
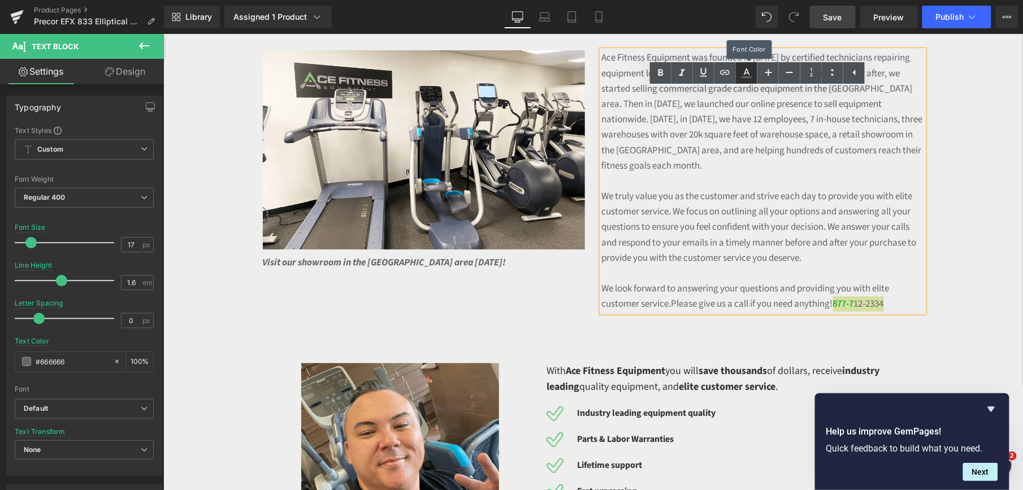
click at [743, 73] on icon at bounding box center [747, 73] width 14 height 14
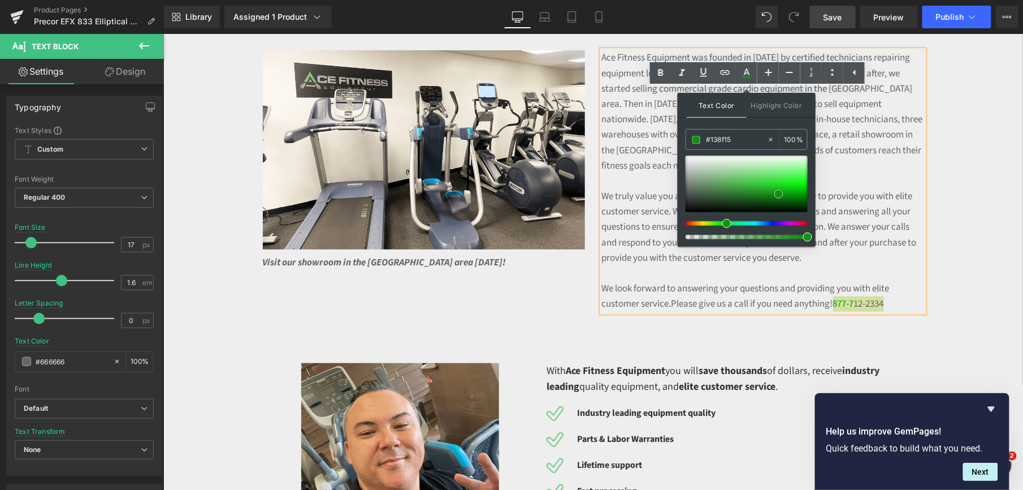
drag, startPoint x: 779, startPoint y: 194, endPoint x: 787, endPoint y: 194, distance: 7.9
click at [779, 193] on div at bounding box center [747, 183] width 122 height 57
click at [790, 193] on div at bounding box center [747, 183] width 122 height 57
click at [793, 191] on span at bounding box center [789, 192] width 9 height 9
click at [895, 203] on p "We truly value you as the customer and strive each day to provide you with elit…" at bounding box center [763, 226] width 322 height 77
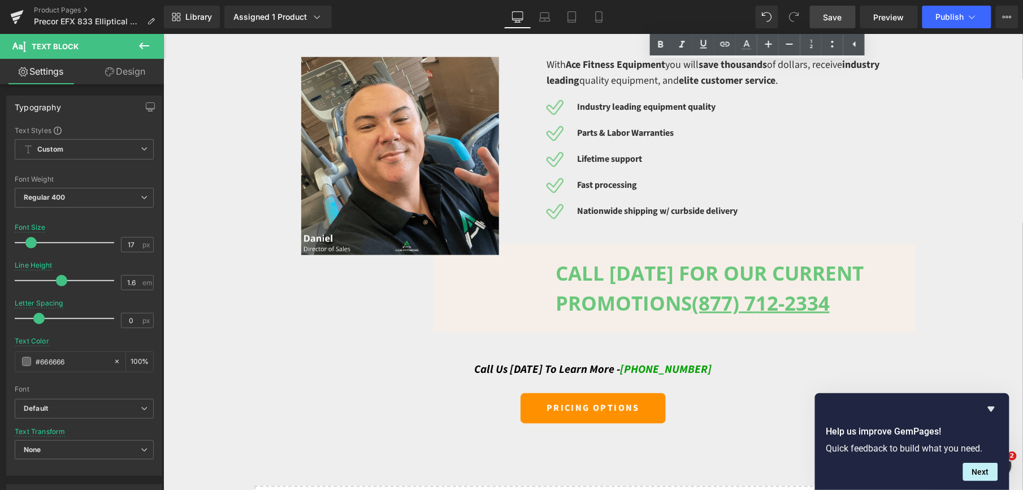
scroll to position [3392, 0]
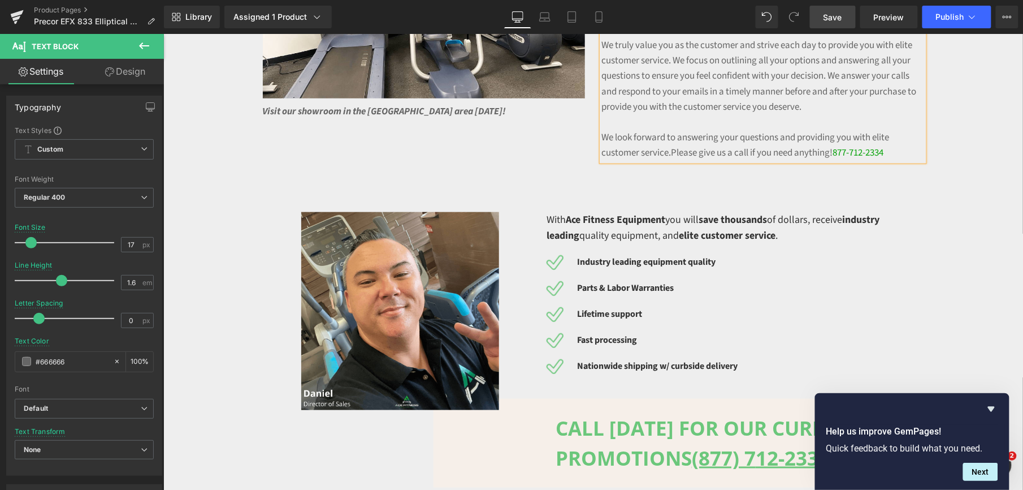
drag, startPoint x: 842, startPoint y: 19, endPoint x: 613, endPoint y: 84, distance: 237.3
click at [842, 19] on span "Save" at bounding box center [833, 17] width 19 height 12
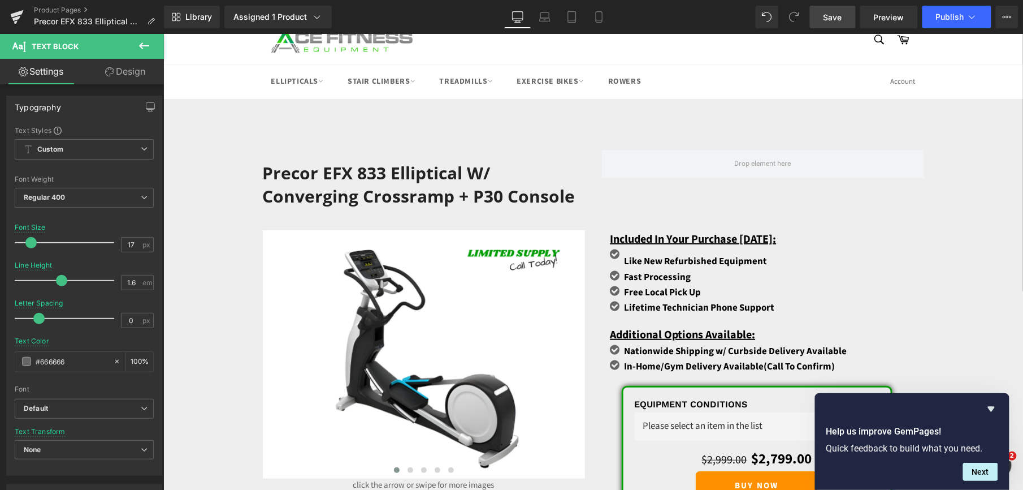
scroll to position [0, 0]
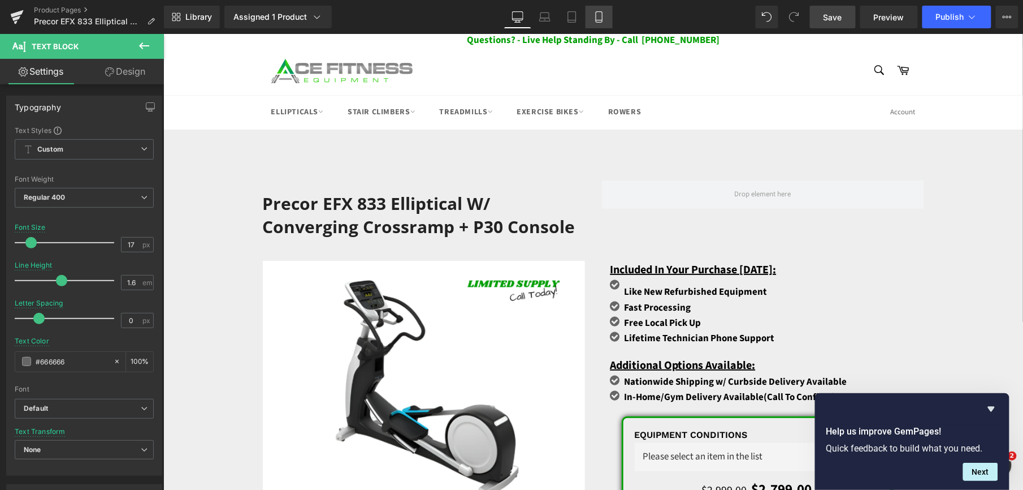
click at [608, 20] on link "Mobile" at bounding box center [599, 17] width 27 height 23
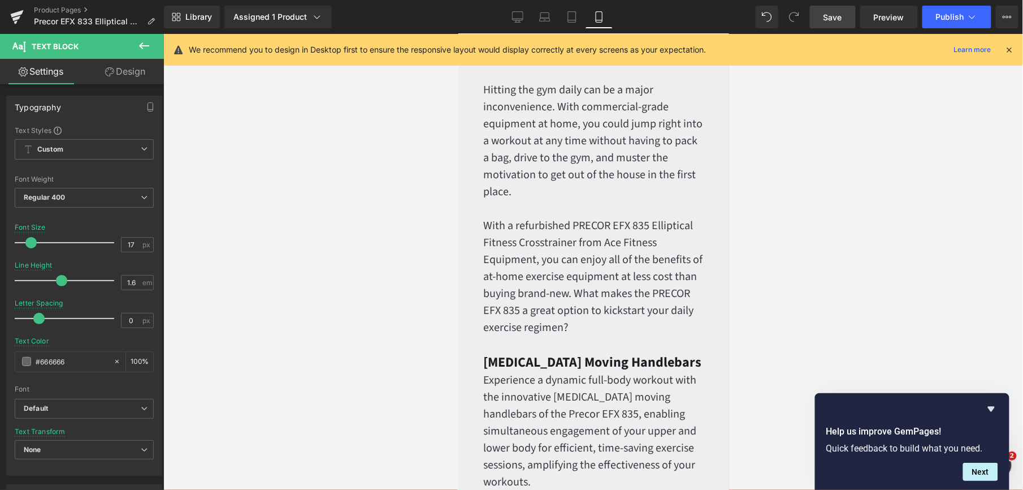
scroll to position [829, 0]
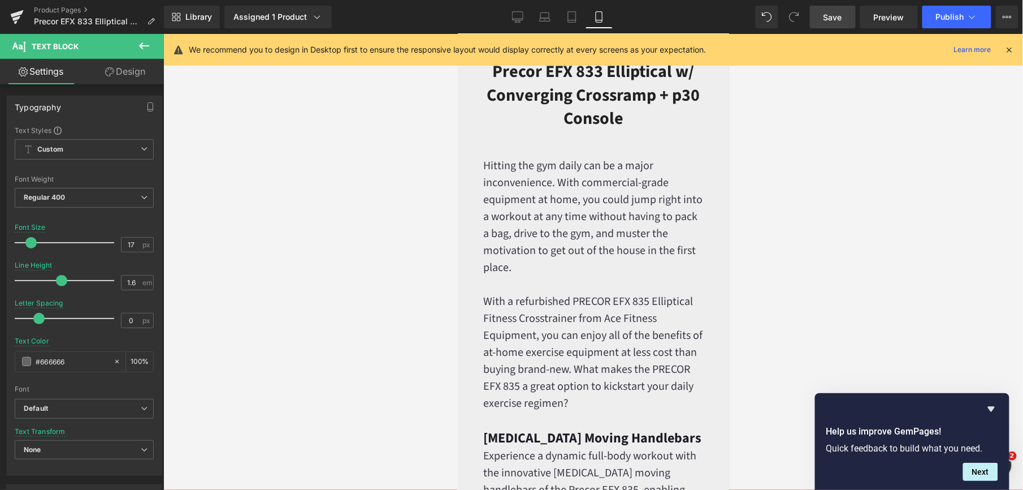
click at [523, 260] on font "Hitting the gym daily can be a major inconvenience. With commercial-grade equip…" at bounding box center [592, 216] width 219 height 118
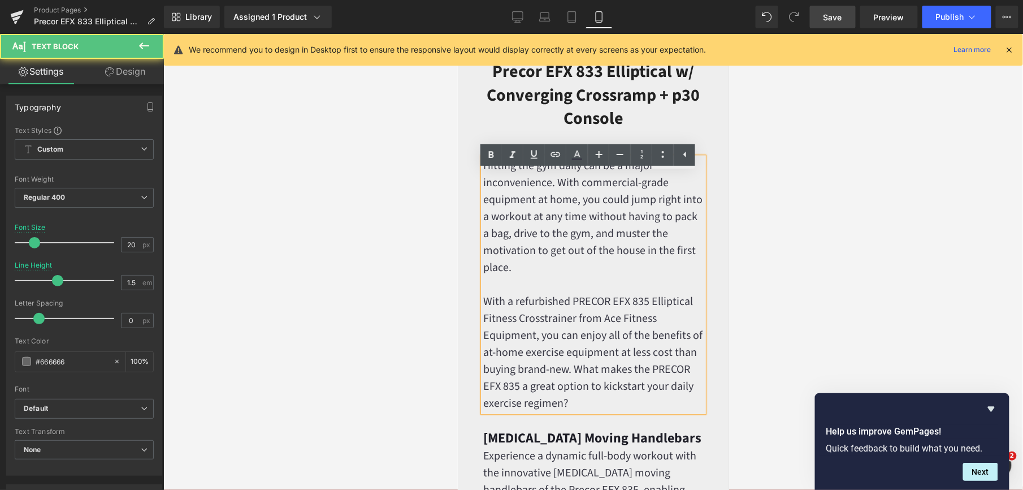
click at [524, 260] on font "Hitting the gym daily can be a major inconvenience. With commercial-grade equip…" at bounding box center [592, 216] width 219 height 118
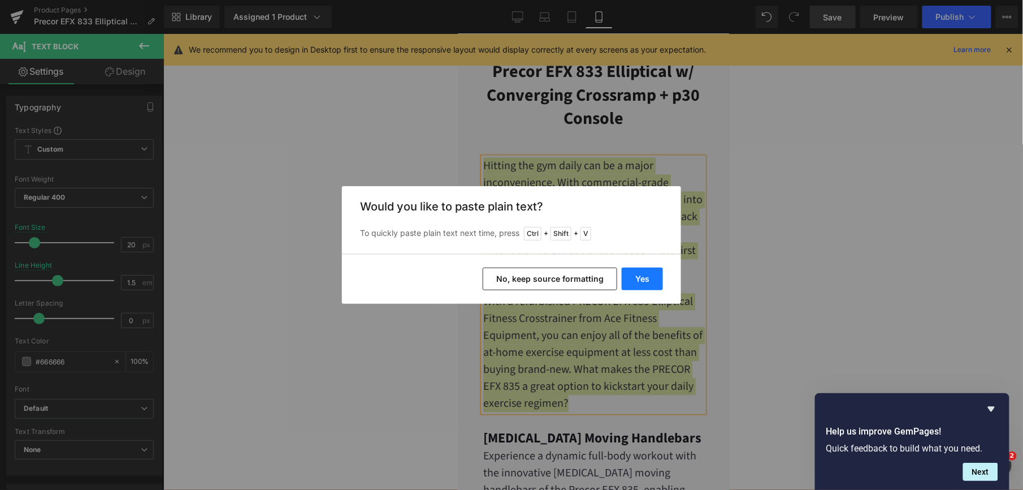
click at [645, 277] on button "Yes" at bounding box center [642, 278] width 41 height 23
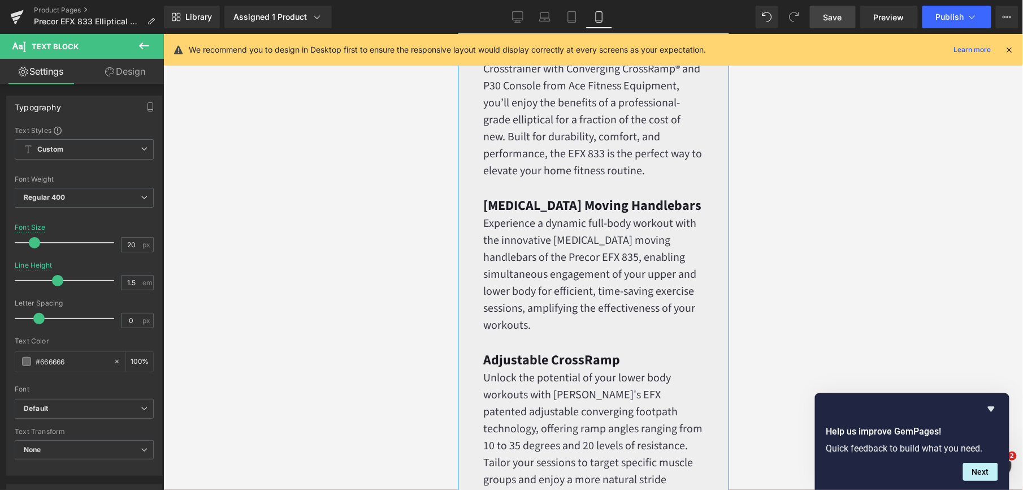
scroll to position [1055, 0]
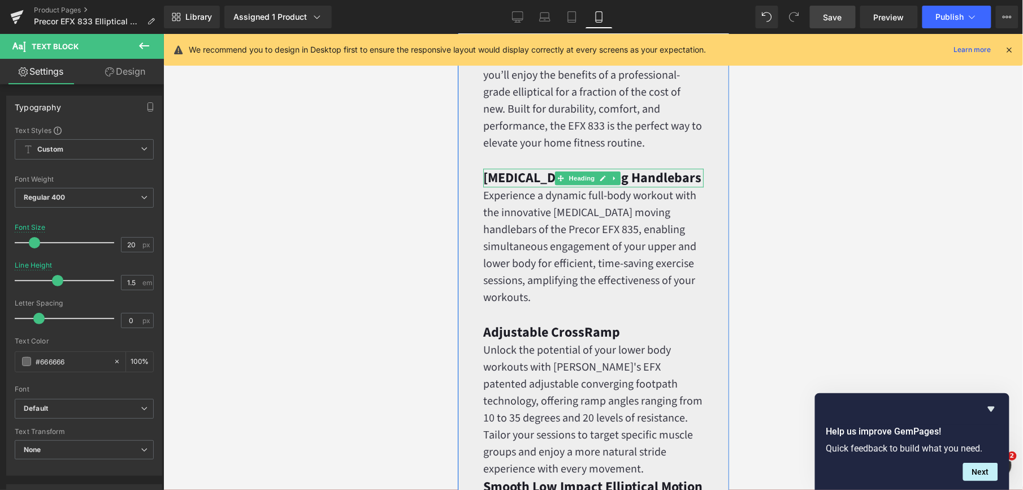
click at [543, 187] on strong "[MEDICAL_DATA] Moving Handlebars" at bounding box center [592, 177] width 218 height 20
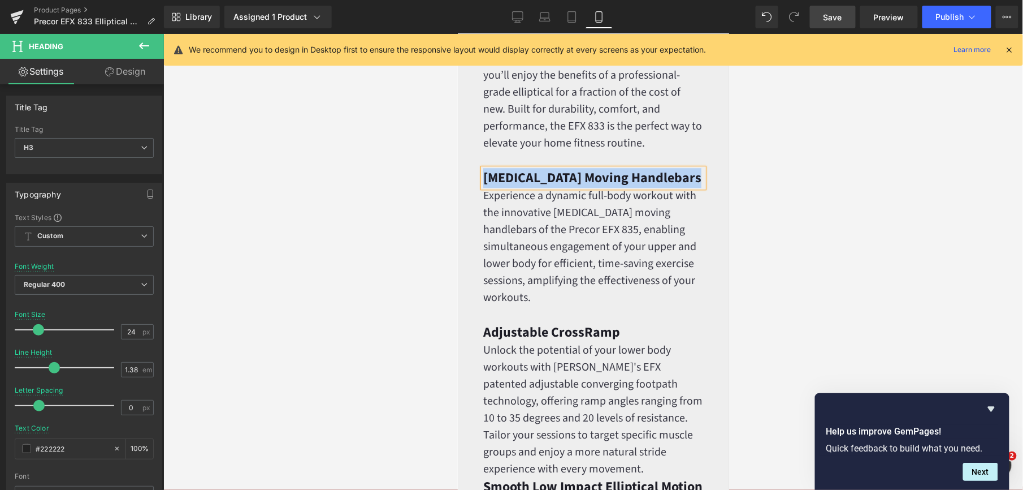
paste div
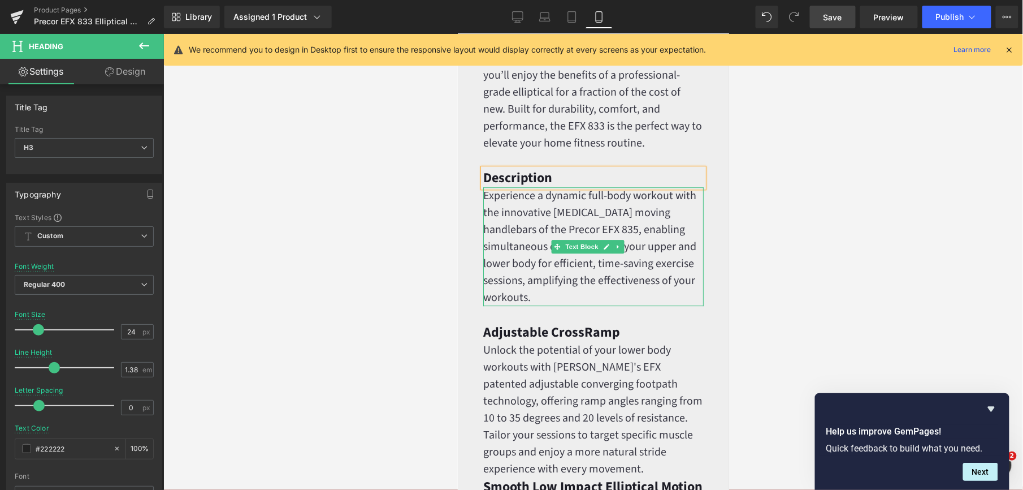
click at [530, 263] on font "Experience a dynamic full-body workout with the innovative [MEDICAL_DATA] movin…" at bounding box center [589, 246] width 213 height 118
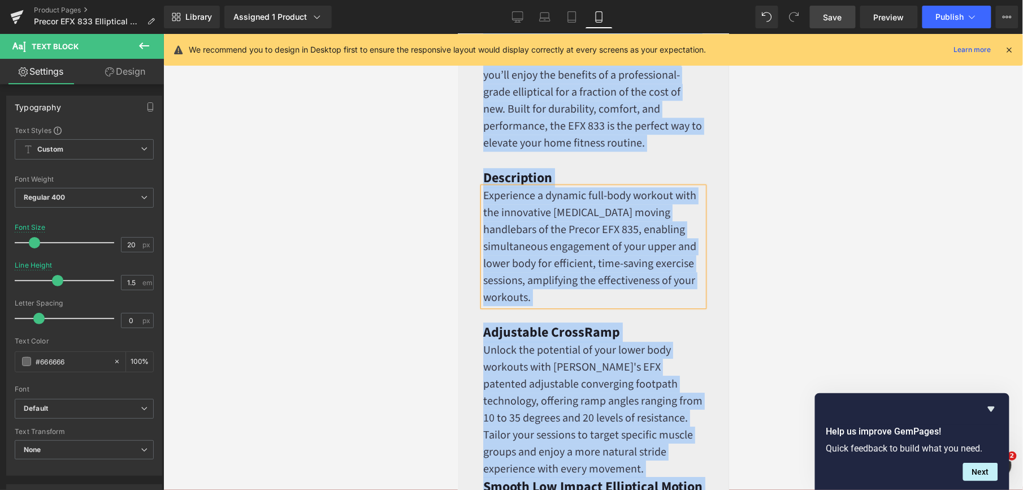
click at [530, 263] on font "Experience a dynamic full-body workout with the innovative [MEDICAL_DATA] movin…" at bounding box center [589, 246] width 213 height 118
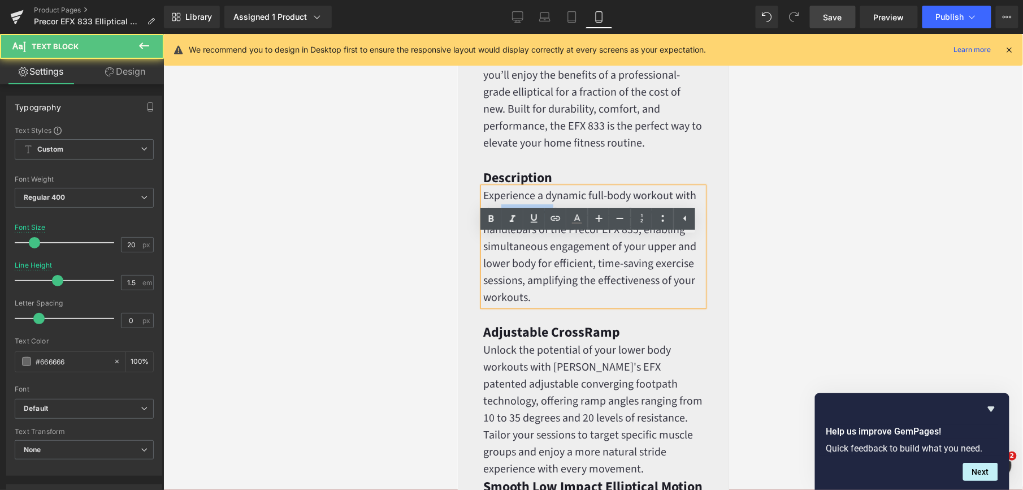
click at [530, 263] on font "Experience a dynamic full-body workout with the innovative [MEDICAL_DATA] movin…" at bounding box center [589, 246] width 213 height 118
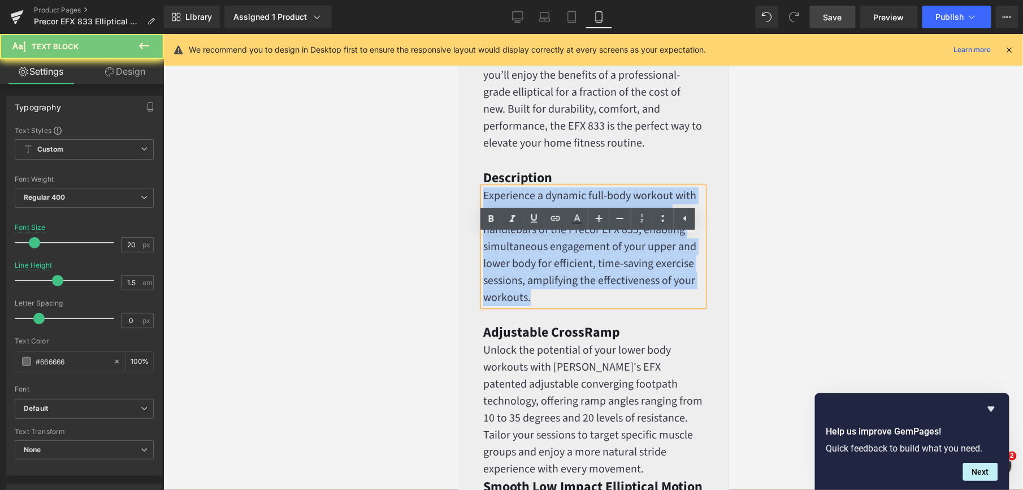
click at [530, 263] on font "Experience a dynamic full-body workout with the innovative [MEDICAL_DATA] movin…" at bounding box center [589, 246] width 213 height 118
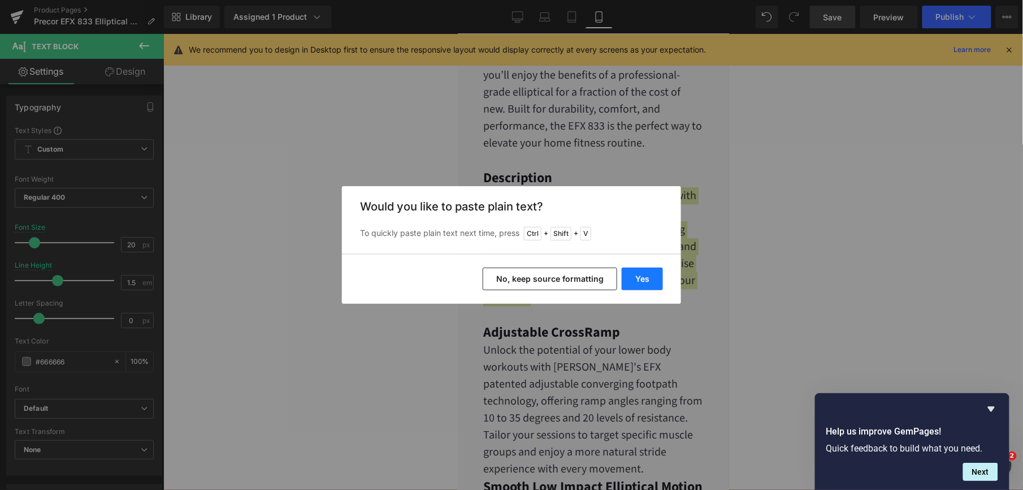
click at [630, 276] on button "Yes" at bounding box center [642, 278] width 41 height 23
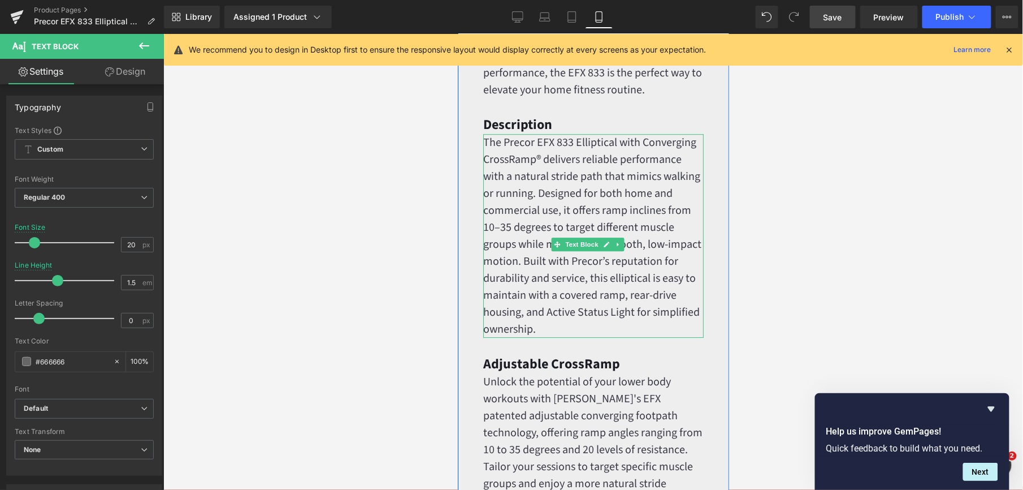
scroll to position [1206, 0]
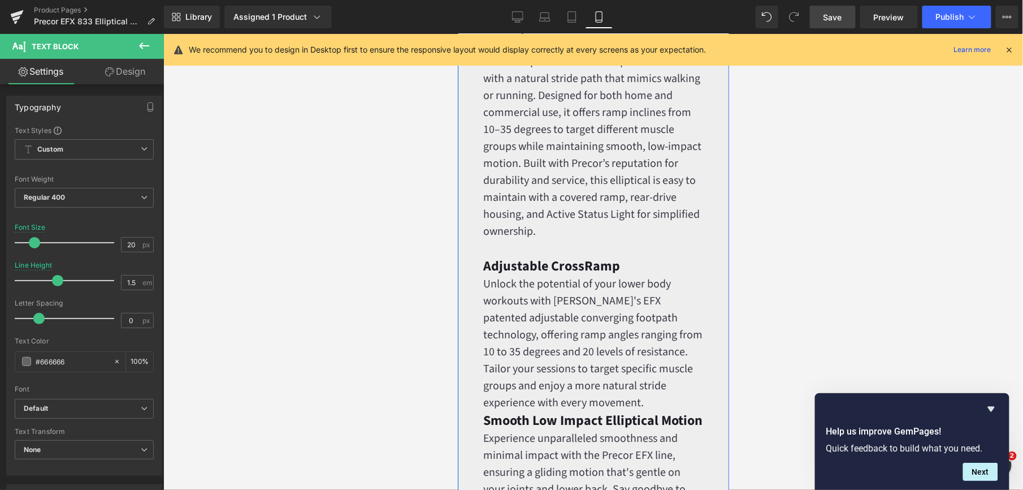
click at [521, 275] on strong "Adjustable CrossRamp" at bounding box center [551, 266] width 137 height 20
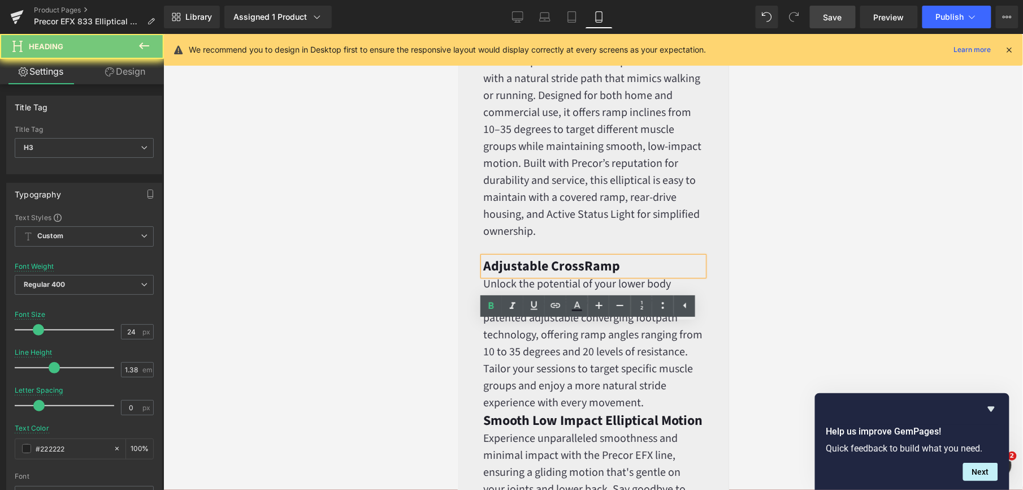
click at [521, 275] on strong "Adjustable CrossRamp" at bounding box center [551, 266] width 137 height 20
paste div
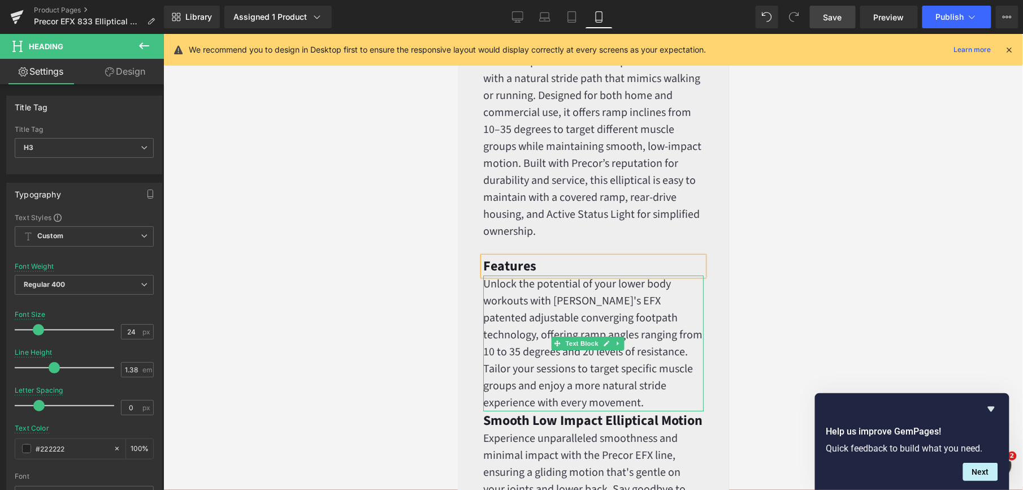
click at [529, 369] on font "Unlock the potential of your lower body workouts with [PERSON_NAME]'s EFX paten…" at bounding box center [592, 342] width 219 height 135
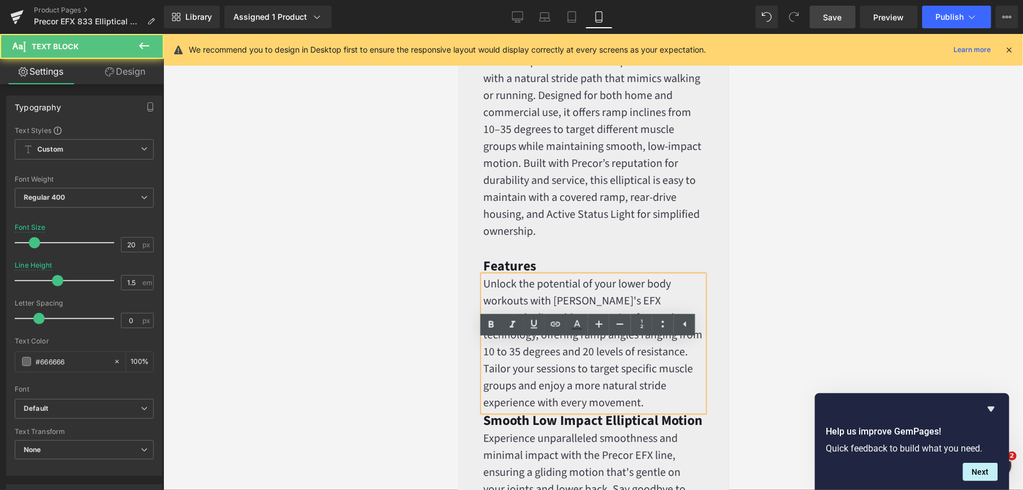
click at [555, 369] on font "Unlock the potential of your lower body workouts with [PERSON_NAME]'s EFX paten…" at bounding box center [592, 342] width 219 height 135
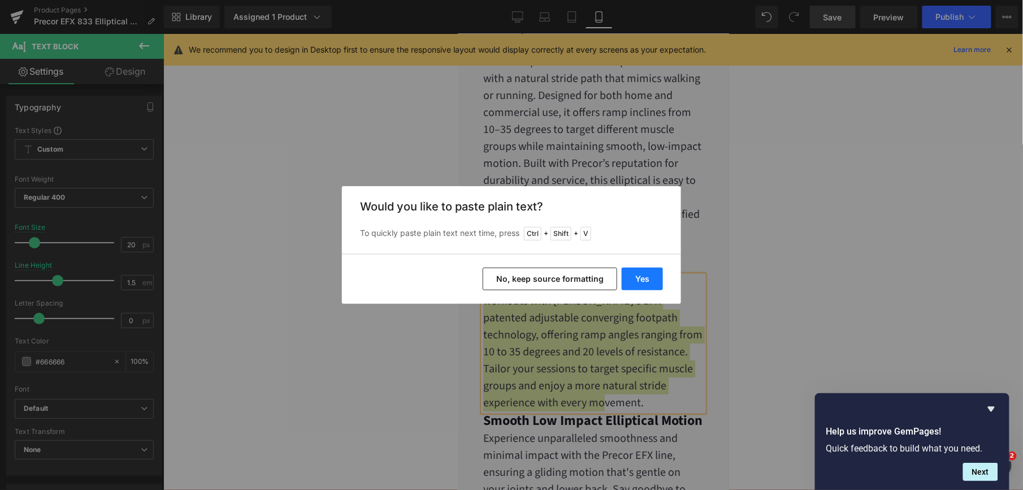
click at [643, 278] on button "Yes" at bounding box center [642, 278] width 41 height 23
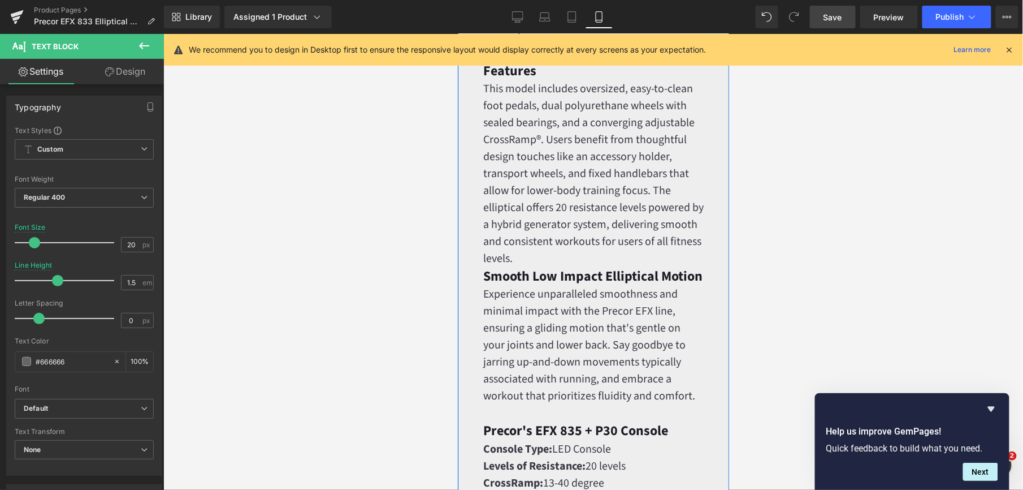
scroll to position [1432, 0]
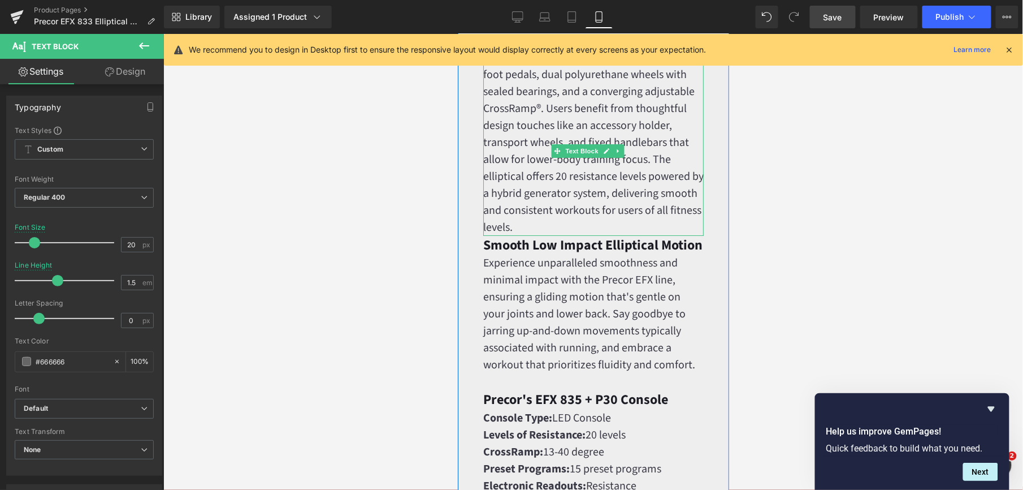
click at [540, 235] on p "This model includes oversized, easy-to-clean foot pedals, dual polyurethane whe…" at bounding box center [593, 142] width 220 height 187
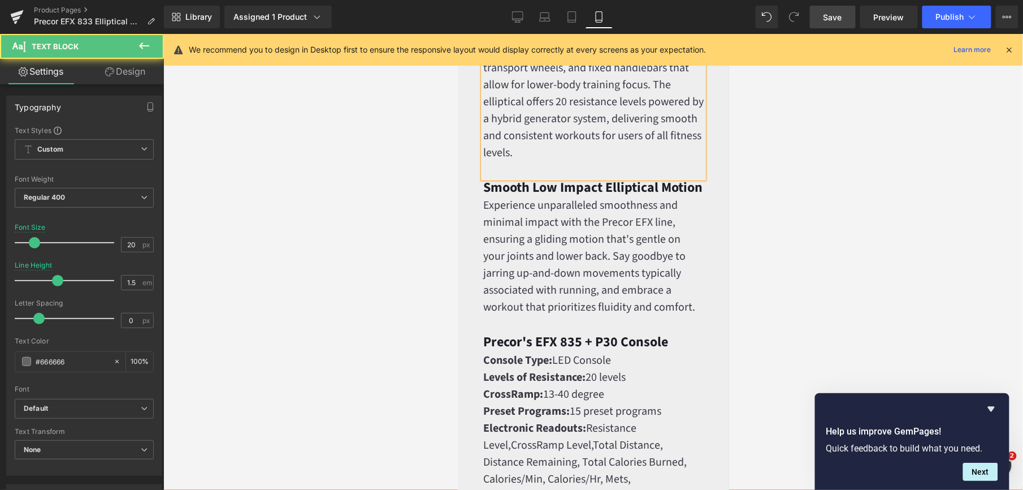
scroll to position [1507, 0]
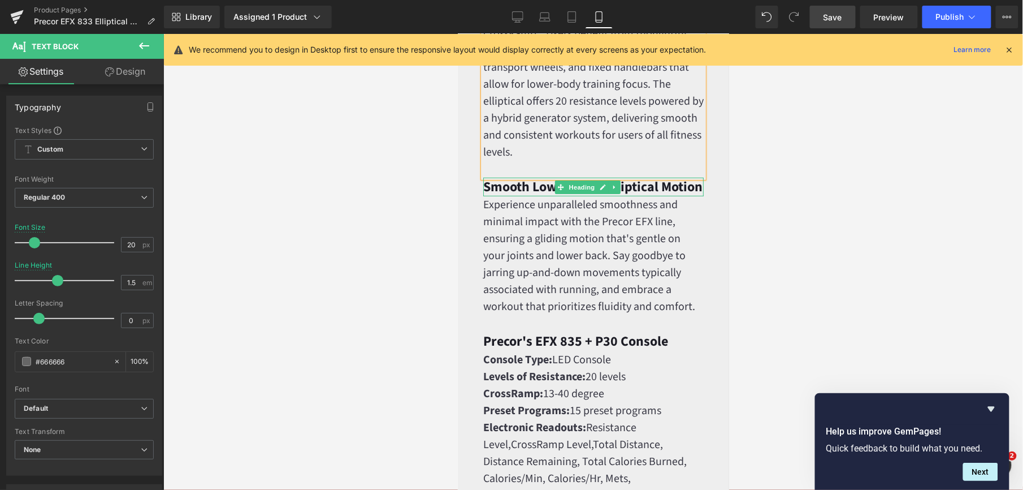
click at [532, 196] on strong "Smooth Low Impact Elliptical Motion" at bounding box center [592, 186] width 219 height 20
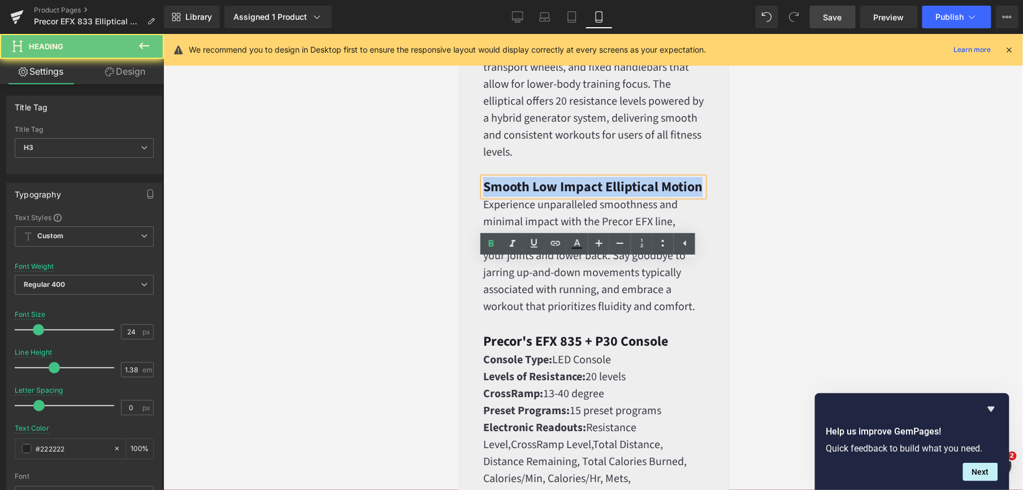
click at [532, 196] on strong "Smooth Low Impact Elliptical Motion" at bounding box center [592, 186] width 219 height 20
paste div
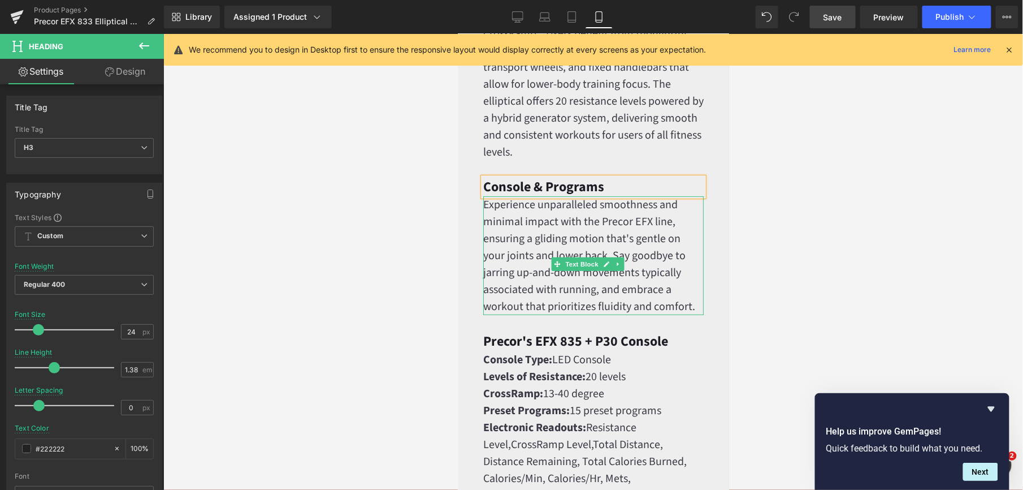
click at [530, 297] on font "Experience unparalleled smoothness and minimal impact with the Precor EFX line,…" at bounding box center [589, 255] width 212 height 118
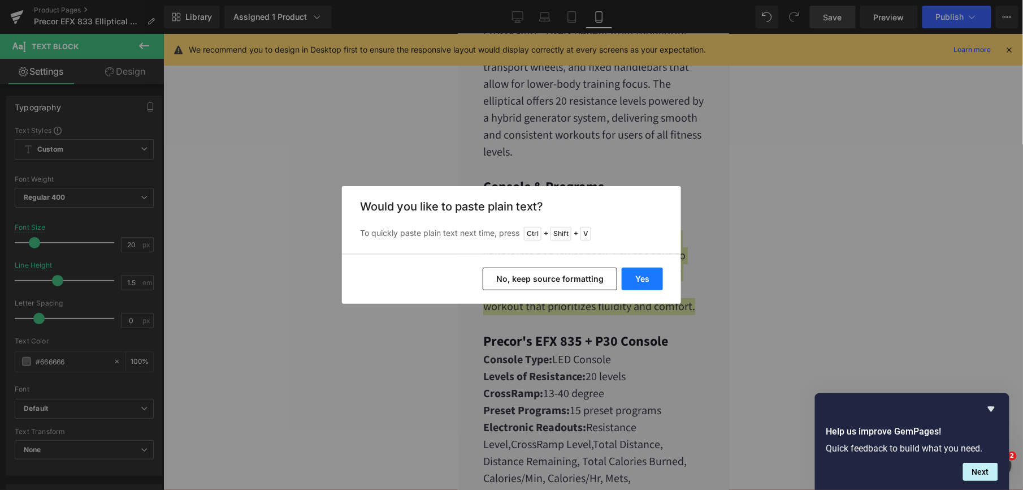
click at [639, 284] on button "Yes" at bounding box center [642, 278] width 41 height 23
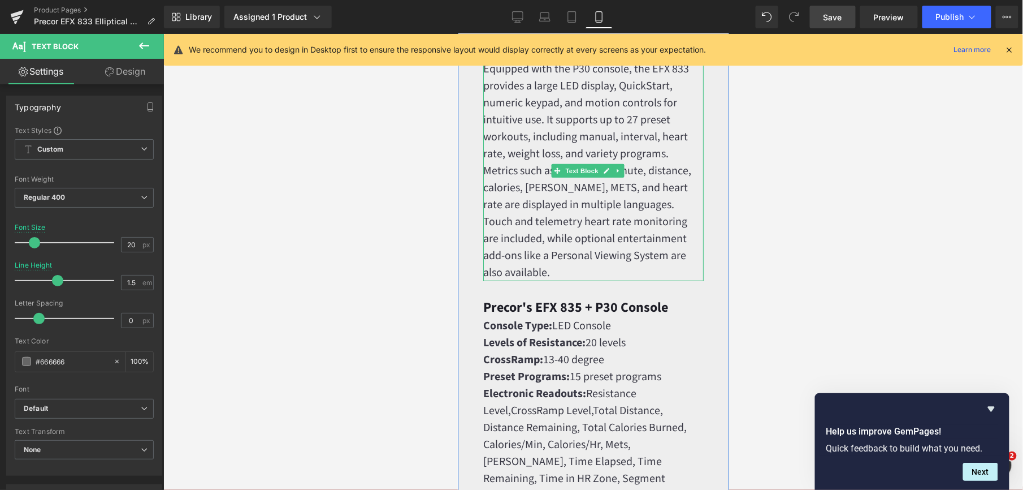
scroll to position [1658, 0]
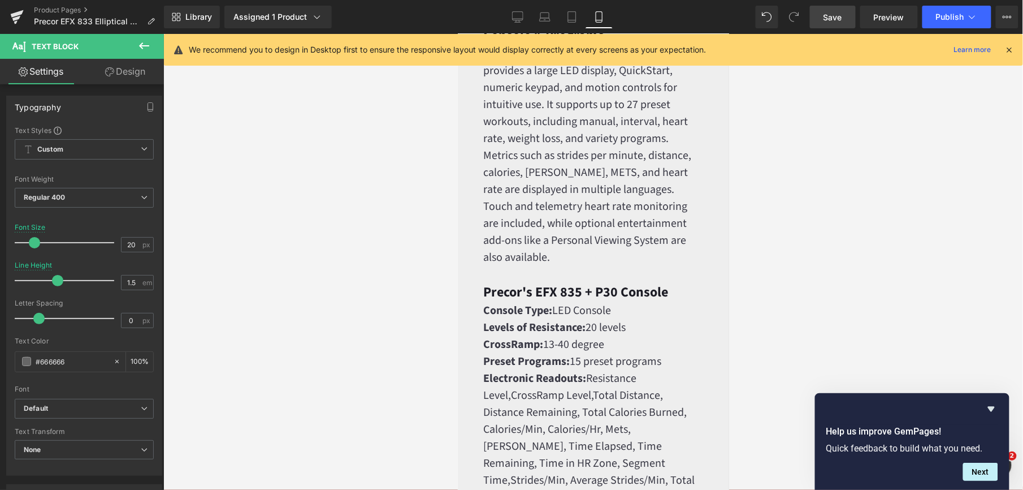
click at [406, 273] on div at bounding box center [593, 262] width 860 height 456
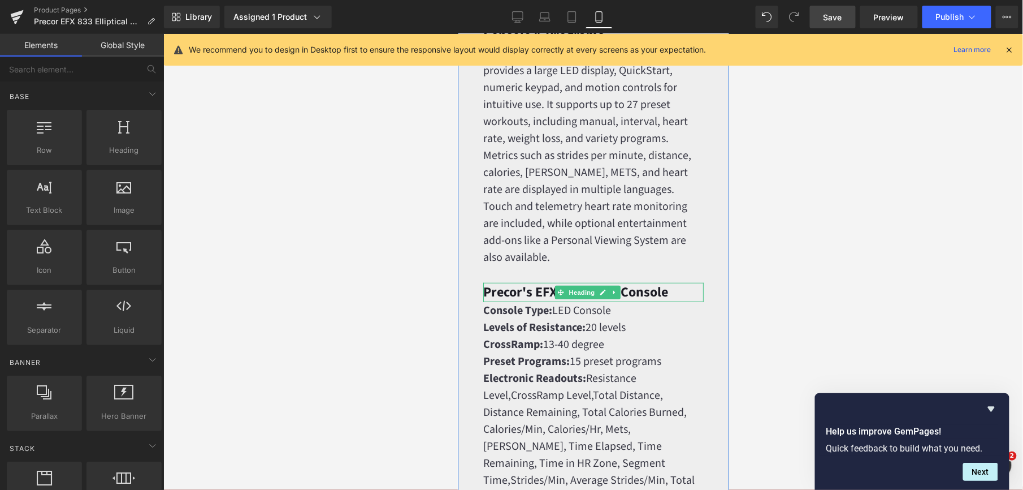
click at [512, 301] on strong "Precor's EFX 835 + P30 Console" at bounding box center [575, 292] width 185 height 20
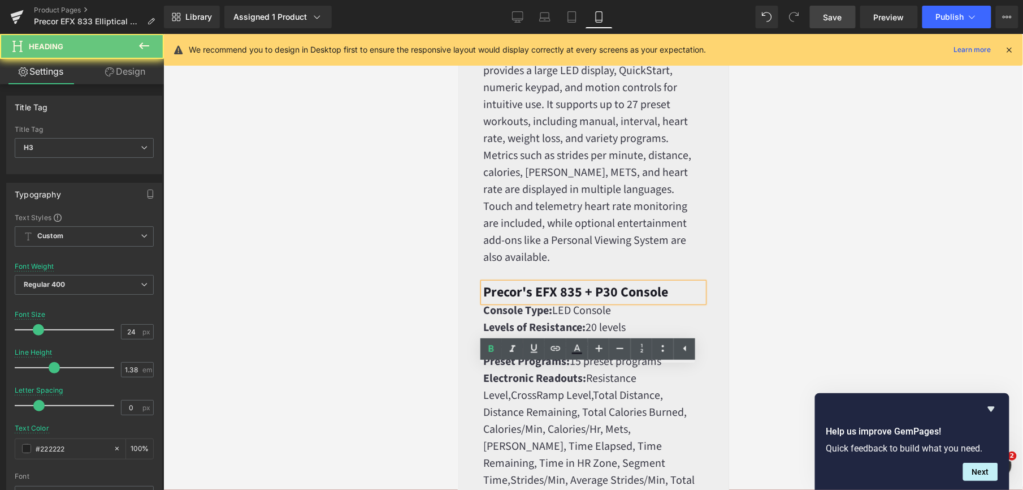
click at [512, 301] on strong "Precor's EFX 835 + P30 Console" at bounding box center [575, 292] width 185 height 20
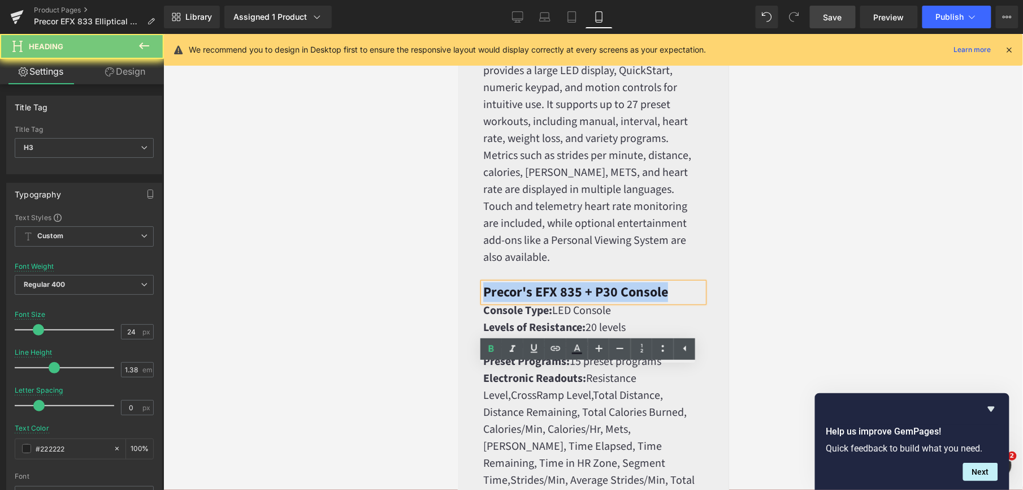
paste div
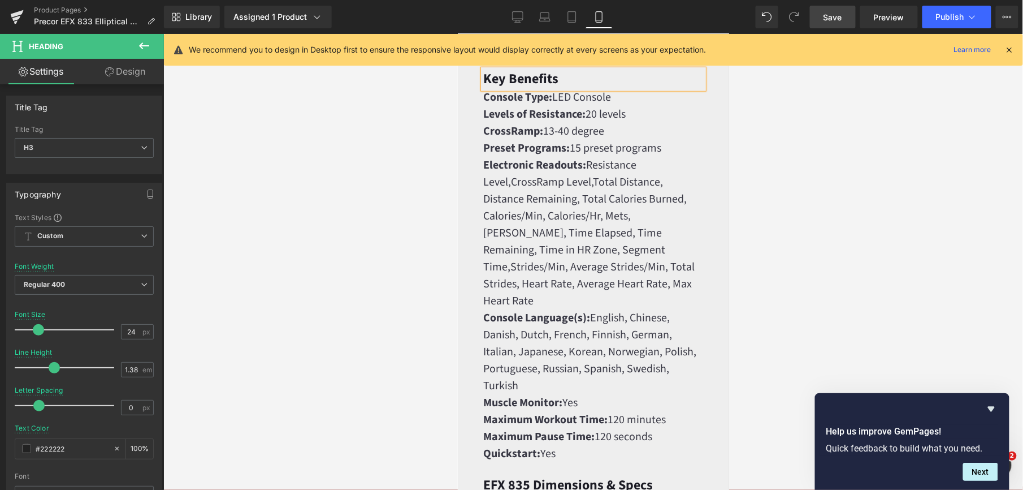
scroll to position [1884, 0]
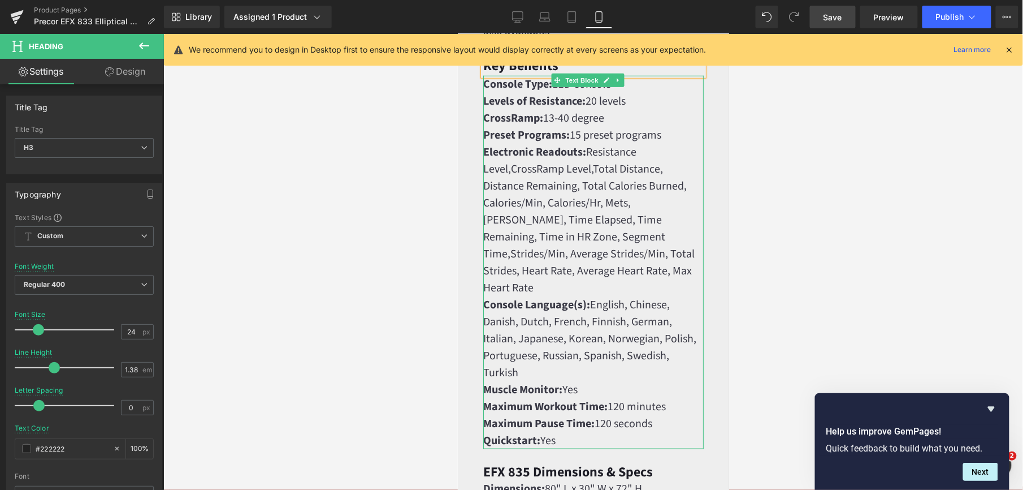
click at [538, 176] on font "CrossRamp Level," at bounding box center [552, 169] width 82 height 16
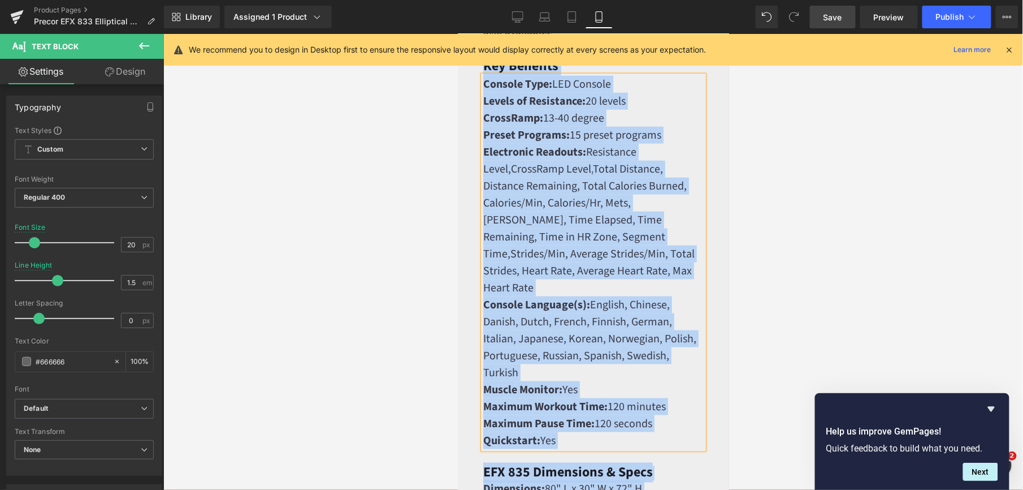
click at [541, 159] on strong "Electronic Readouts:" at bounding box center [534, 152] width 103 height 16
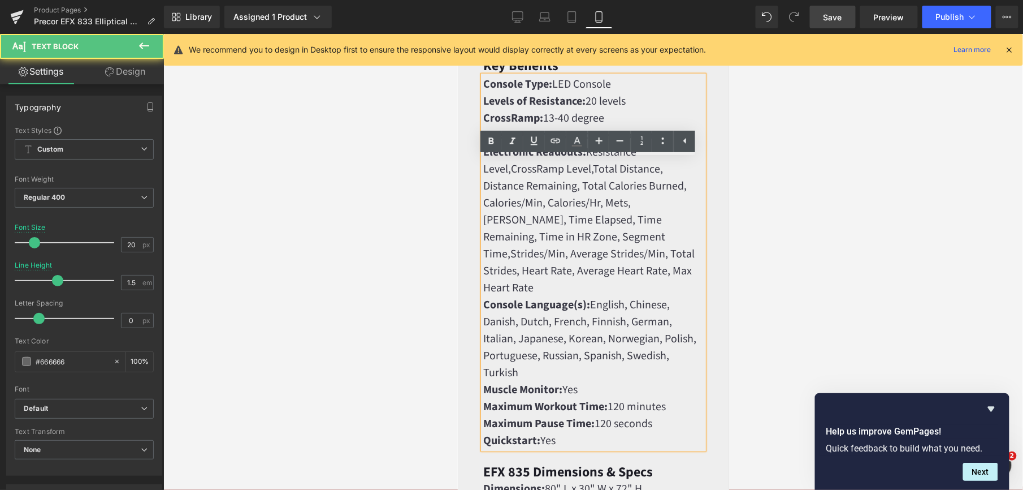
click at [541, 159] on strong "Electronic Readouts:" at bounding box center [534, 152] width 103 height 16
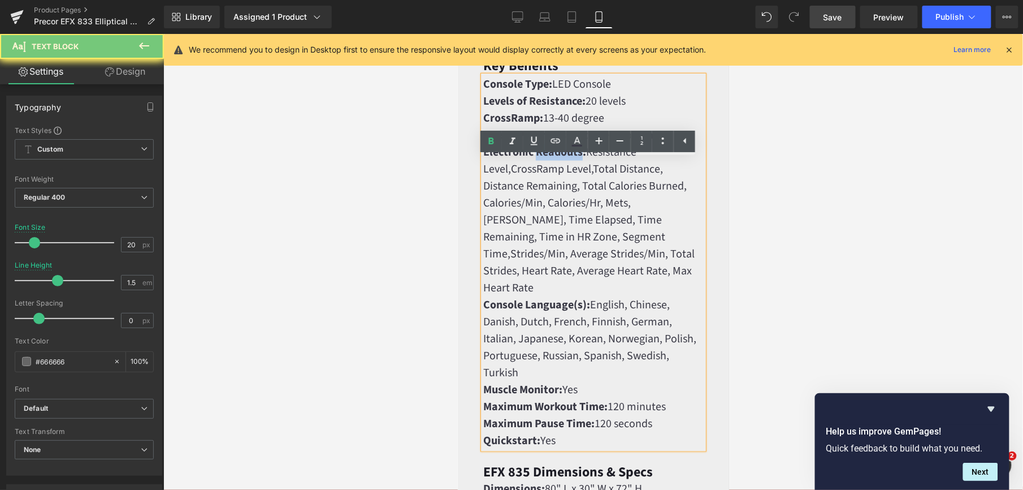
click at [541, 159] on strong "Electronic Readouts:" at bounding box center [534, 152] width 103 height 16
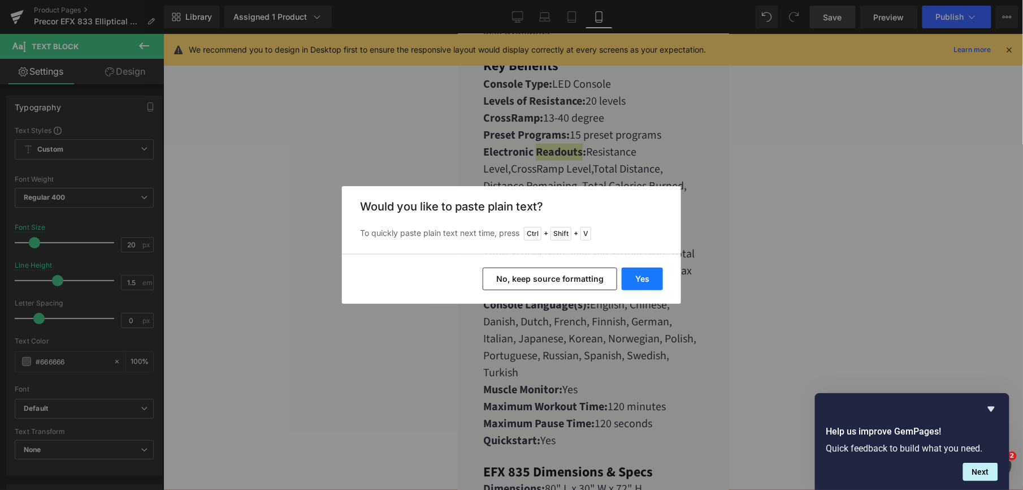
click at [649, 284] on button "Yes" at bounding box center [642, 278] width 41 height 23
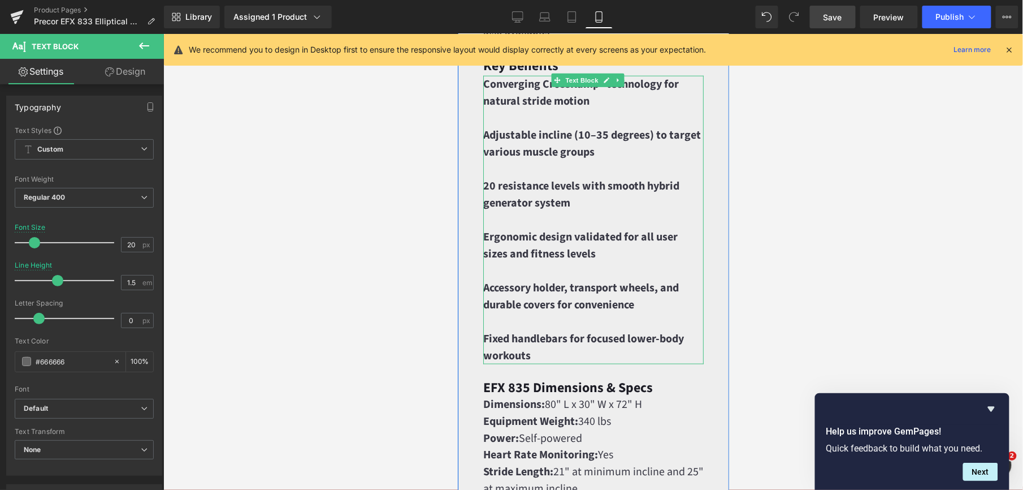
click at [516, 126] on p at bounding box center [593, 117] width 220 height 17
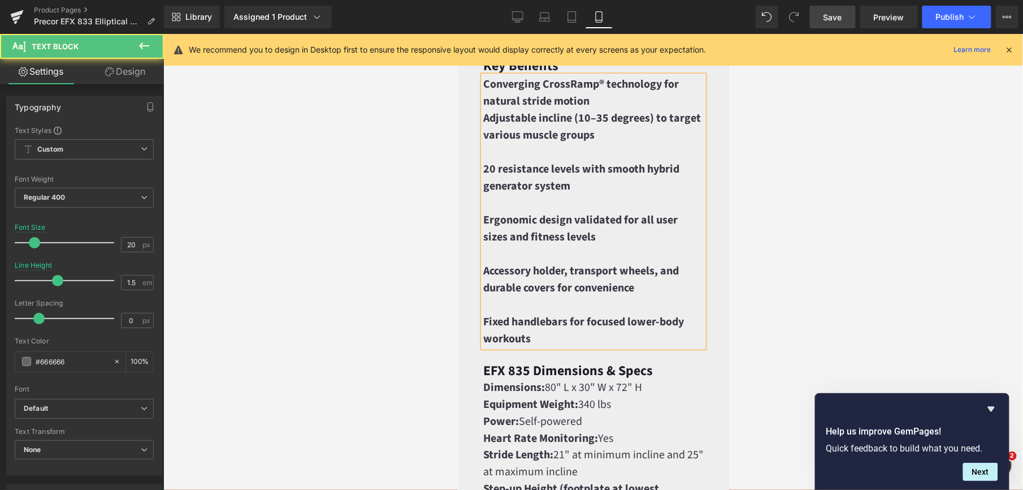
click at [509, 160] on p at bounding box center [593, 151] width 220 height 17
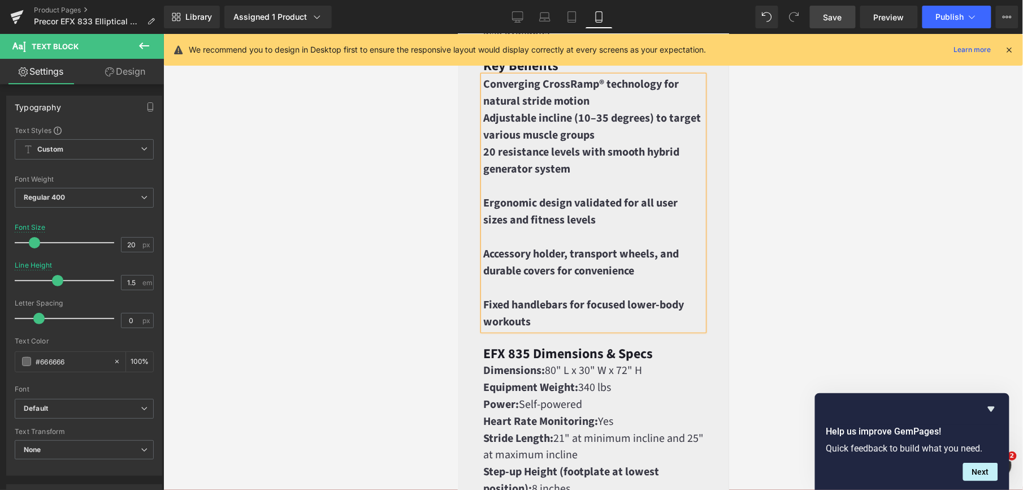
click at [496, 177] on p "20 resistance levels with smooth hybrid generator system" at bounding box center [593, 160] width 220 height 34
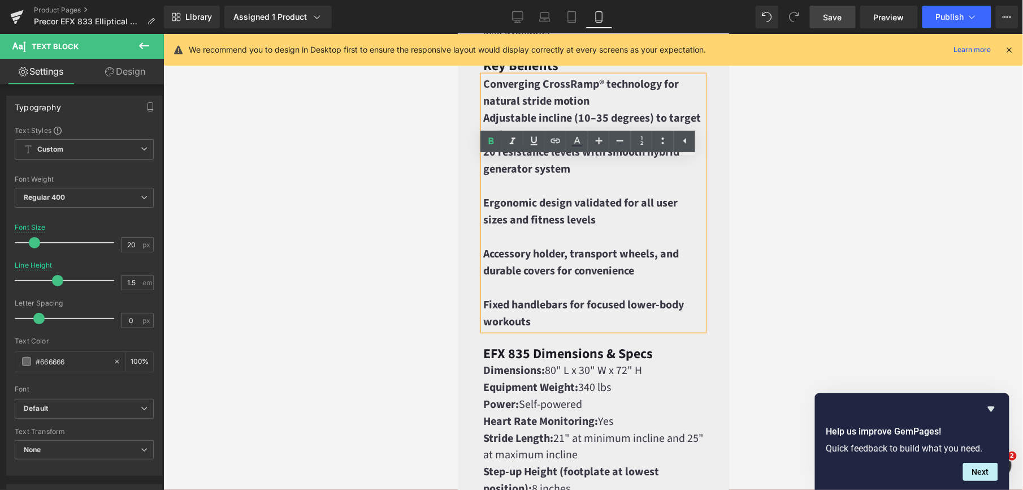
click at [499, 194] on p at bounding box center [593, 185] width 220 height 17
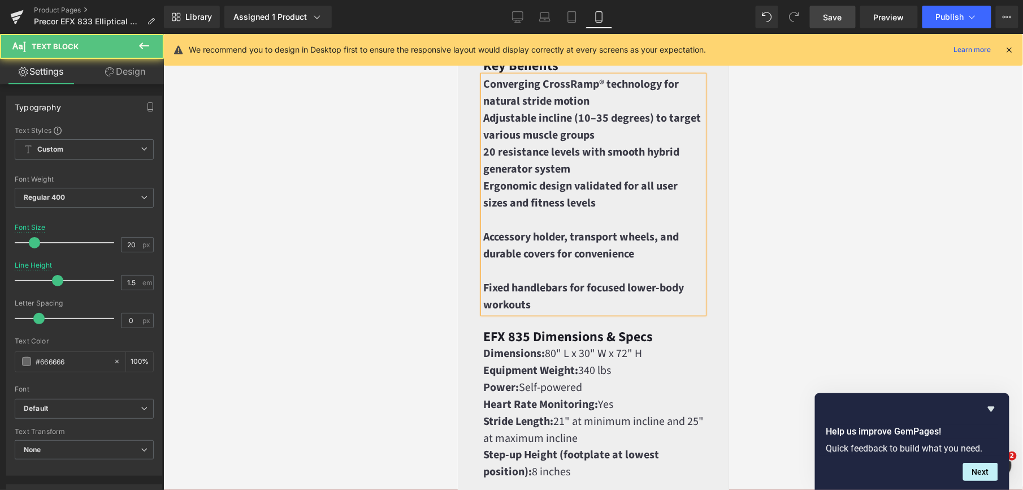
click at [498, 211] on p "Ergonomic design validated for all user sizes and fitness levels" at bounding box center [593, 194] width 220 height 34
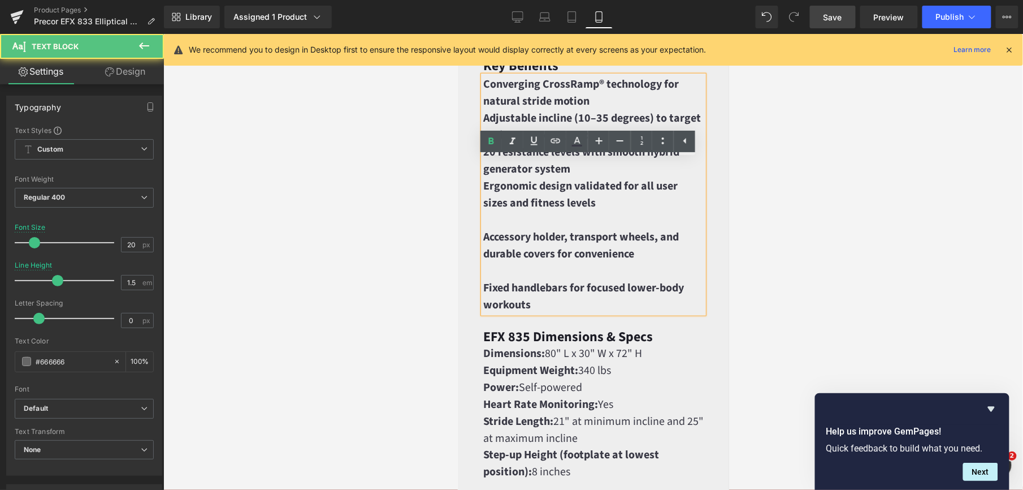
click at [499, 228] on p at bounding box center [593, 219] width 220 height 17
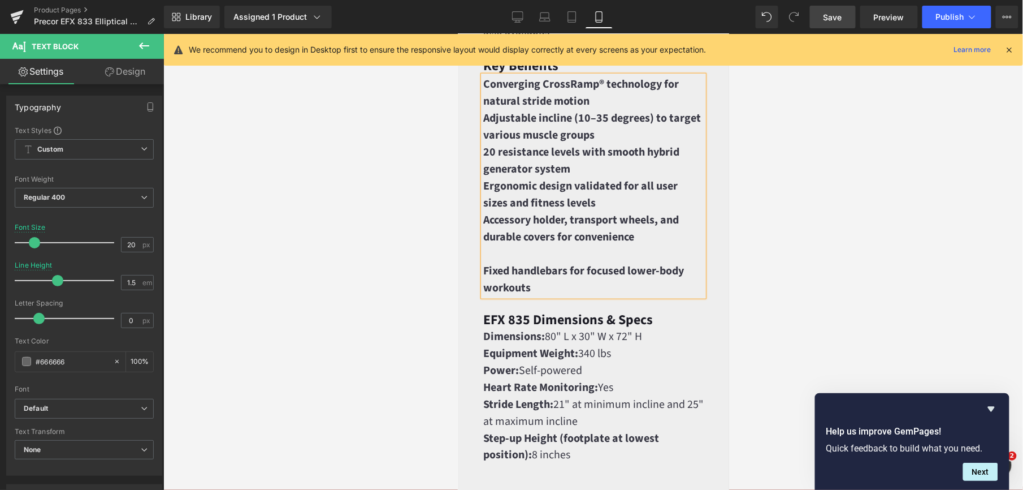
click at [502, 262] on p at bounding box center [593, 253] width 220 height 17
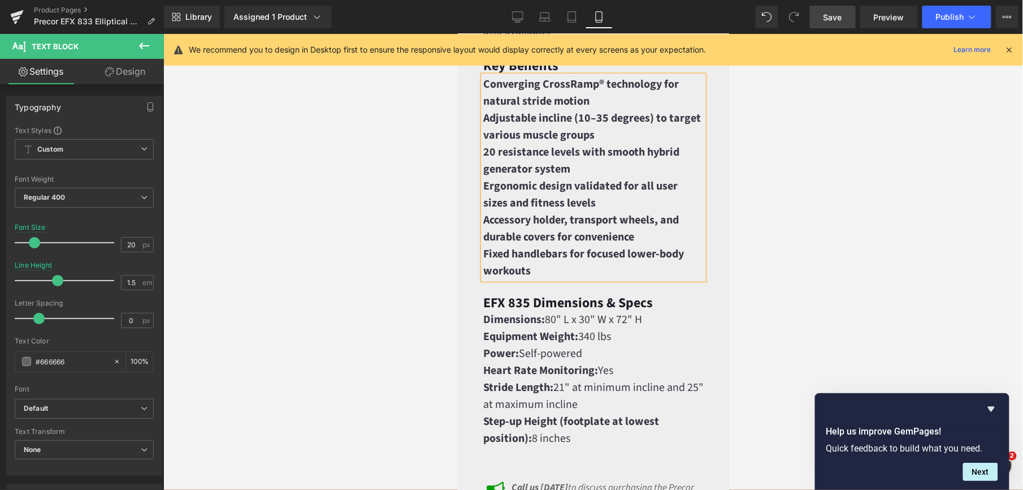
click at [485, 109] on span "Converging CrossRamp® technology for natural stride motion" at bounding box center [581, 92] width 196 height 33
click at [484, 142] on span "Adjustable incline (10–35 degrees) to target various muscle groups" at bounding box center [592, 126] width 218 height 33
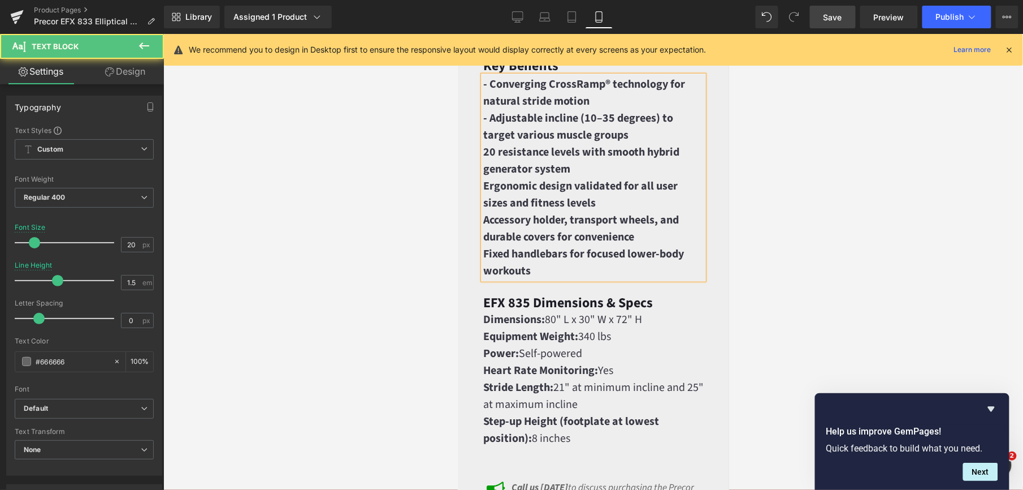
click at [483, 176] on span "20 resistance levels with smooth hybrid generator system" at bounding box center [581, 160] width 196 height 33
click at [485, 210] on span "Ergonomic design validated for all user sizes and fitness levels" at bounding box center [580, 194] width 194 height 33
click at [483, 244] on span "Accessory holder, transport wheels, and durable covers for convenience" at bounding box center [581, 227] width 196 height 33
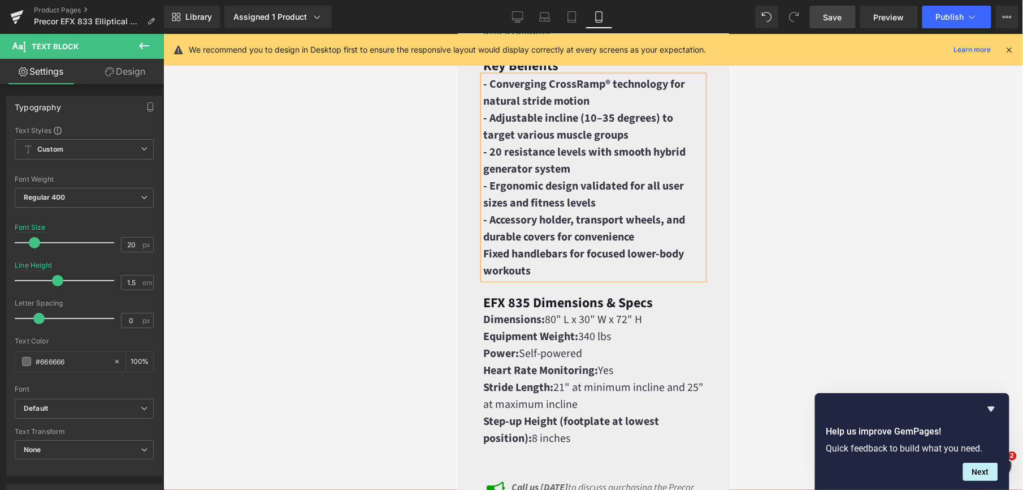
click at [484, 278] on span "Fixed handlebars for focused lower-body workouts" at bounding box center [583, 261] width 201 height 33
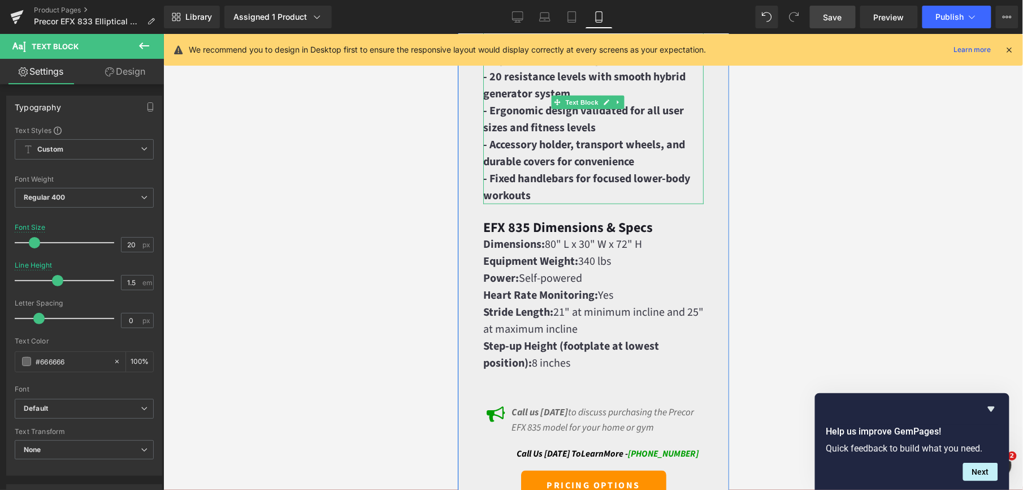
scroll to position [2035, 0]
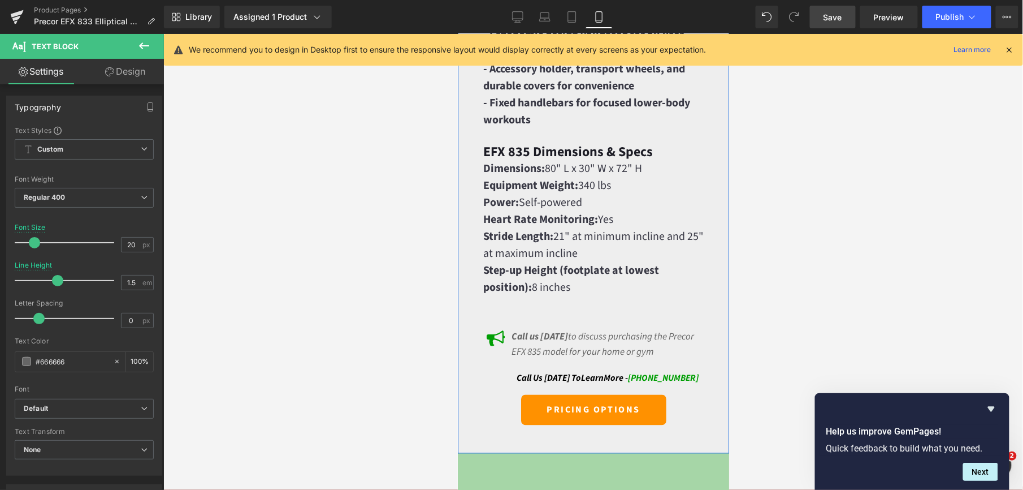
drag, startPoint x: 978, startPoint y: 270, endPoint x: 519, endPoint y: 244, distance: 459.8
click at [457, 33] on div at bounding box center [457, 33] width 0 height 0
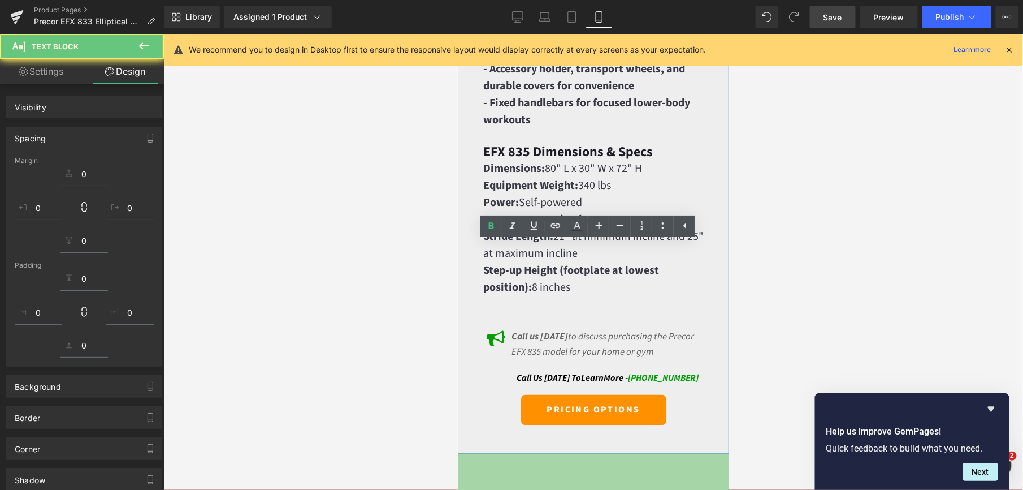
click at [521, 236] on ul "Text Color Highlight Color #333333 #393945 100 % transparent 0 %" at bounding box center [588, 227] width 215 height 24
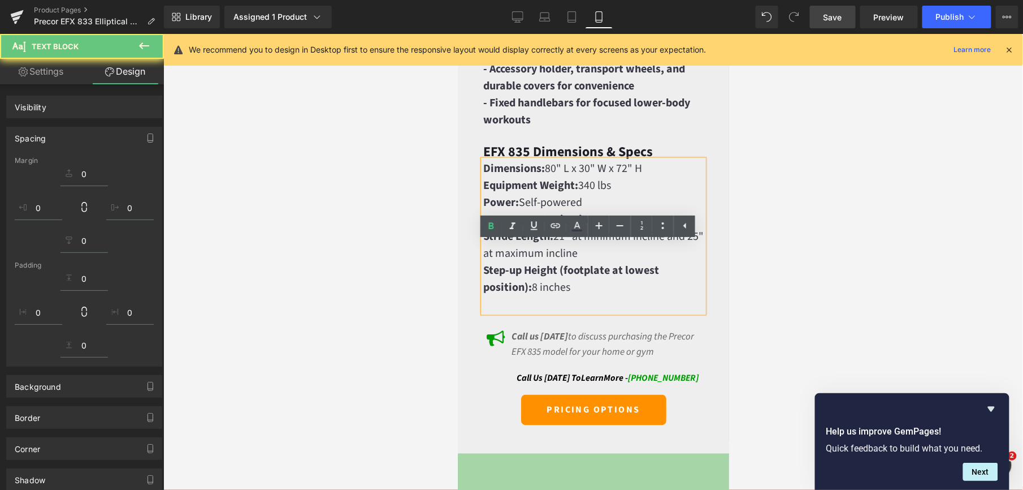
drag, startPoint x: 62, startPoint y: 210, endPoint x: 521, endPoint y: 236, distance: 459.8
click at [521, 236] on ul "Text Color Highlight Color #333333 #393945 100 % transparent 0 %" at bounding box center [588, 227] width 215 height 24
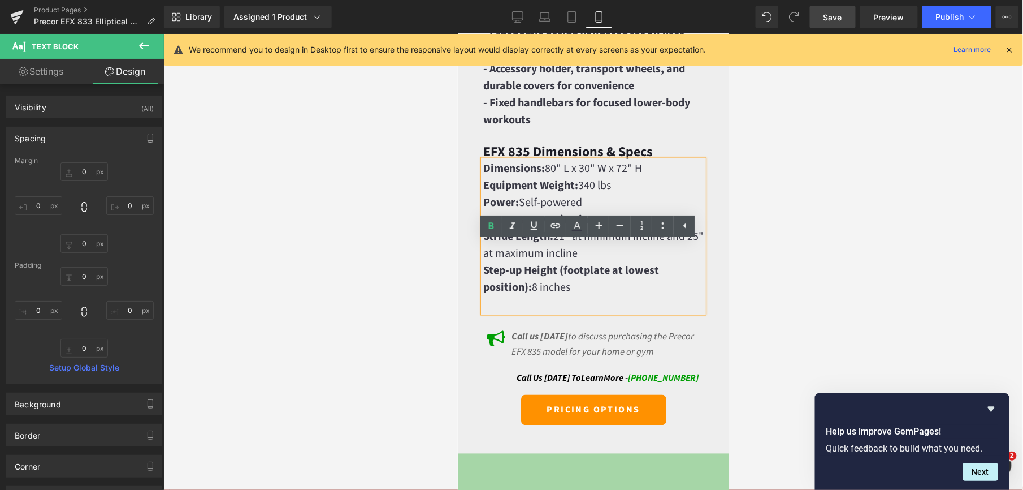
drag, startPoint x: 521, startPoint y: 236, endPoint x: 416, endPoint y: 254, distance: 106.1
click at [417, 254] on div at bounding box center [593, 262] width 860 height 456
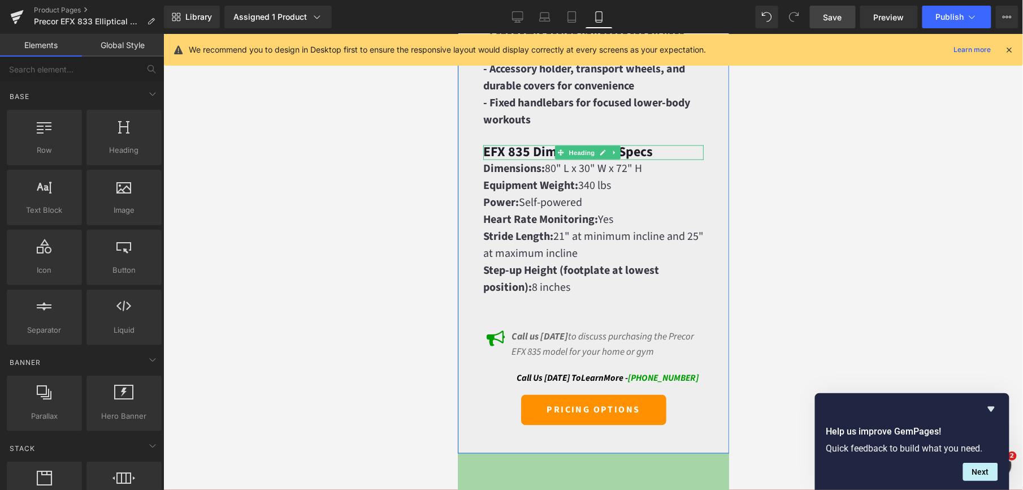
click at [551, 161] on strong "EFX 835 Dimensions & Specs" at bounding box center [568, 151] width 170 height 20
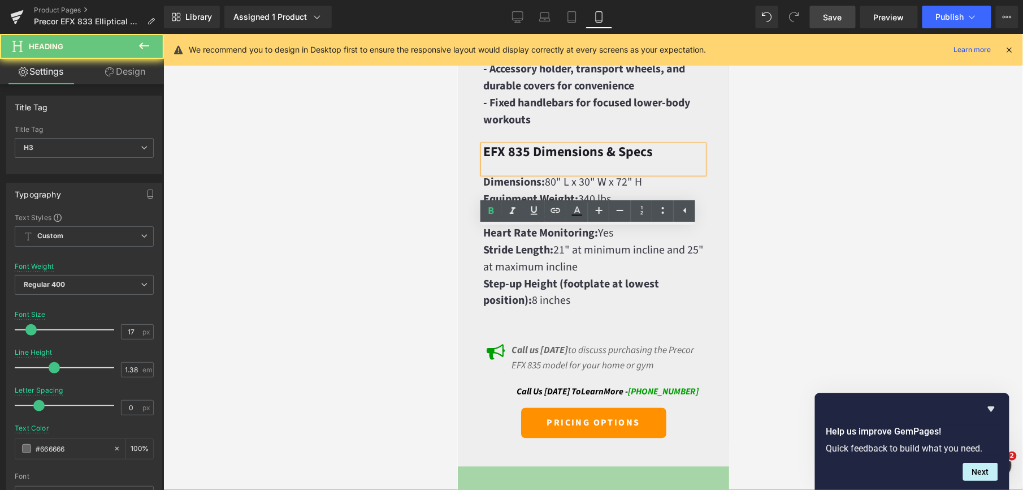
click at [534, 161] on strong "EFX 835 Dimensions & Specs" at bounding box center [568, 151] width 170 height 20
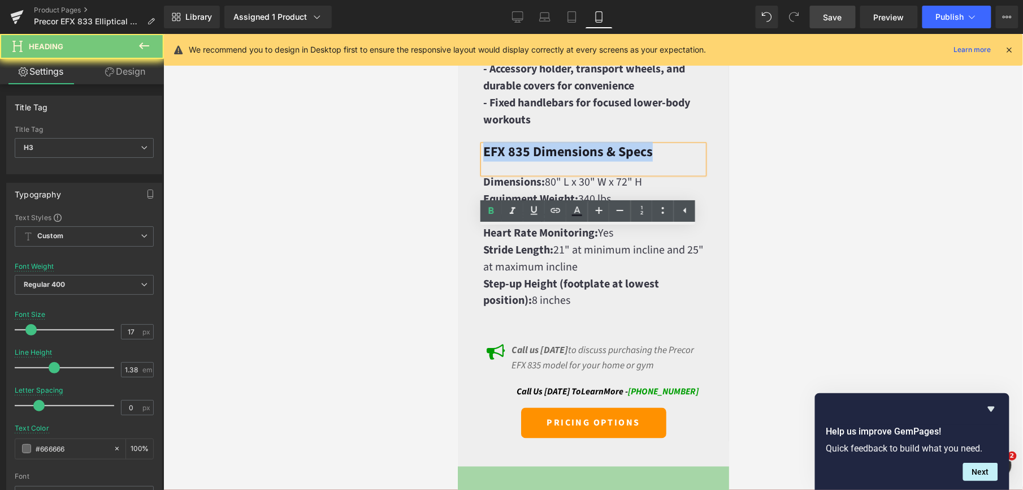
click at [534, 161] on strong "EFX 835 Dimensions & Specs" at bounding box center [568, 151] width 170 height 20
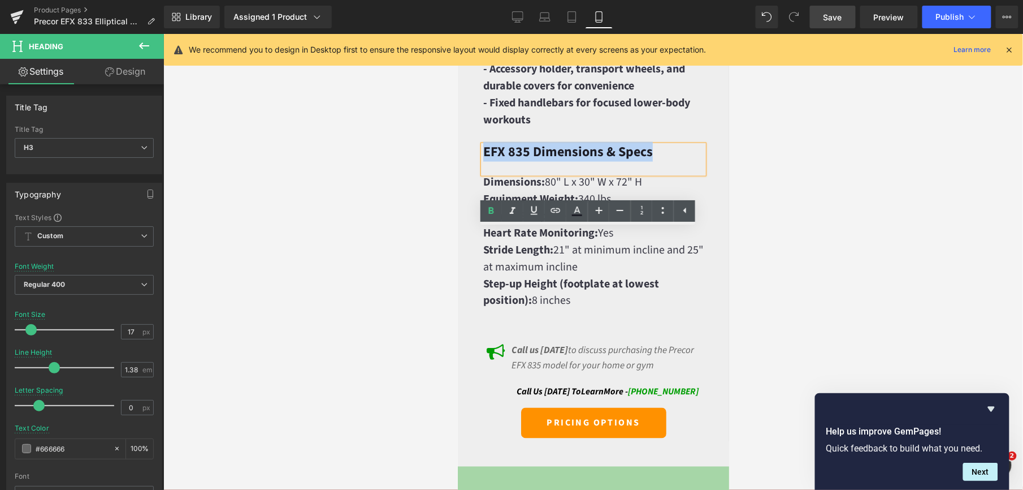
paste div
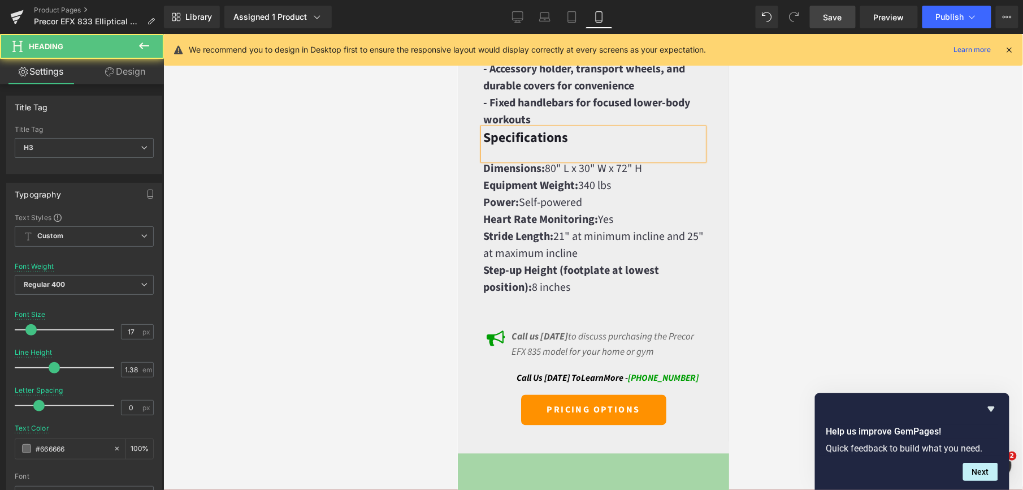
click at [403, 249] on div at bounding box center [593, 262] width 860 height 456
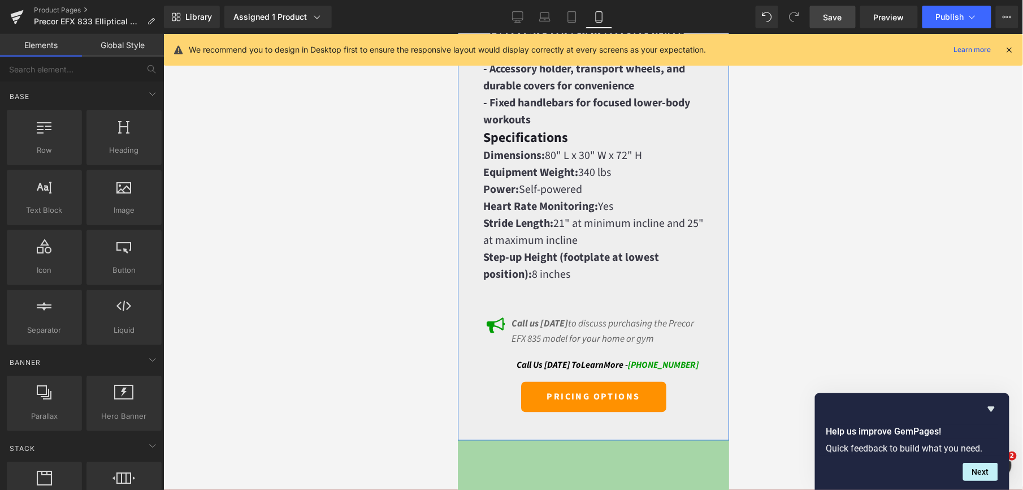
click at [553, 128] on p "- Fixed handlebars for focused lower-body workouts" at bounding box center [593, 111] width 220 height 34
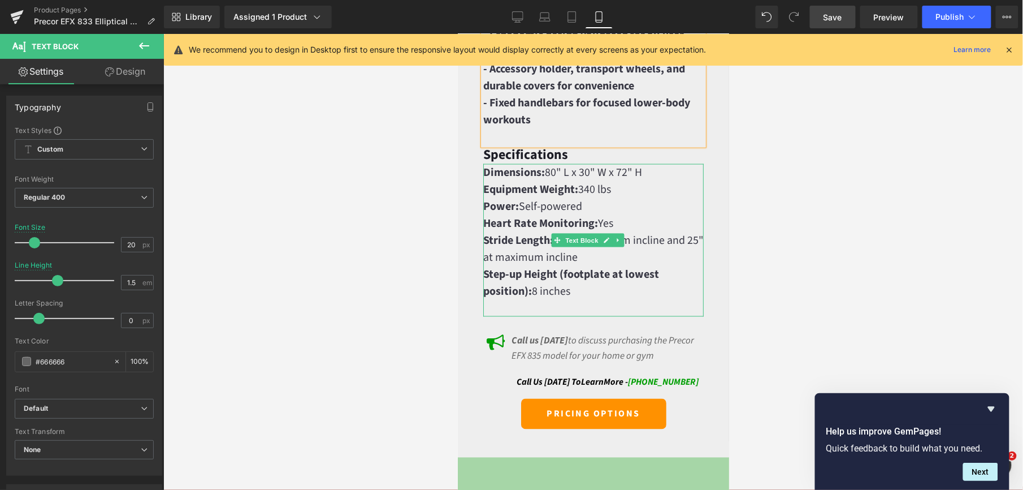
click at [557, 214] on span "Power: Self-powered" at bounding box center [532, 206] width 99 height 16
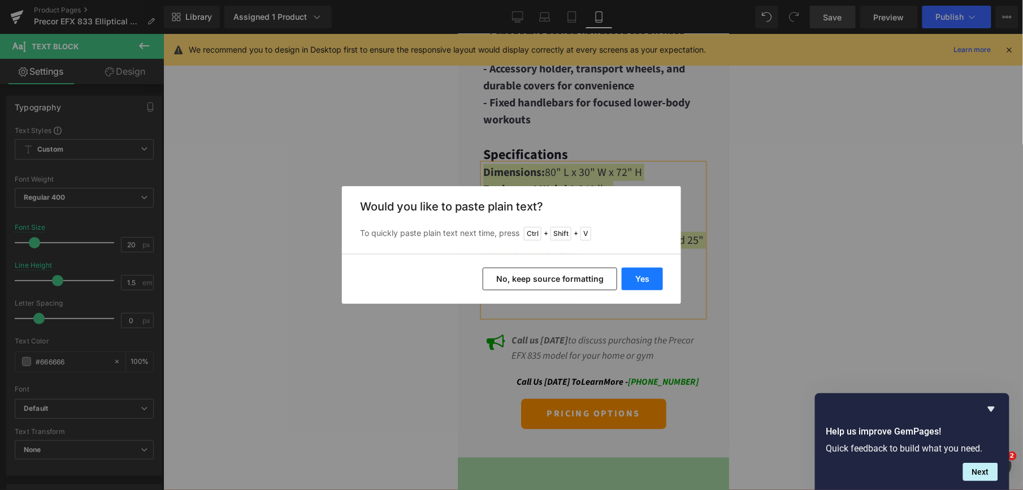
click at [647, 283] on button "Yes" at bounding box center [642, 278] width 41 height 23
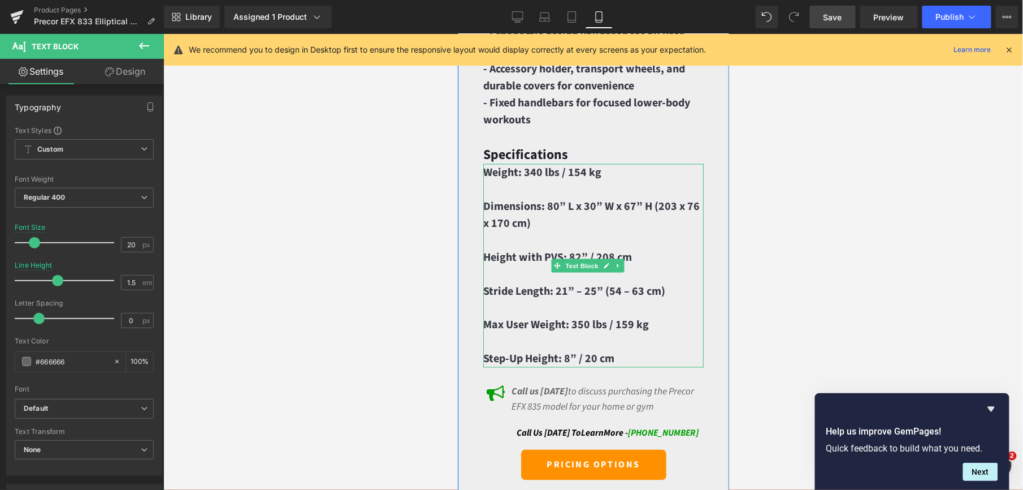
click at [642, 197] on p at bounding box center [593, 188] width 220 height 17
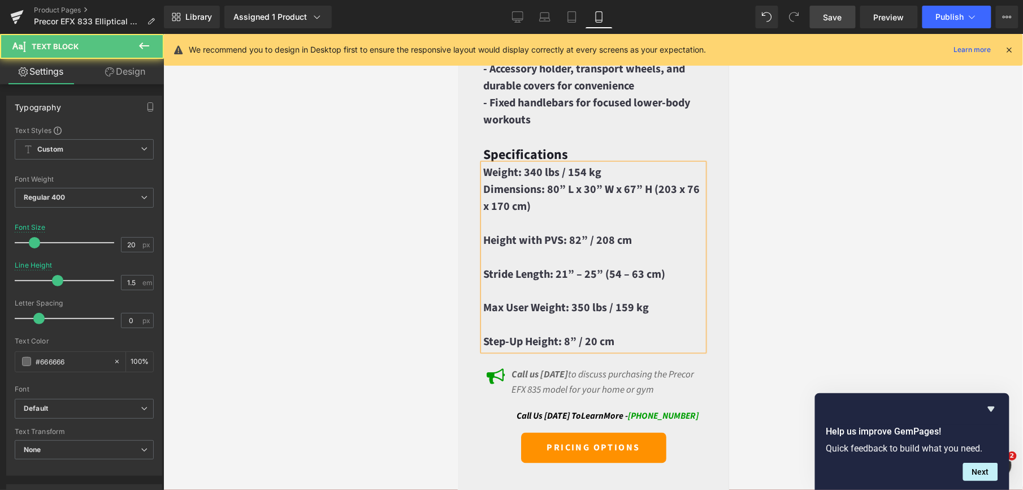
click at [561, 231] on p at bounding box center [593, 222] width 220 height 17
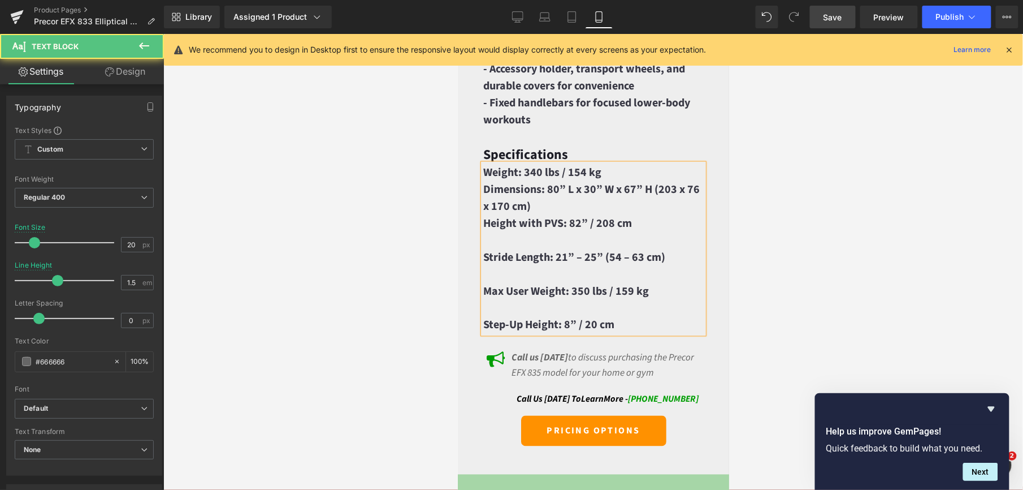
click at [541, 248] on p at bounding box center [593, 239] width 220 height 17
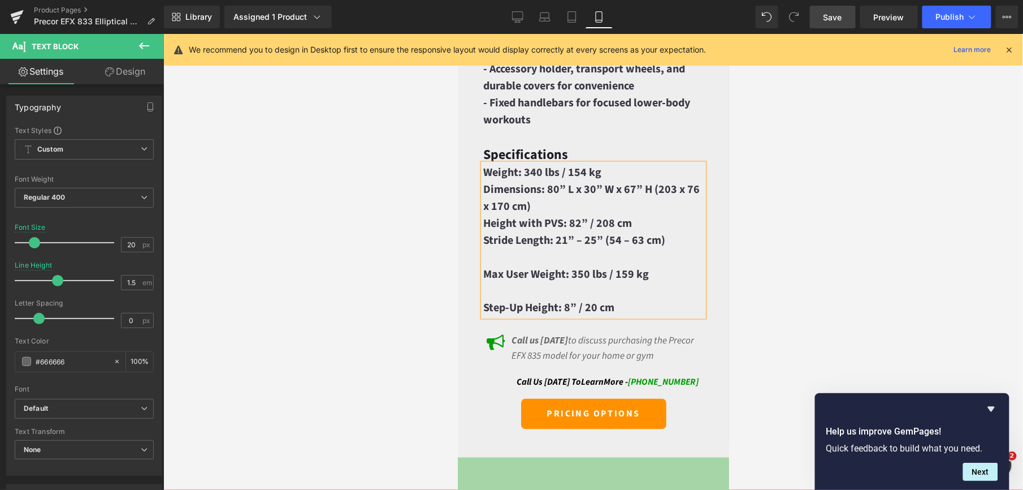
click at [513, 265] on p at bounding box center [593, 256] width 220 height 17
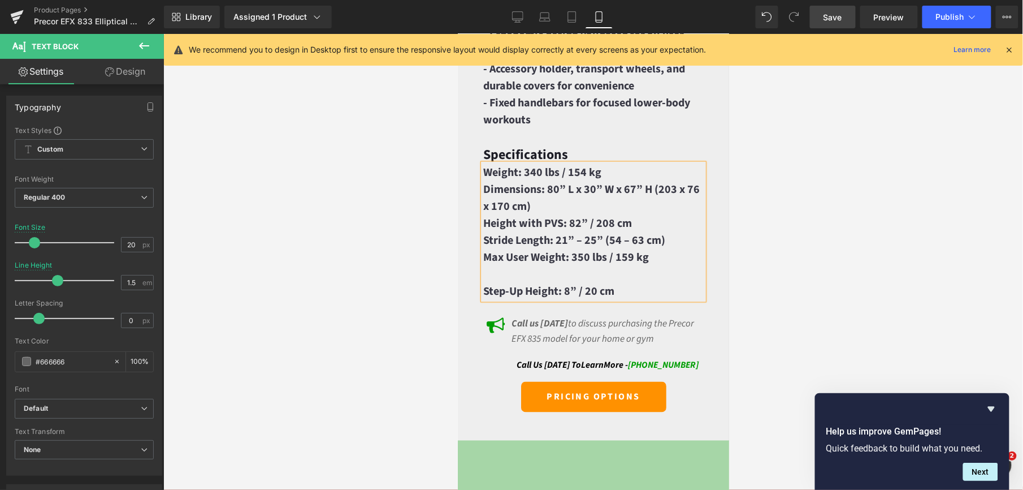
click at [509, 282] on p at bounding box center [593, 273] width 220 height 17
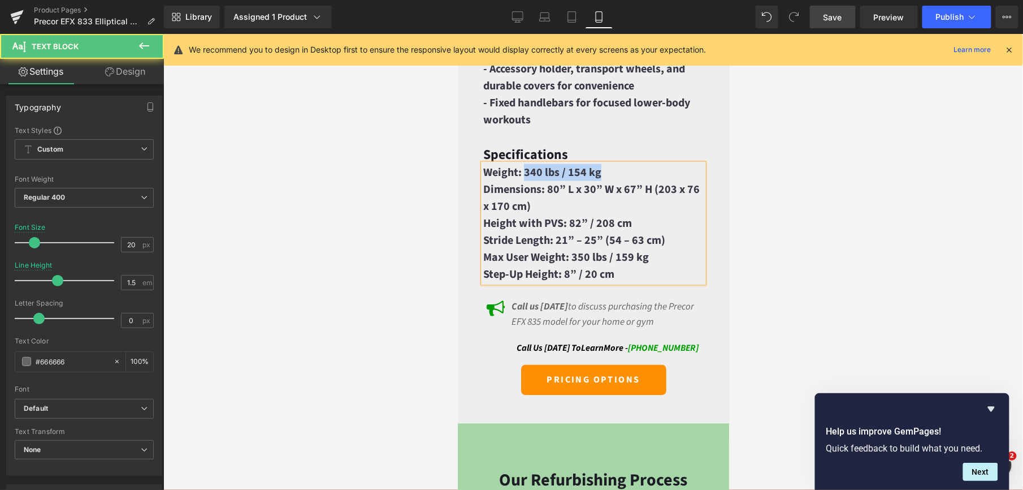
drag, startPoint x: 523, startPoint y: 256, endPoint x: 604, endPoint y: 261, distance: 81.5
click at [604, 180] on p "Weight: 340 lbs / 154 kg" at bounding box center [593, 171] width 220 height 17
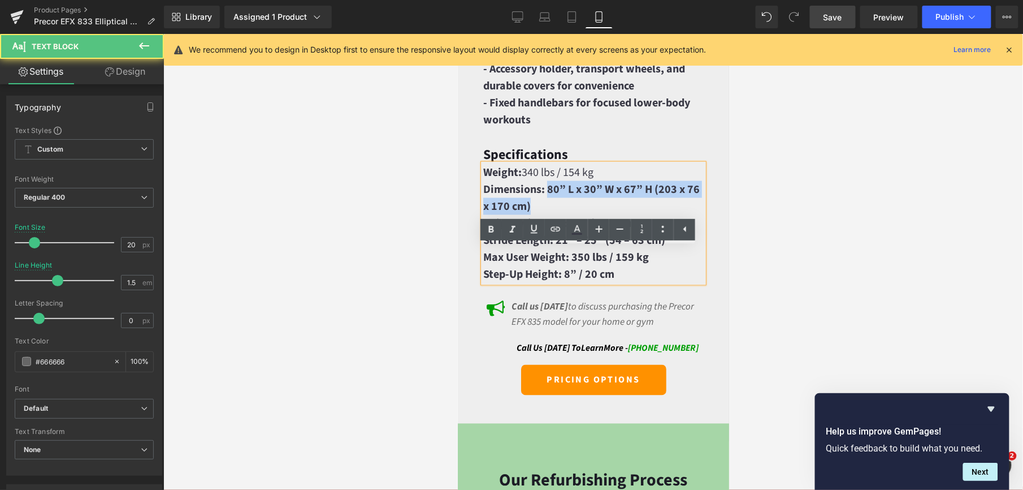
drag, startPoint x: 548, startPoint y: 271, endPoint x: 563, endPoint y: 287, distance: 22.0
click at [563, 214] on p "Dimensions: 80” L x 30” W x 67” H (203 x 76 x 170 cm)" at bounding box center [593, 197] width 220 height 34
drag, startPoint x: 571, startPoint y: 305, endPoint x: 630, endPoint y: 305, distance: 58.8
click at [630, 231] on p "Height with PVS: 82” / 208 cm" at bounding box center [593, 222] width 220 height 17
drag, startPoint x: 556, startPoint y: 322, endPoint x: 681, endPoint y: 322, distance: 124.9
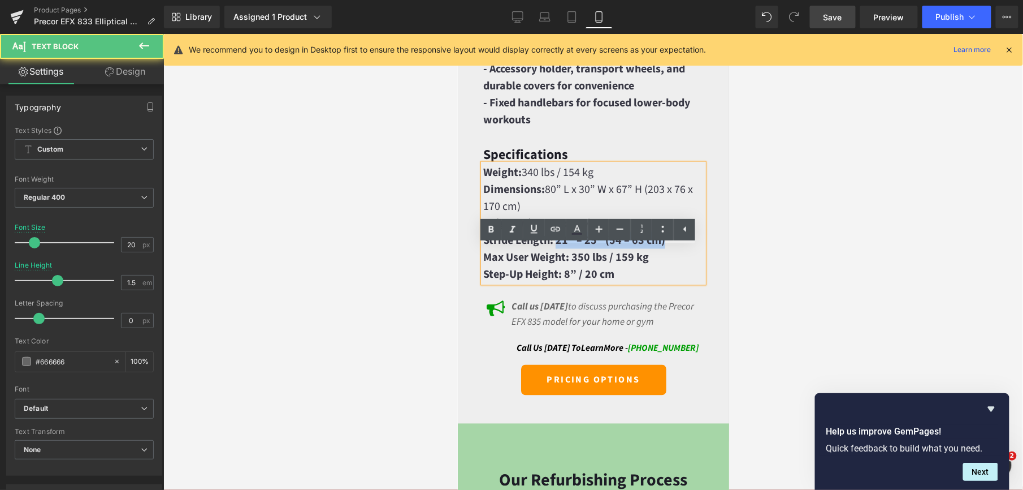
click at [681, 248] on p "Stride Length: 21” – 25” (54 – 63 cm)" at bounding box center [593, 239] width 220 height 17
drag, startPoint x: 596, startPoint y: 339, endPoint x: 677, endPoint y: 339, distance: 80.8
click at [677, 265] on p "Max User Weight: 350 lbs / 159 kg" at bounding box center [593, 256] width 220 height 17
drag, startPoint x: 566, startPoint y: 359, endPoint x: 664, endPoint y: 359, distance: 97.8
click at [664, 282] on p "Step-Up Height: 8” / 20 cm" at bounding box center [593, 273] width 220 height 17
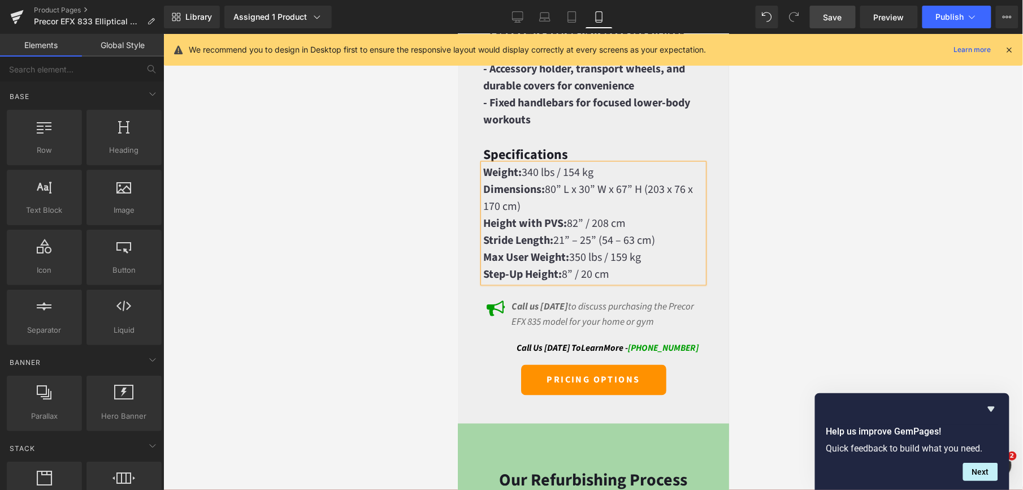
click at [406, 305] on div at bounding box center [593, 262] width 860 height 456
click at [829, 18] on span "Save" at bounding box center [833, 17] width 19 height 12
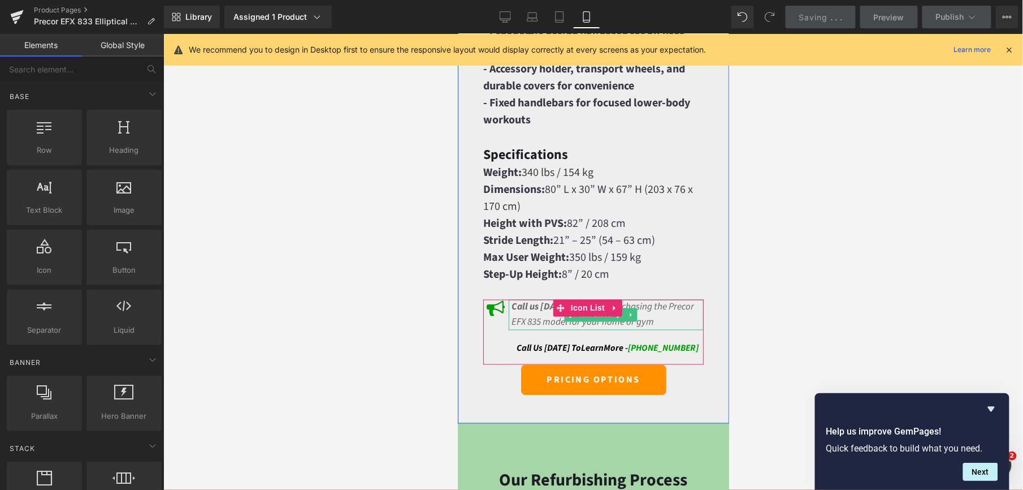
click at [655, 328] on icon "Call us today to discuss purchasing the Precor EFX 835 model for your home or g…" at bounding box center [602, 314] width 183 height 29
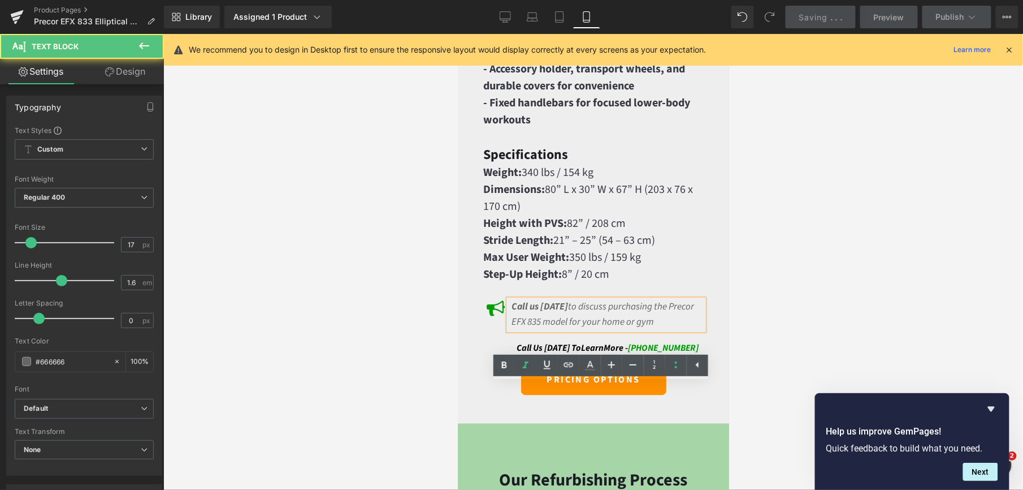
click at [570, 328] on icon "Call us today to discuss purchasing the Precor EFX 835 model for your home or g…" at bounding box center [602, 314] width 183 height 29
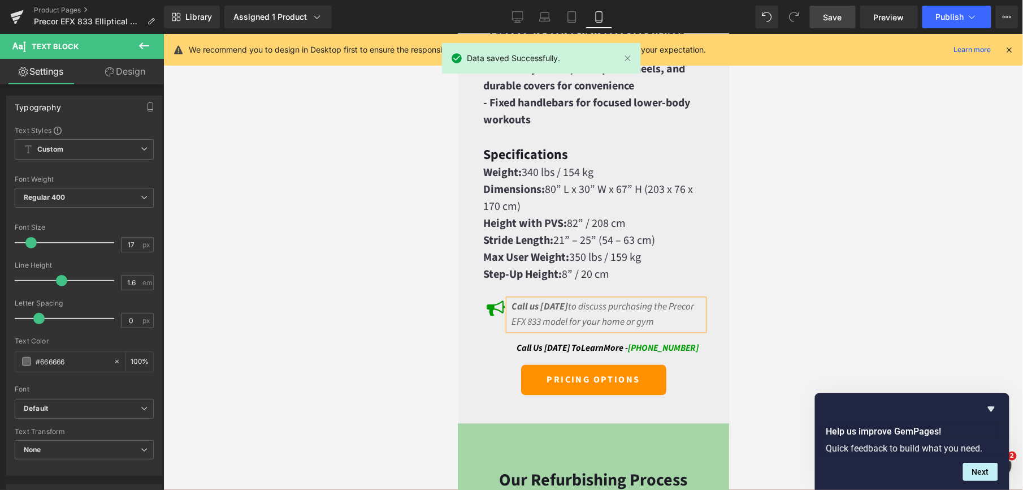
click at [770, 346] on div at bounding box center [593, 262] width 860 height 456
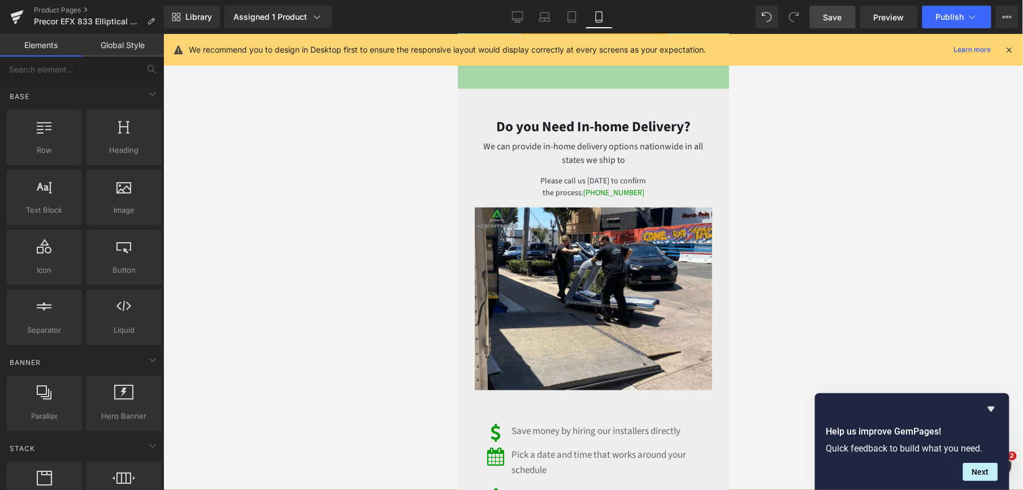
scroll to position [3543, 0]
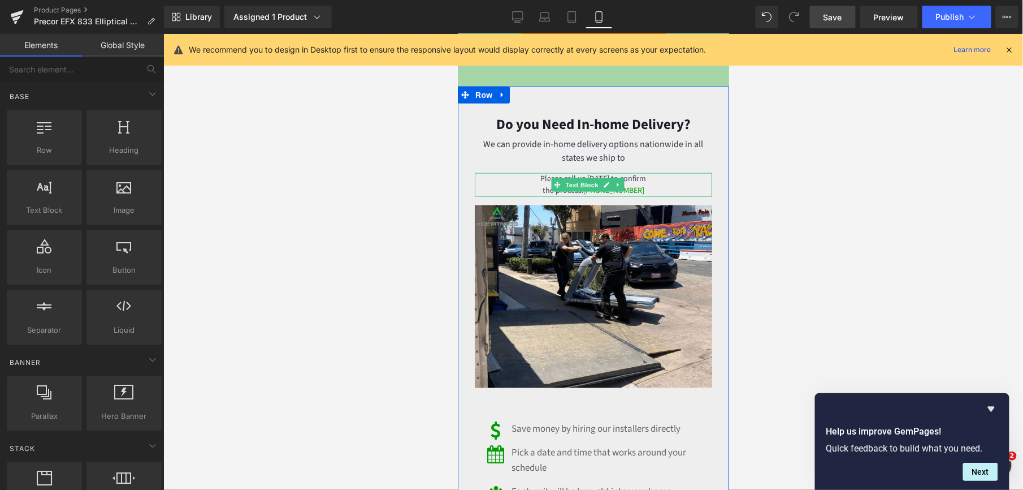
click at [642, 184] on p "Please call us [DATE] to confirm" at bounding box center [592, 178] width 237 height 12
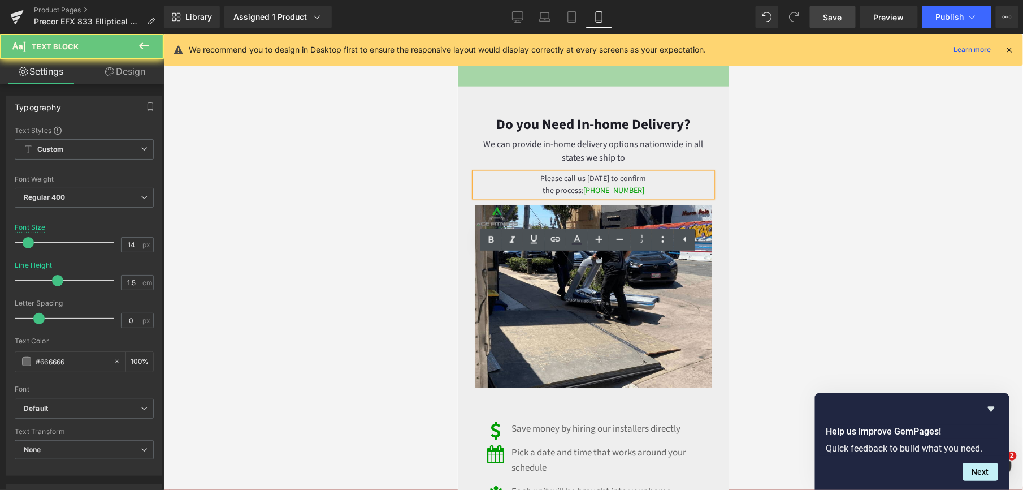
click at [643, 196] on p "the process: (877) 546-0614" at bounding box center [592, 190] width 237 height 12
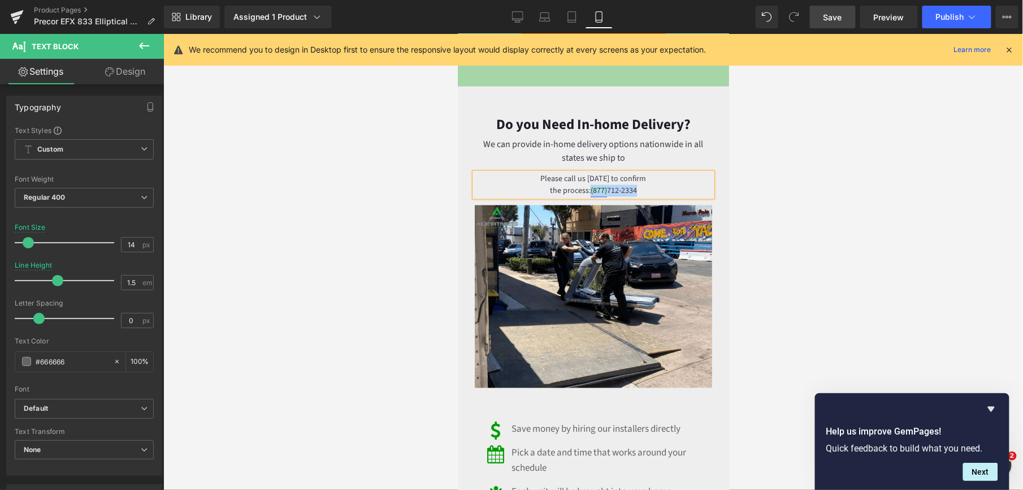
drag, startPoint x: 637, startPoint y: 278, endPoint x: 585, endPoint y: 280, distance: 52.0
click at [585, 196] on p "the process: (877) 712-2334" at bounding box center [592, 190] width 237 height 12
click at [580, 243] on icon at bounding box center [577, 244] width 10 height 2
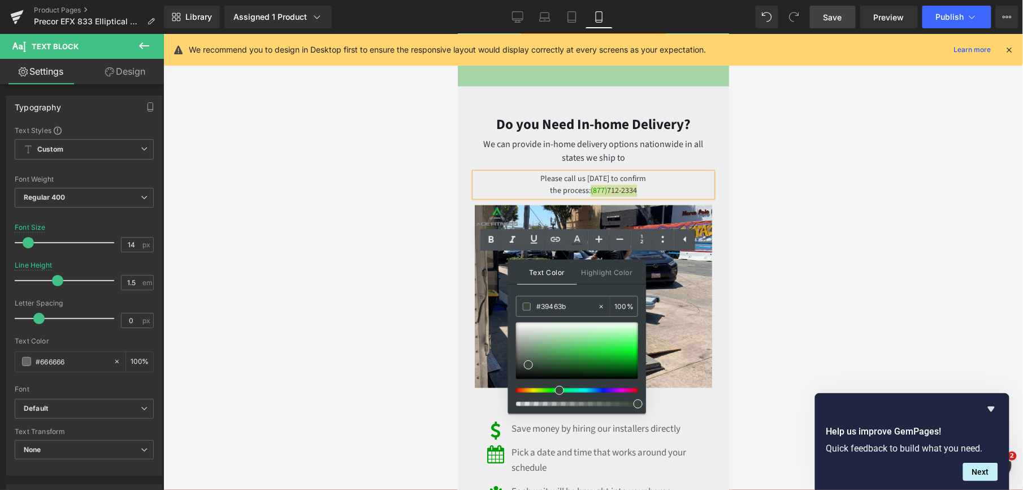
click at [555, 391] on div at bounding box center [573, 390] width 122 height 5
click at [619, 358] on div at bounding box center [577, 350] width 122 height 57
click at [817, 274] on div at bounding box center [593, 262] width 860 height 456
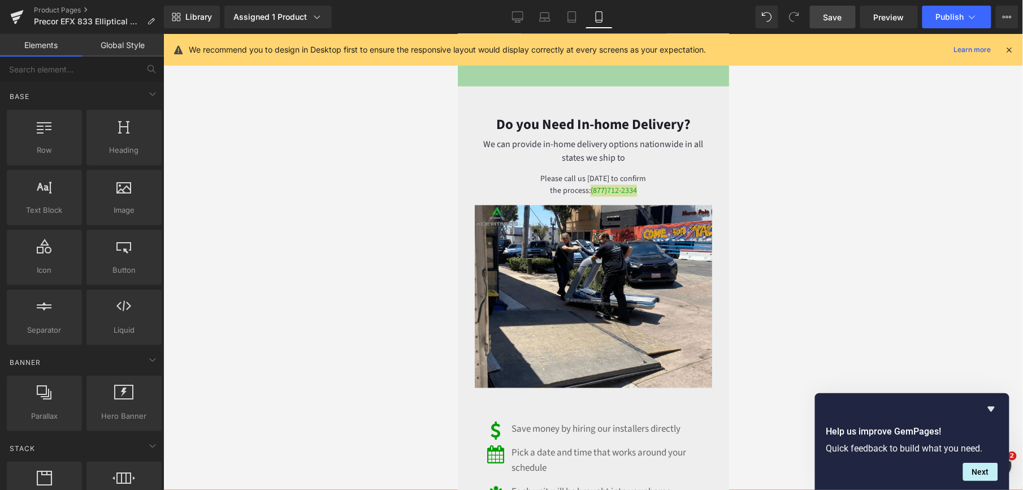
click at [857, 256] on div at bounding box center [593, 262] width 860 height 456
click at [825, 249] on div at bounding box center [593, 262] width 860 height 456
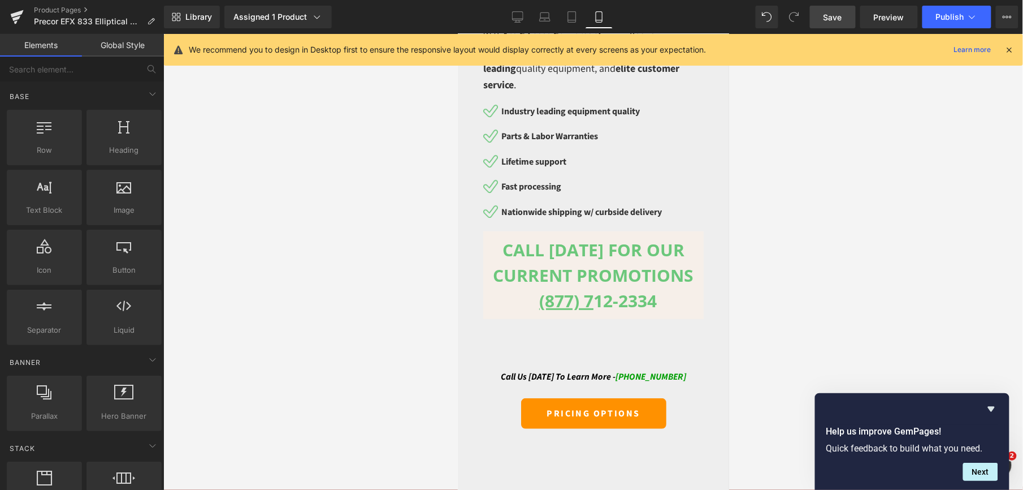
scroll to position [6181, 0]
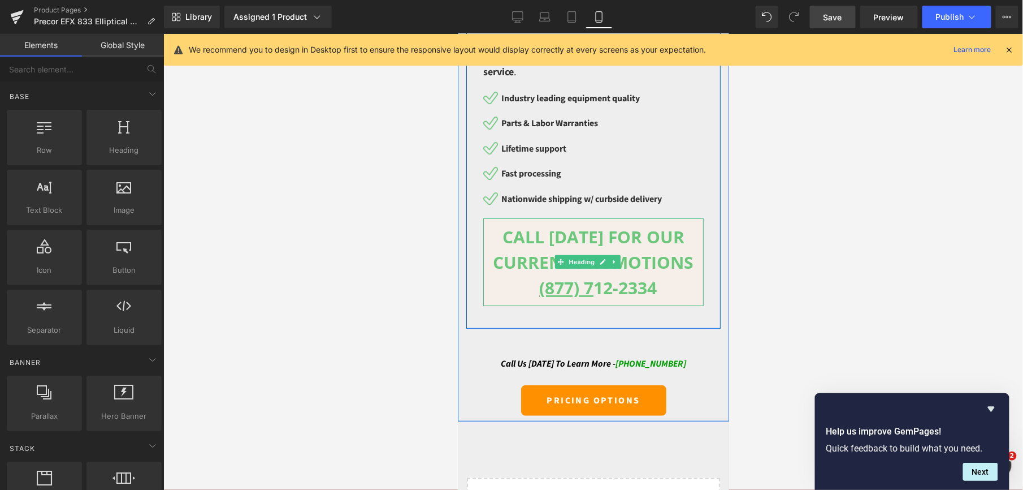
click at [664, 300] on h1 "(877) 7 12-2334" at bounding box center [592, 286] width 209 height 25
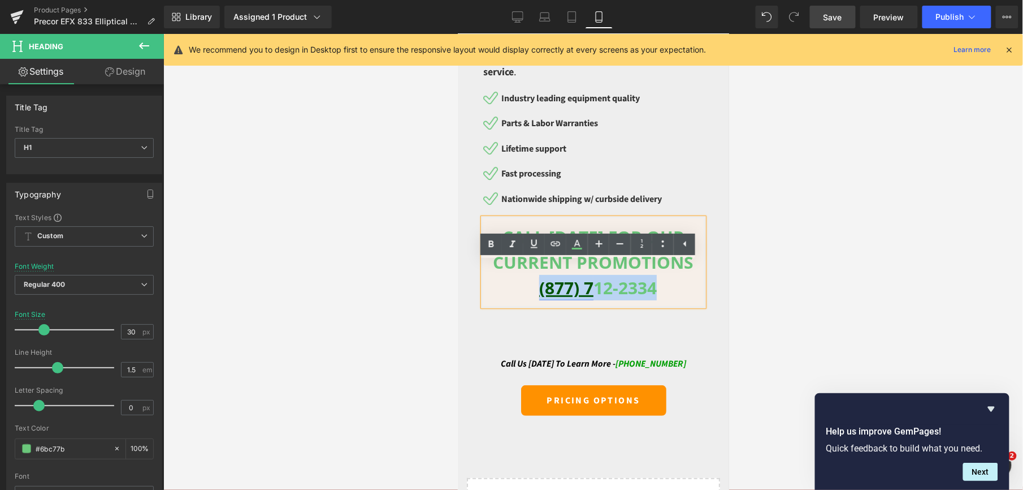
drag, startPoint x: 660, startPoint y: 357, endPoint x: 533, endPoint y: 359, distance: 127.8
click at [533, 300] on h1 "(877) 7 12-2334" at bounding box center [592, 286] width 209 height 25
click at [534, 247] on icon at bounding box center [534, 244] width 14 height 14
click at [530, 243] on icon at bounding box center [534, 244] width 14 height 14
click at [871, 284] on div at bounding box center [593, 262] width 860 height 456
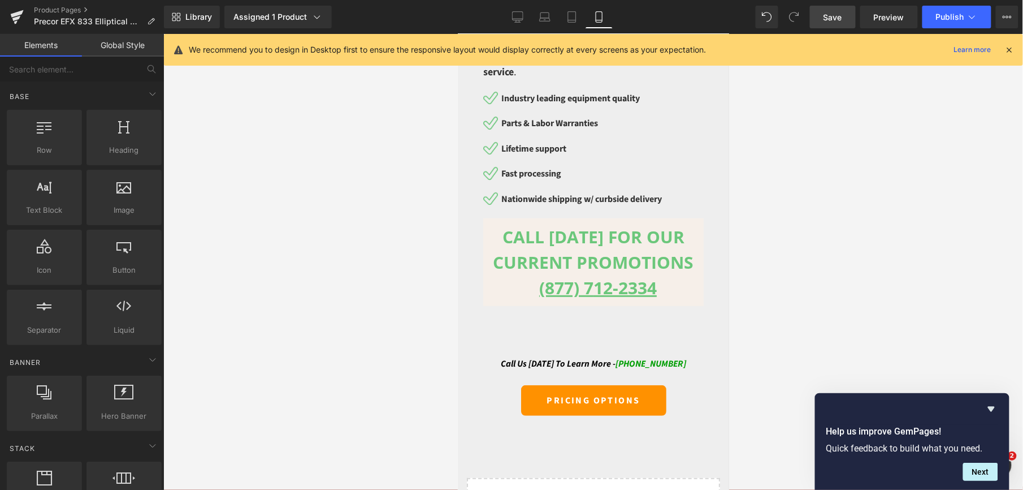
click at [873, 284] on div at bounding box center [593, 262] width 860 height 456
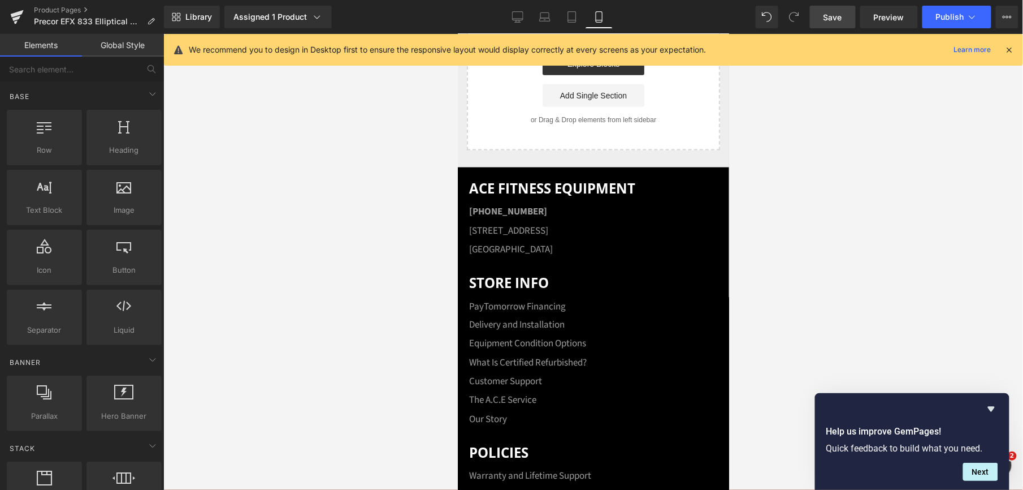
scroll to position [6633, 0]
click at [821, 25] on link "Save" at bounding box center [833, 17] width 46 height 23
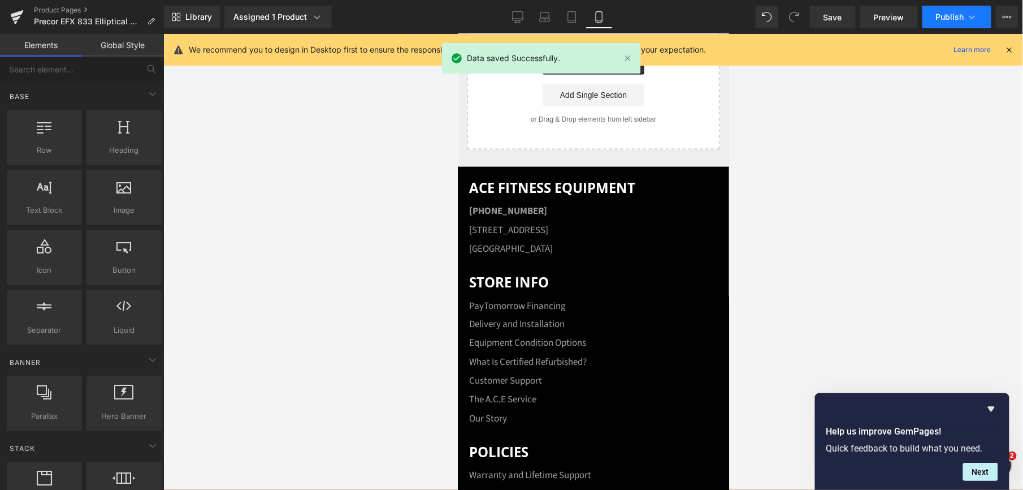
click at [959, 15] on span "Publish" at bounding box center [950, 16] width 28 height 9
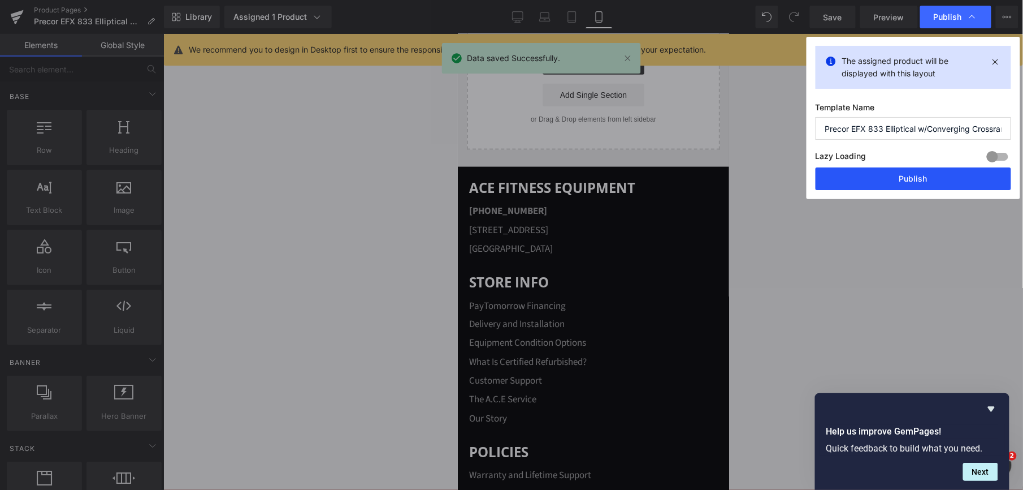
click at [909, 175] on button "Publish" at bounding box center [914, 178] width 196 height 23
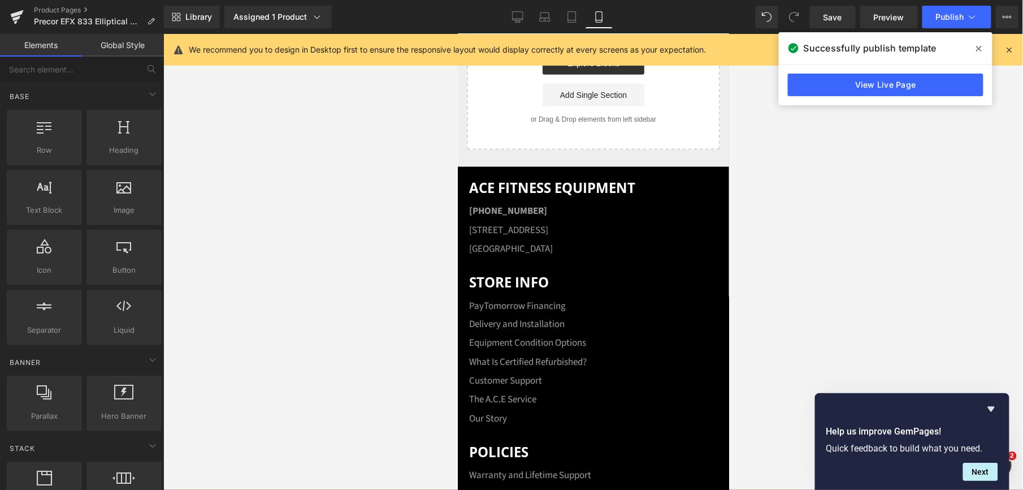
click at [908, 90] on link "View Live Page" at bounding box center [886, 84] width 196 height 23
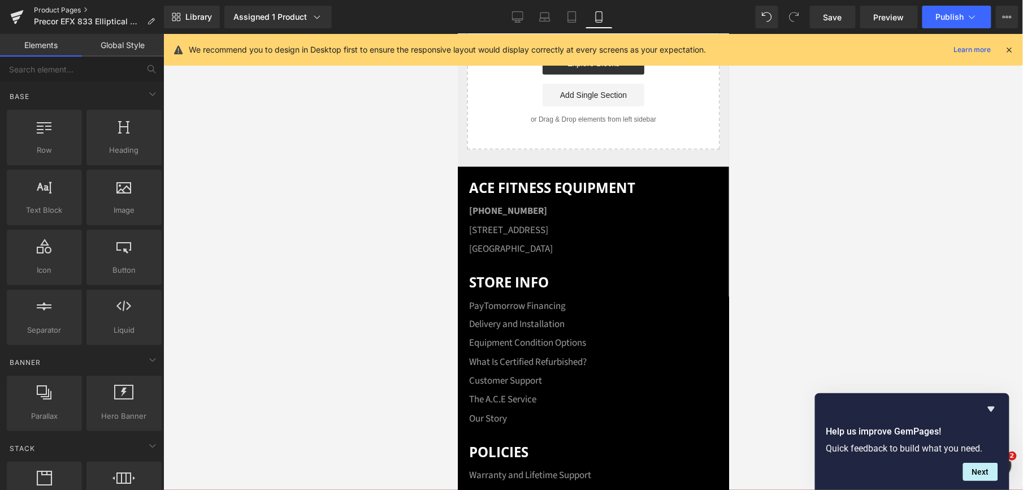
click at [69, 9] on link "Product Pages" at bounding box center [99, 10] width 130 height 9
